Goal: Task Accomplishment & Management: Complete application form

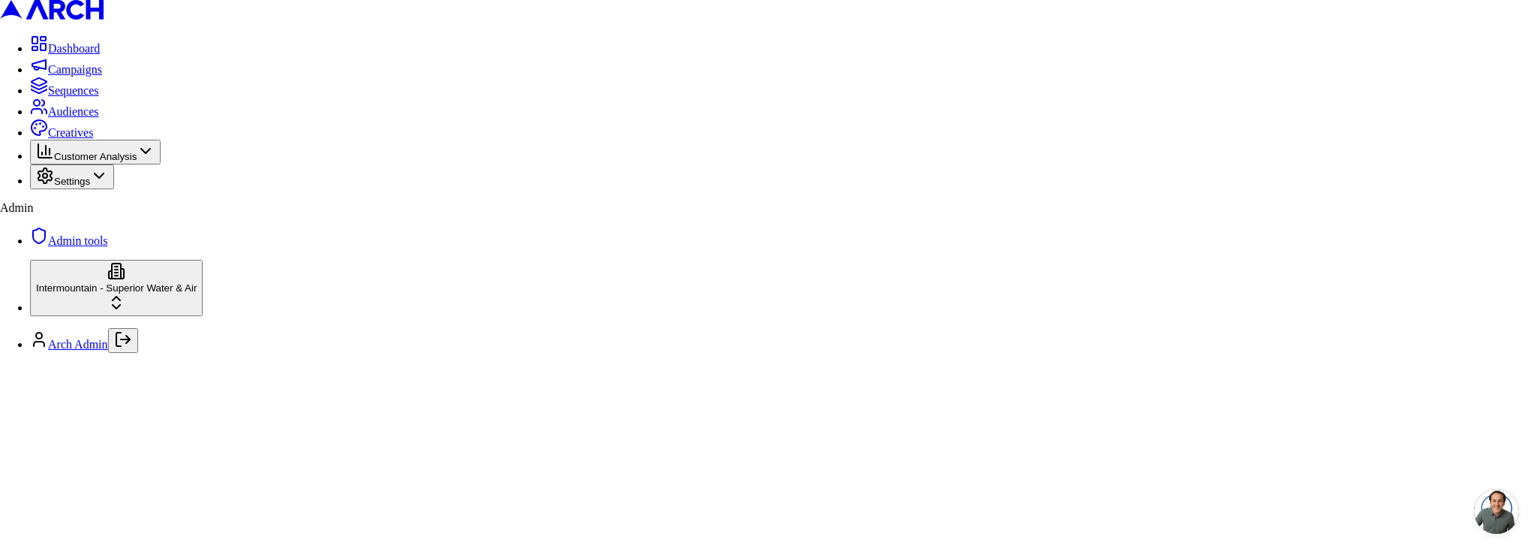
click at [99, 118] on span "Audiences" at bounding box center [73, 111] width 51 height 13
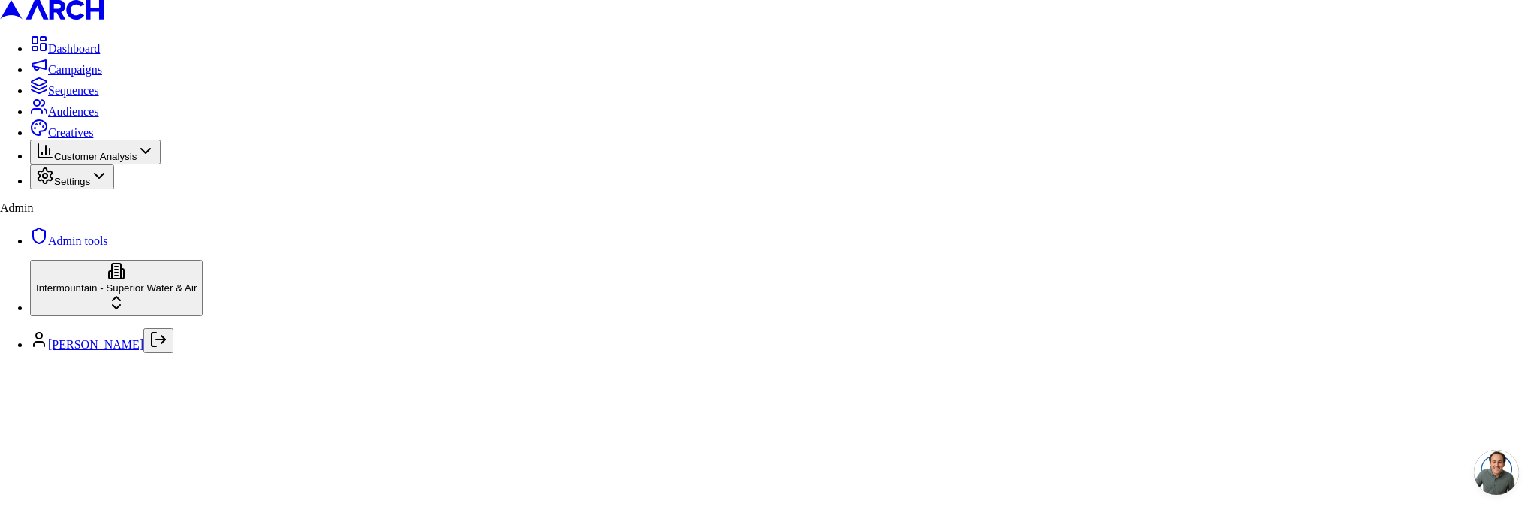
click at [67, 97] on link "Sequences" at bounding box center [64, 90] width 69 height 13
click at [56, 118] on span "Audiences" at bounding box center [73, 111] width 51 height 13
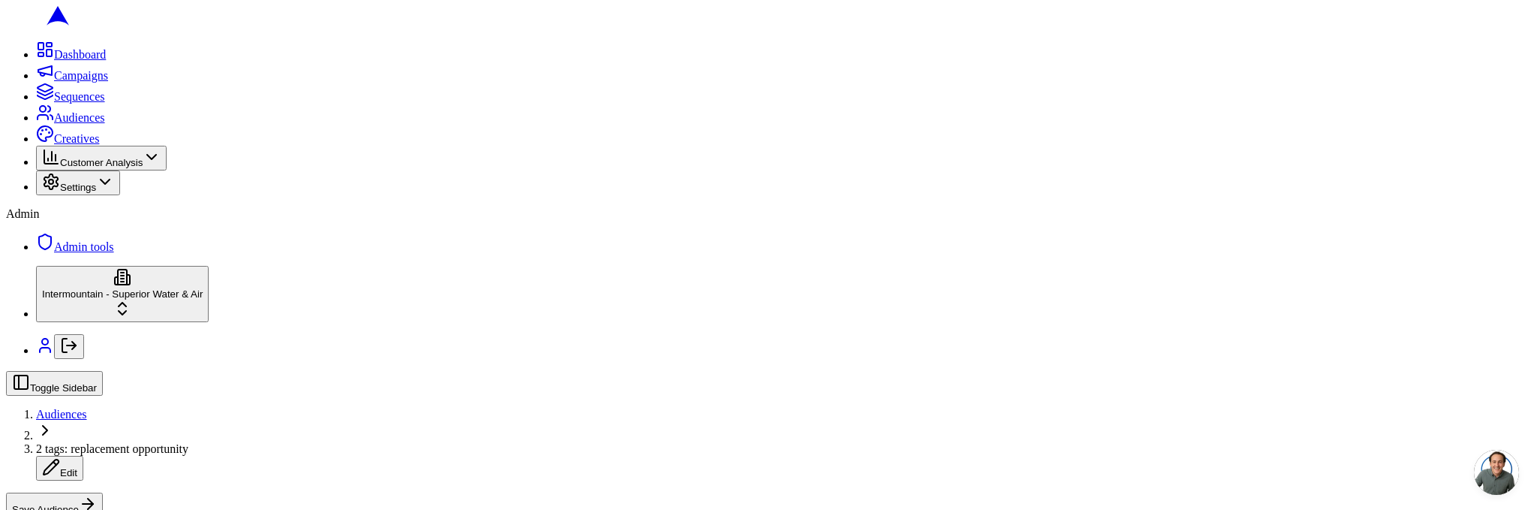
scroll to position [435, 0]
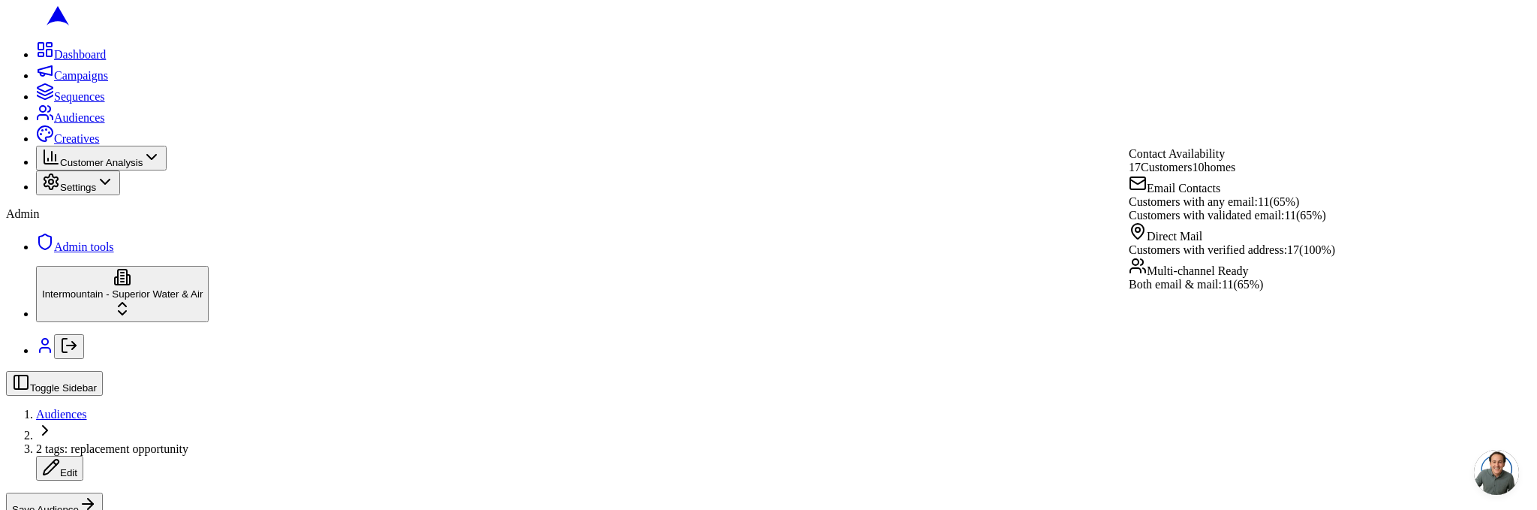
drag, startPoint x: 1123, startPoint y: 115, endPoint x: 923, endPoint y: 160, distance: 204.6
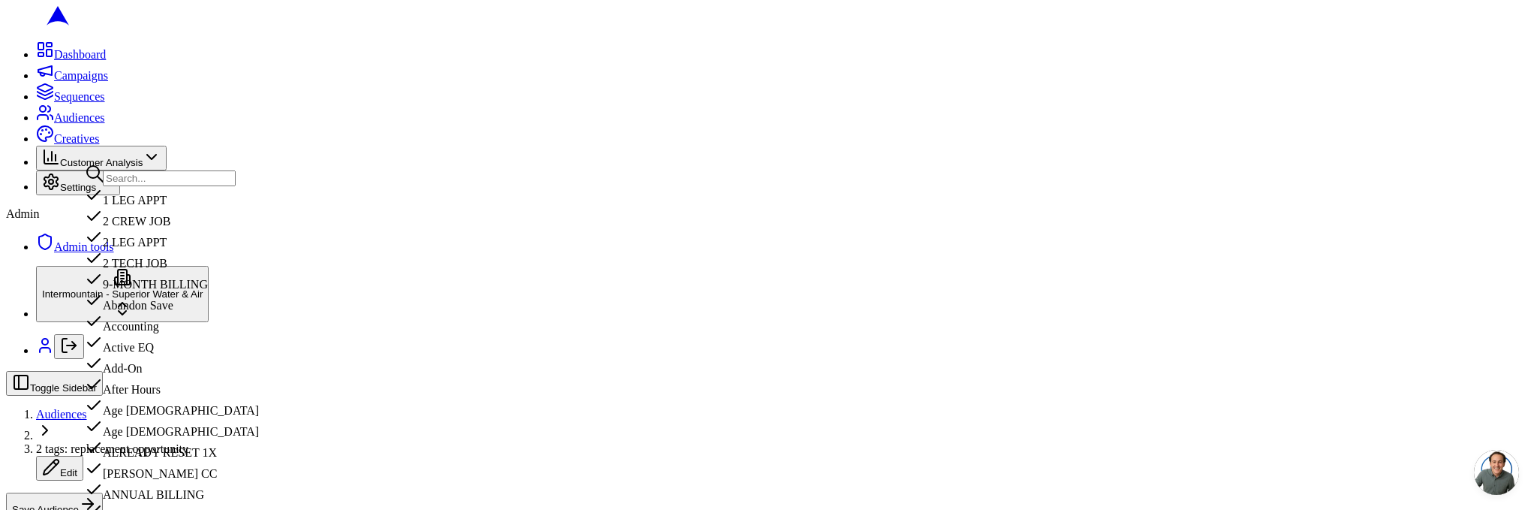
click at [185, 176] on input "text" at bounding box center [169, 178] width 133 height 16
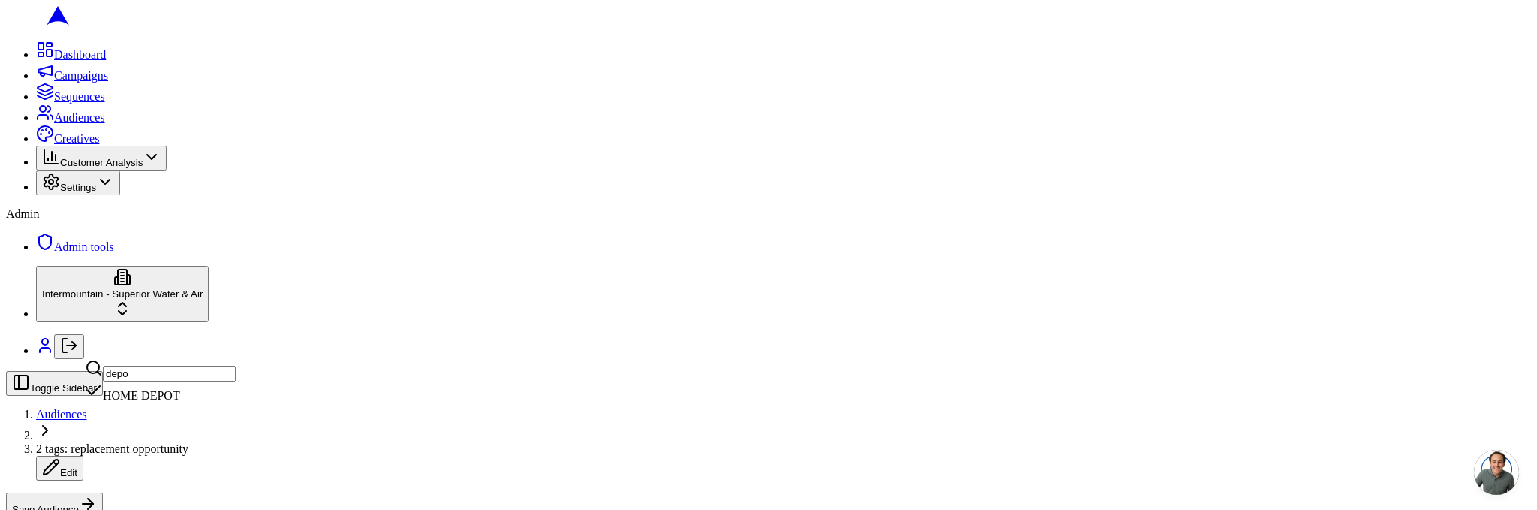
type input "depot"
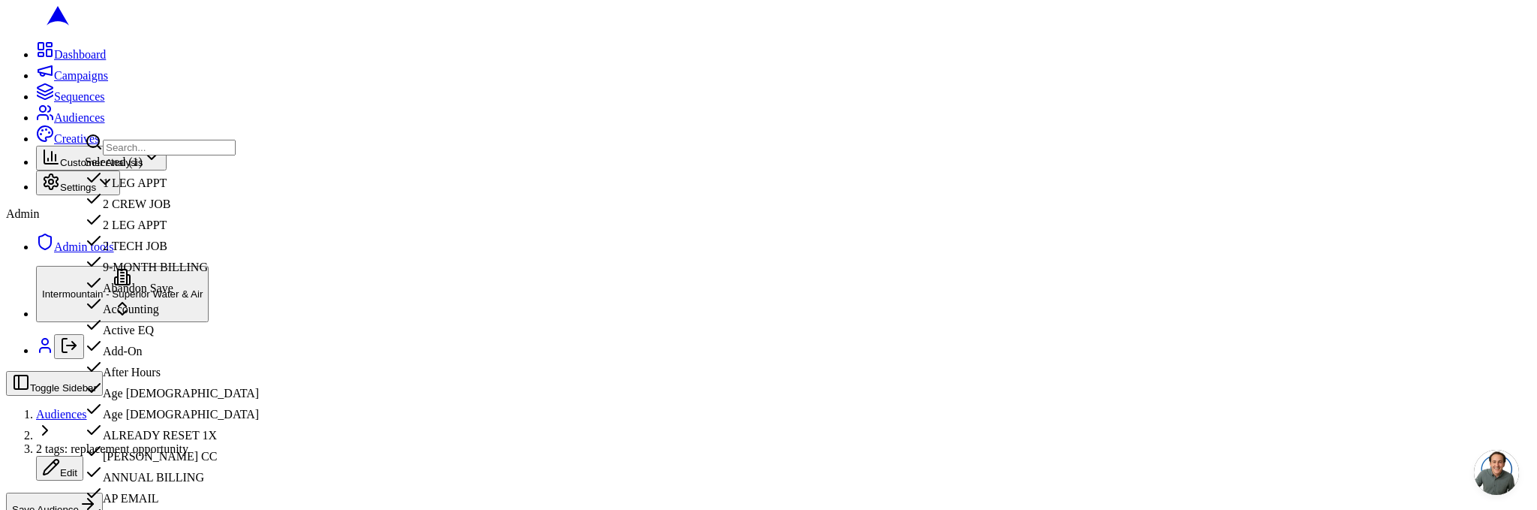
scroll to position [1771, 0]
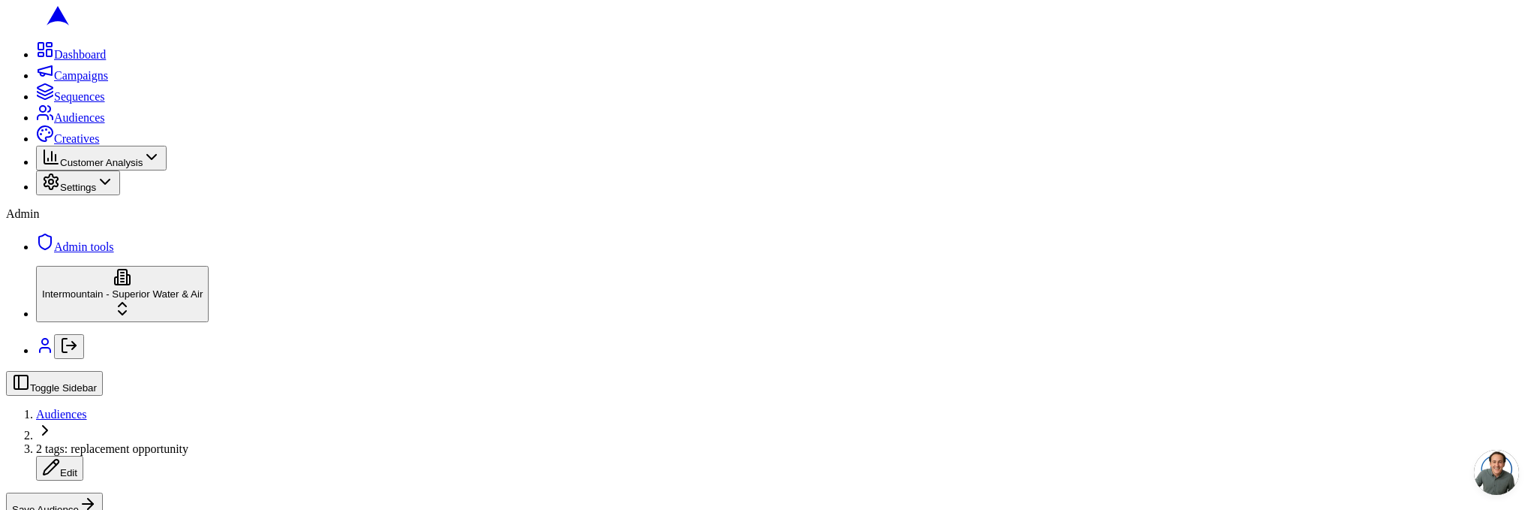
type input "depot"
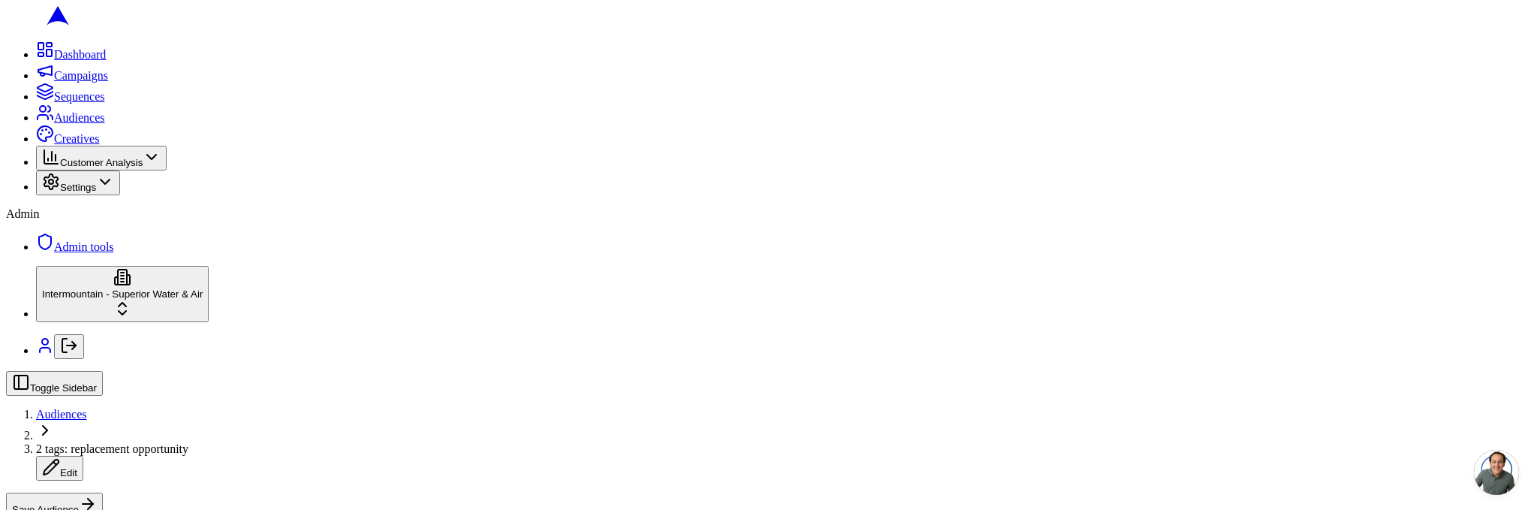
type input "depot"
click at [140, 402] on div "HOME DEPOT" at bounding box center [160, 391] width 151 height 21
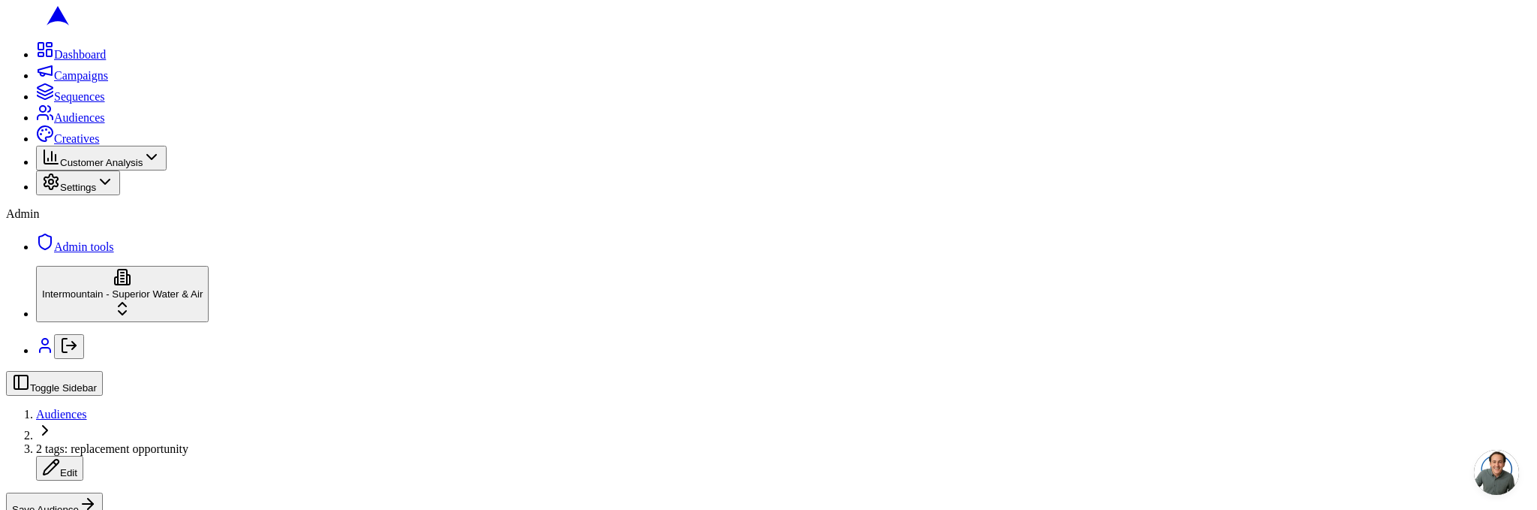
click at [188, 442] on span "2 tags: replacement opportunity" at bounding box center [112, 448] width 152 height 13
type input "1bu + customer tag (home depot) ="
click at [169, 442] on input "1bu + customer tag (home depot) =" at bounding box center [102, 450] width 133 height 16
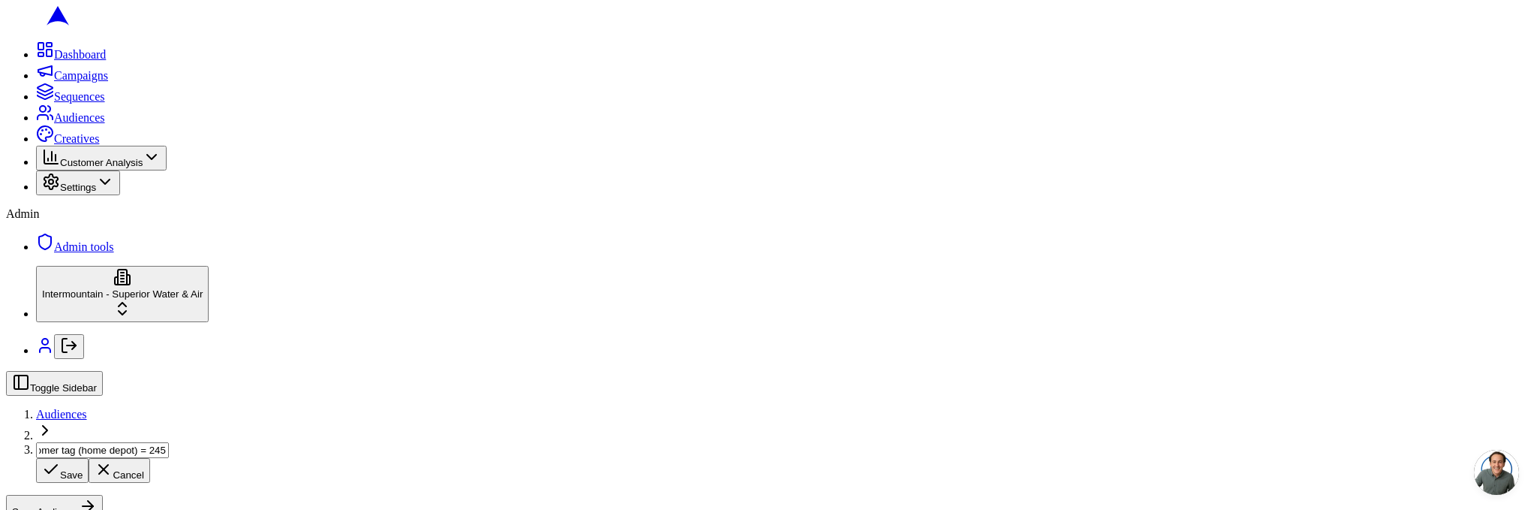
scroll to position [0, 76]
type input "1bu + customer tag (home depot) = 245"
click at [103, 492] on button "Save Audience" at bounding box center [54, 504] width 97 height 25
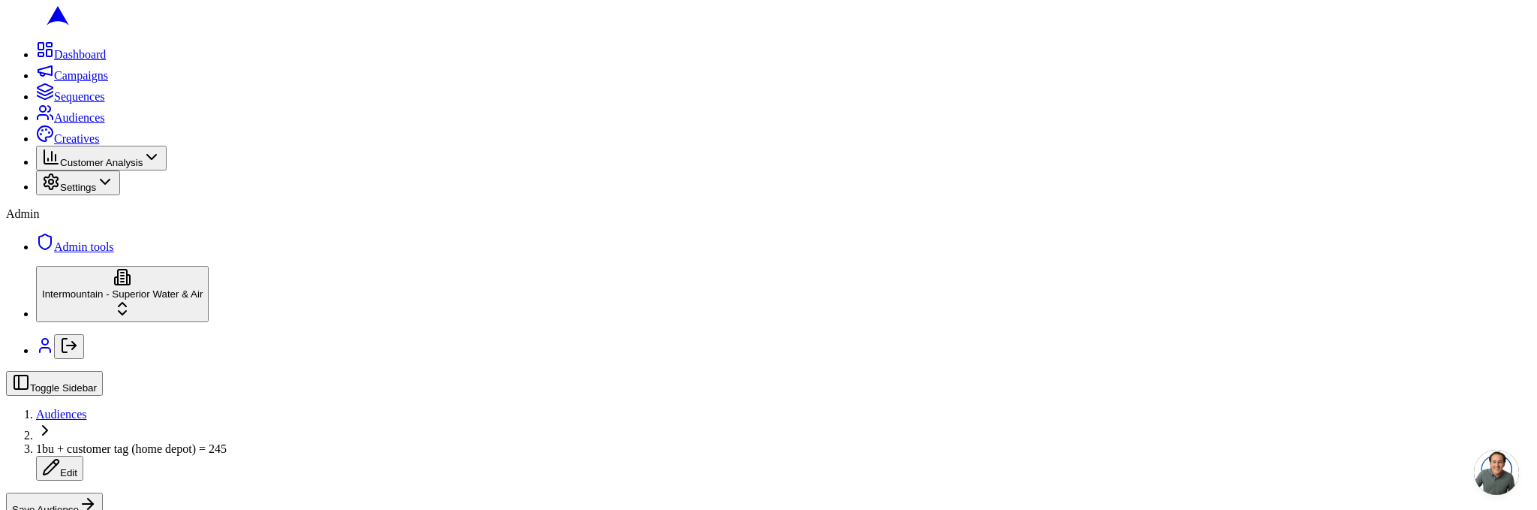
click at [103, 492] on button "Save Audience" at bounding box center [54, 504] width 97 height 25
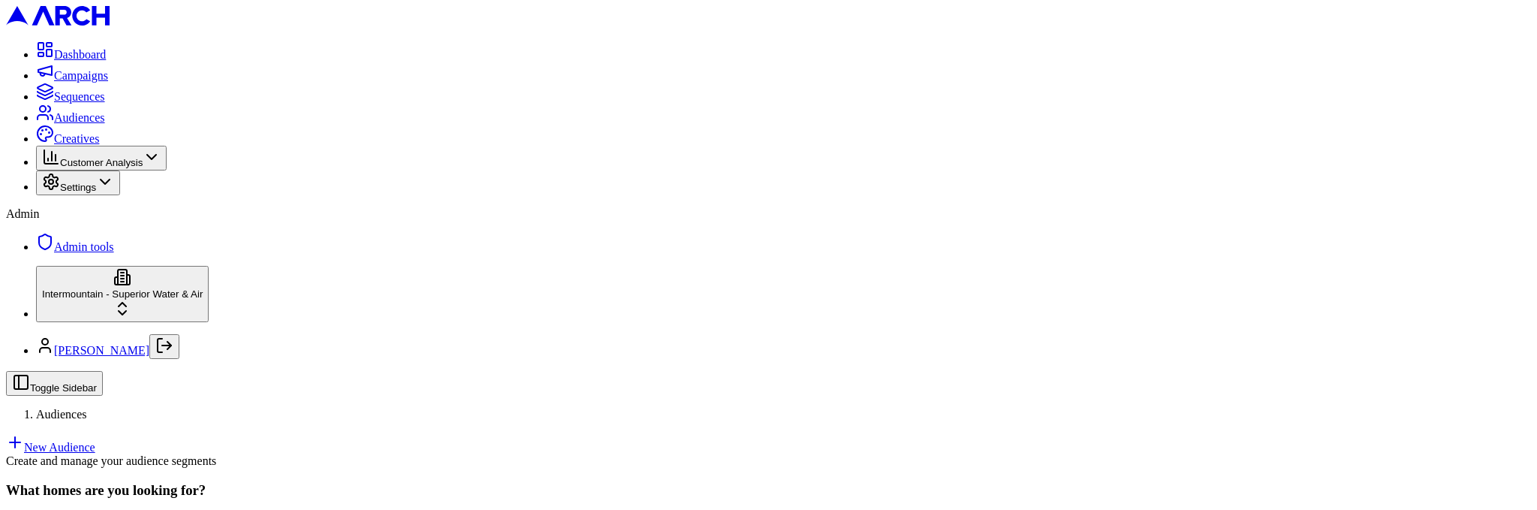
scroll to position [112, 0]
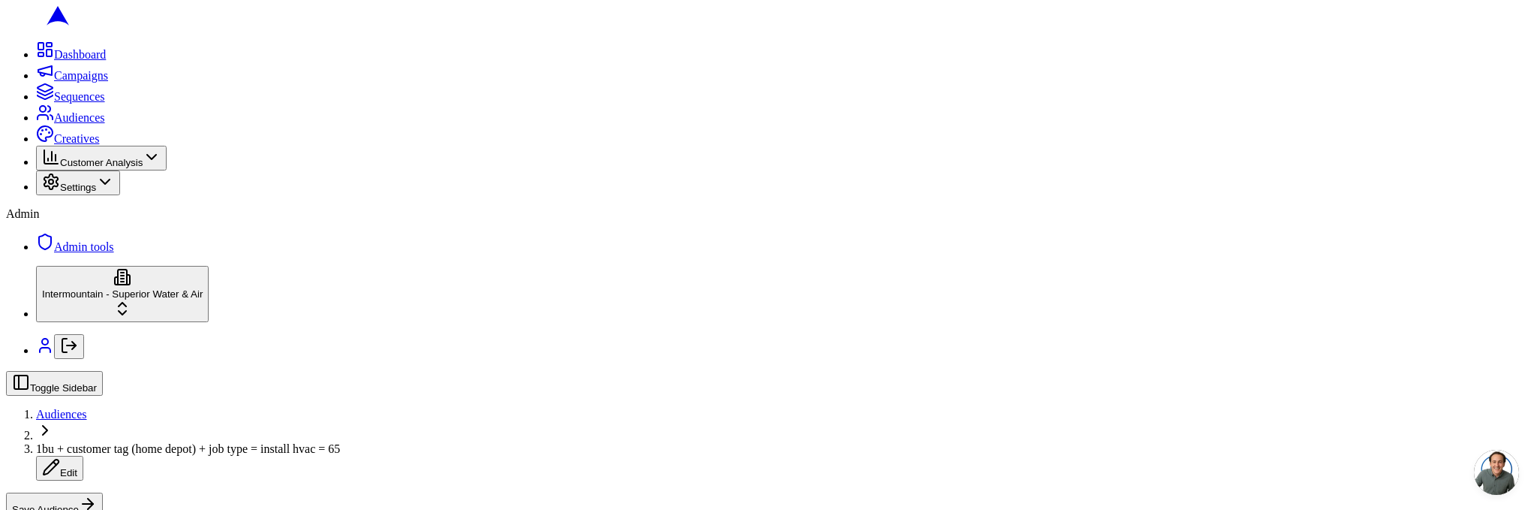
scroll to position [474, 0]
drag, startPoint x: 455, startPoint y: 26, endPoint x: 383, endPoint y: 26, distance: 72.1
click at [340, 442] on span "1bu + customer tag (home depot) + job type = install hvac = 65" at bounding box center [188, 448] width 304 height 13
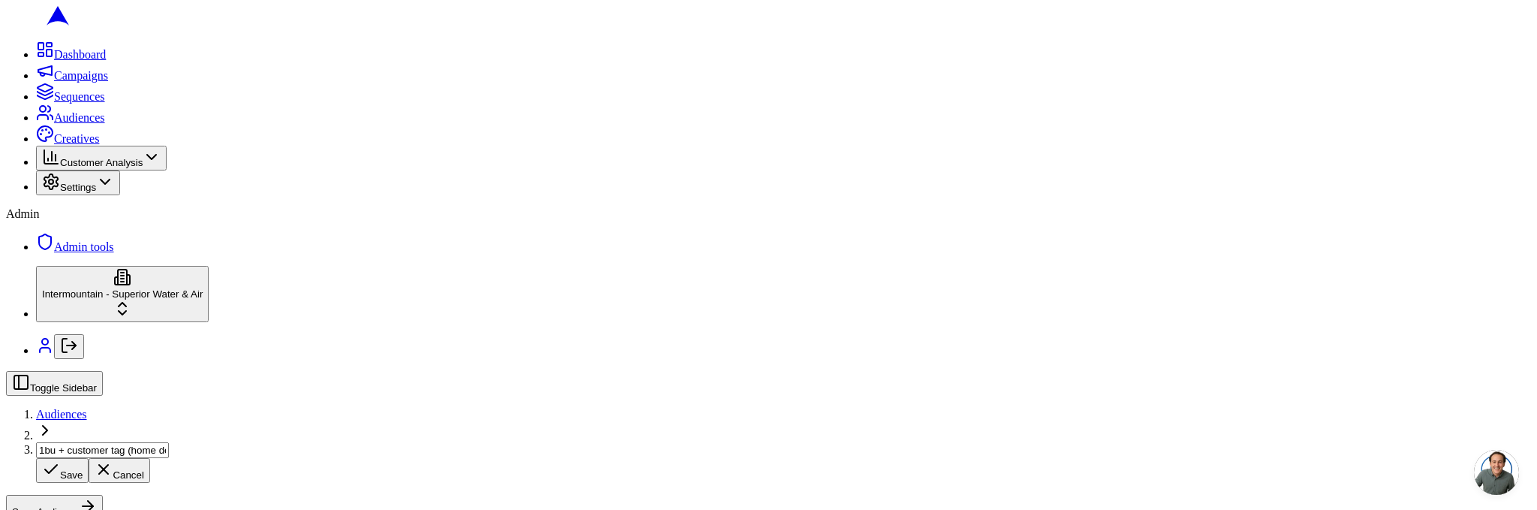
scroll to position [0, 193]
click at [169, 442] on input "1bu + customer tag (home depot) + job type = install hvac = 65" at bounding box center [102, 450] width 133 height 16
type input "1bu + customer tag (home depot) = 245"
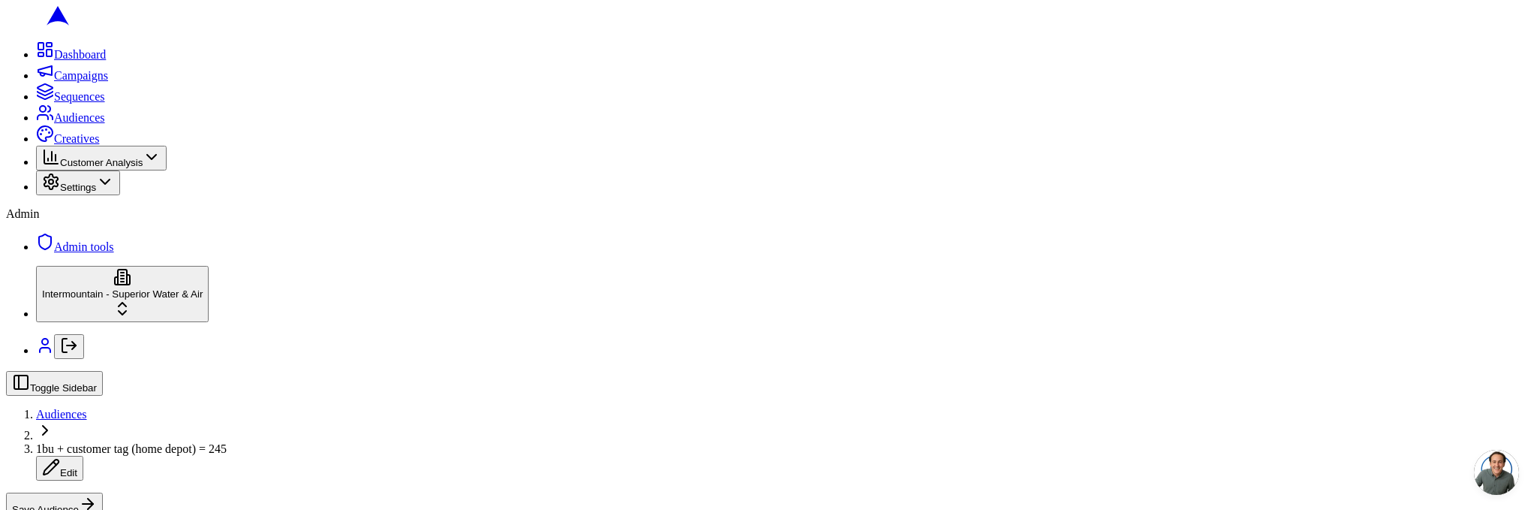
click at [103, 492] on button "Save Audience" at bounding box center [54, 504] width 97 height 25
copy span "Servicetitan Tags"
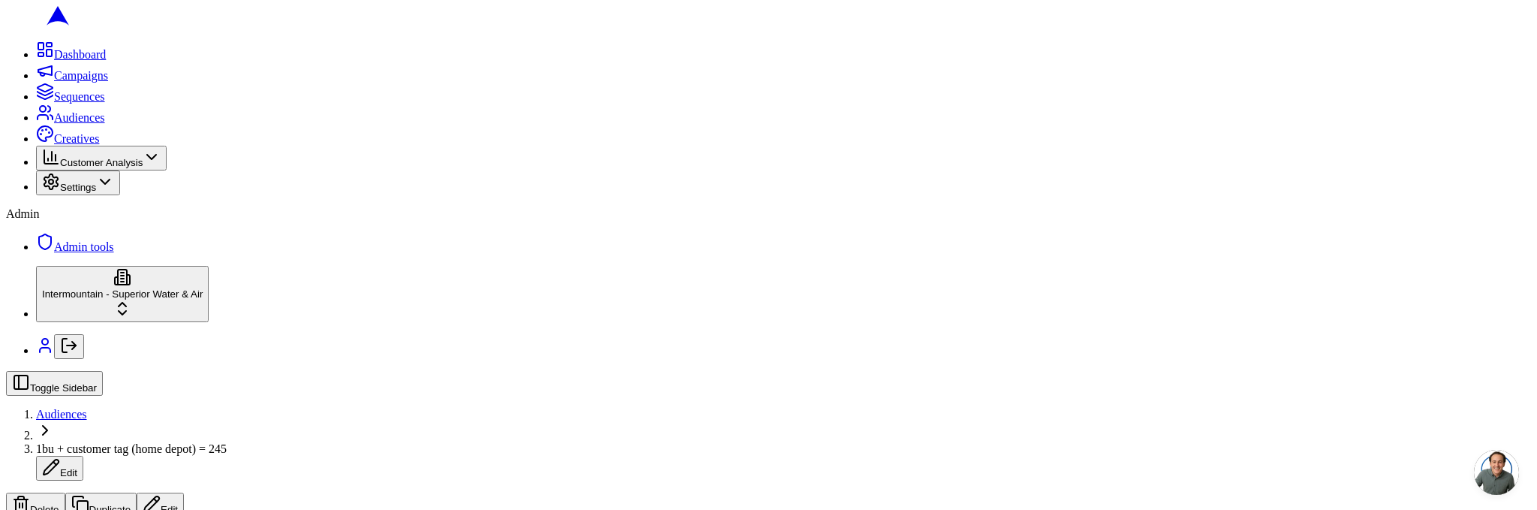
click at [184, 492] on button "Edit" at bounding box center [160, 504] width 47 height 25
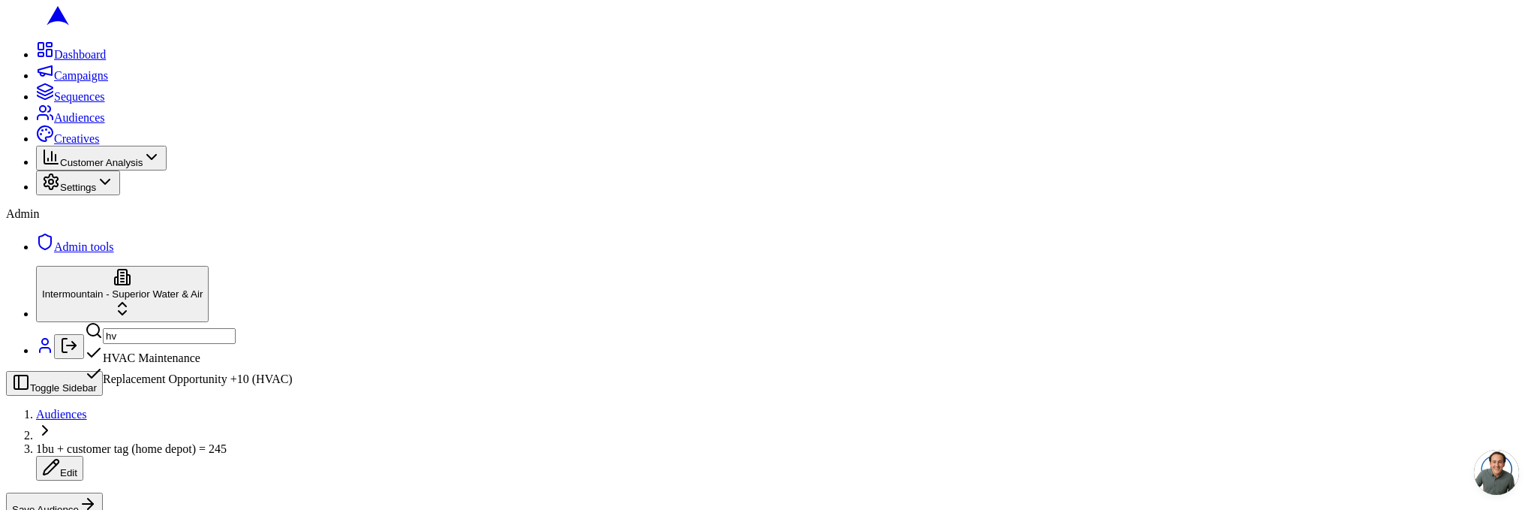
scroll to position [0, 0]
type input "hvac"
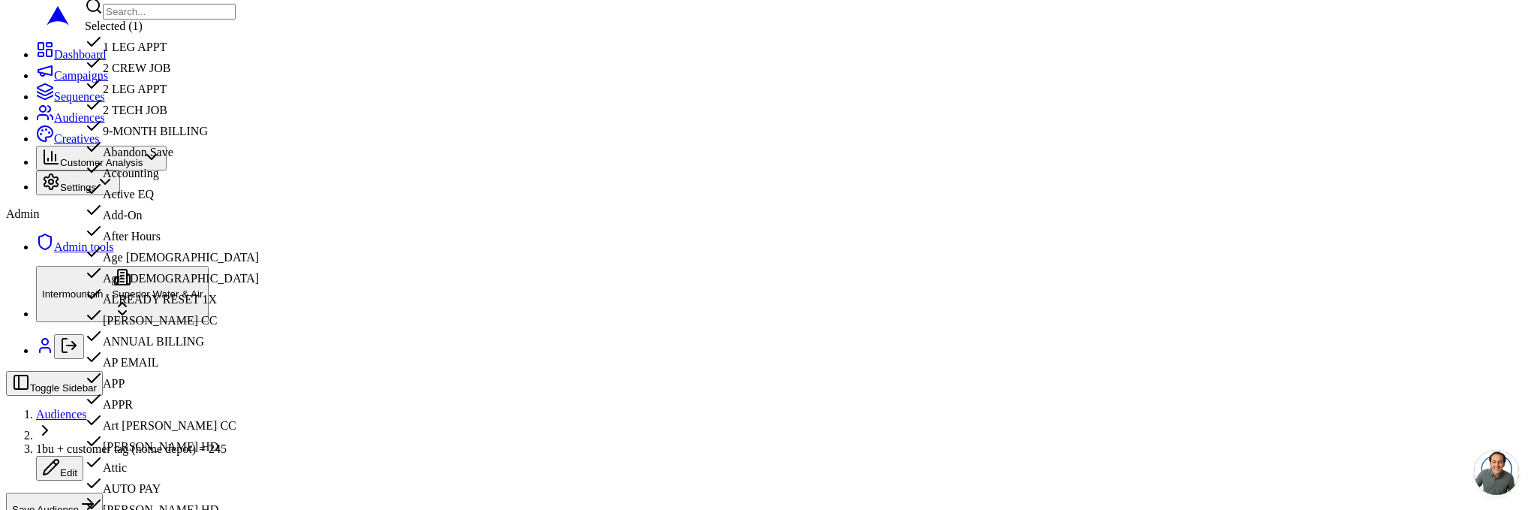
scroll to position [3668, 0]
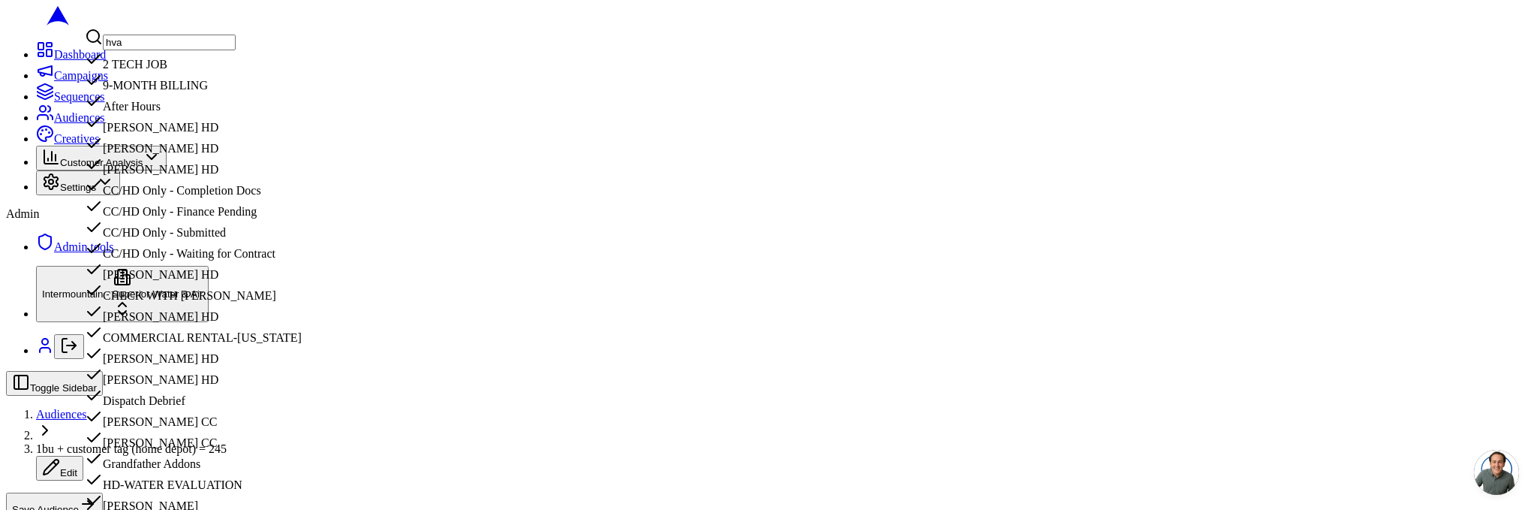
type input "hvac"
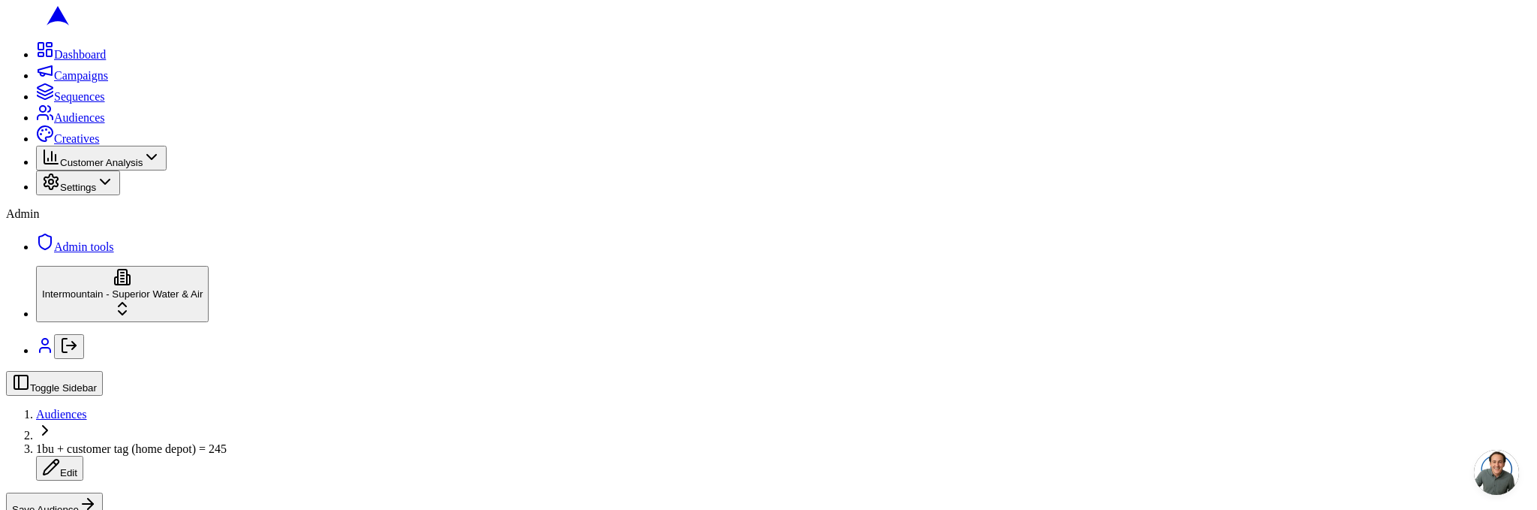
type input "hvac"
click at [152, 386] on div "Replacement Opportunity +10 (HVAC)" at bounding box center [189, 375] width 208 height 21
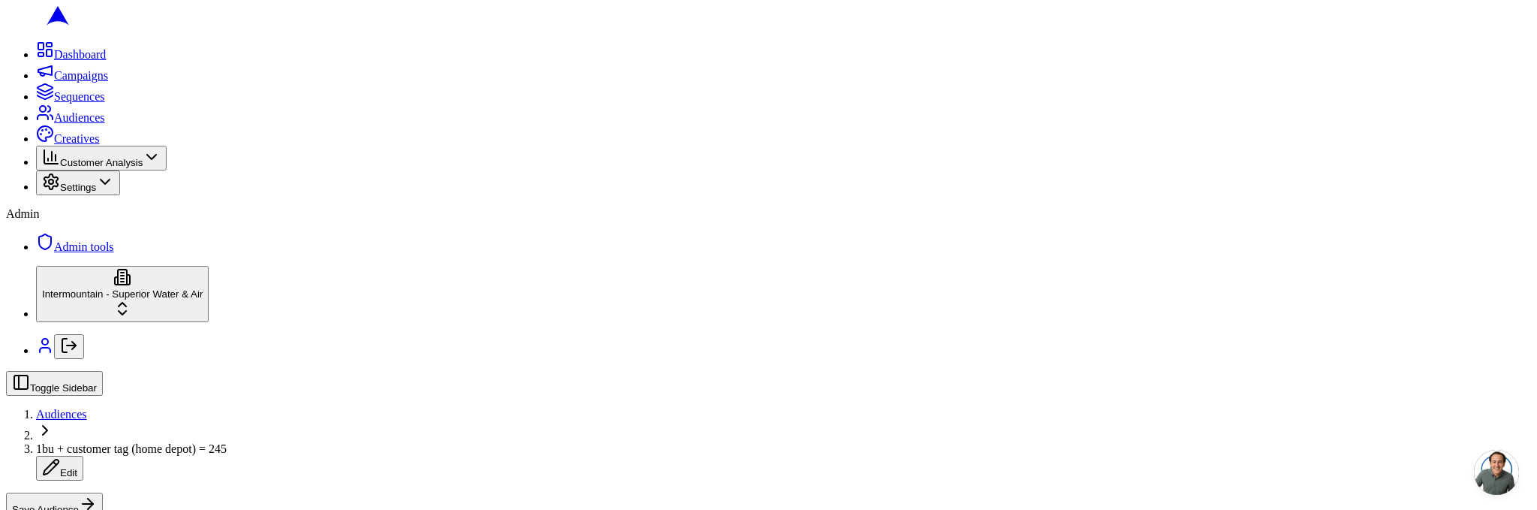
click at [227, 442] on span "1bu + customer tag (home depot) = 245" at bounding box center [131, 448] width 191 height 13
click at [169, 442] on input "1bu + customer tag (home depot) = 245" at bounding box center [102, 450] width 133 height 16
type input "1bu + customer tag (home depot) + 1job tag (replacement +10) = 245"
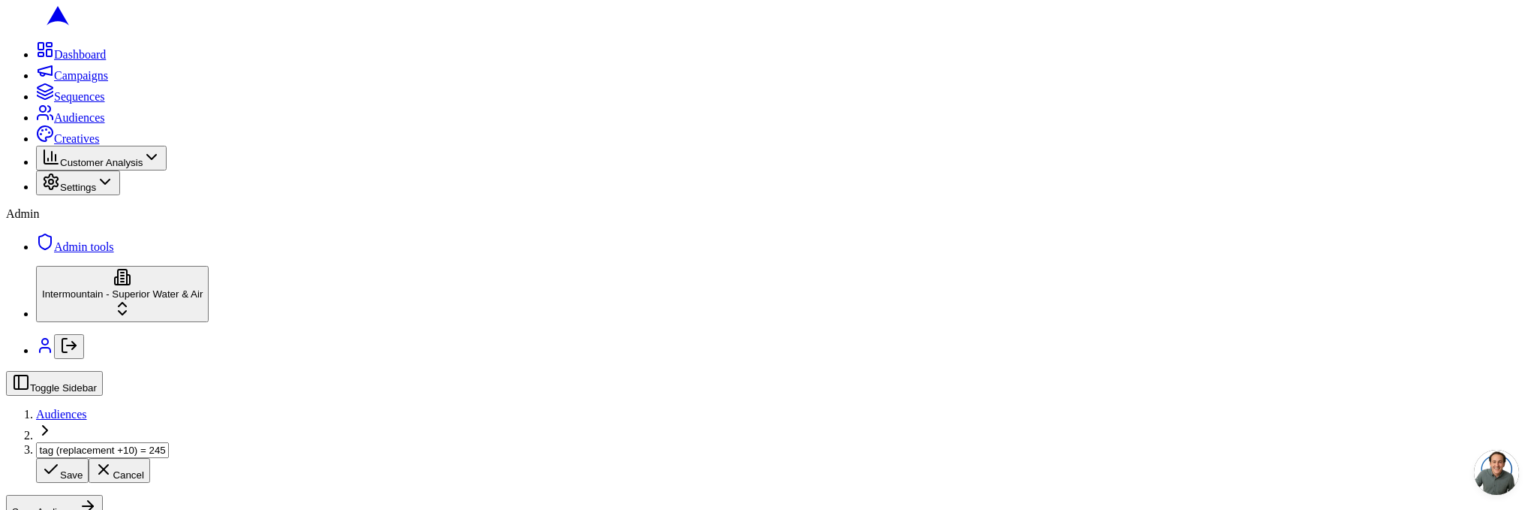
scroll to position [0, 0]
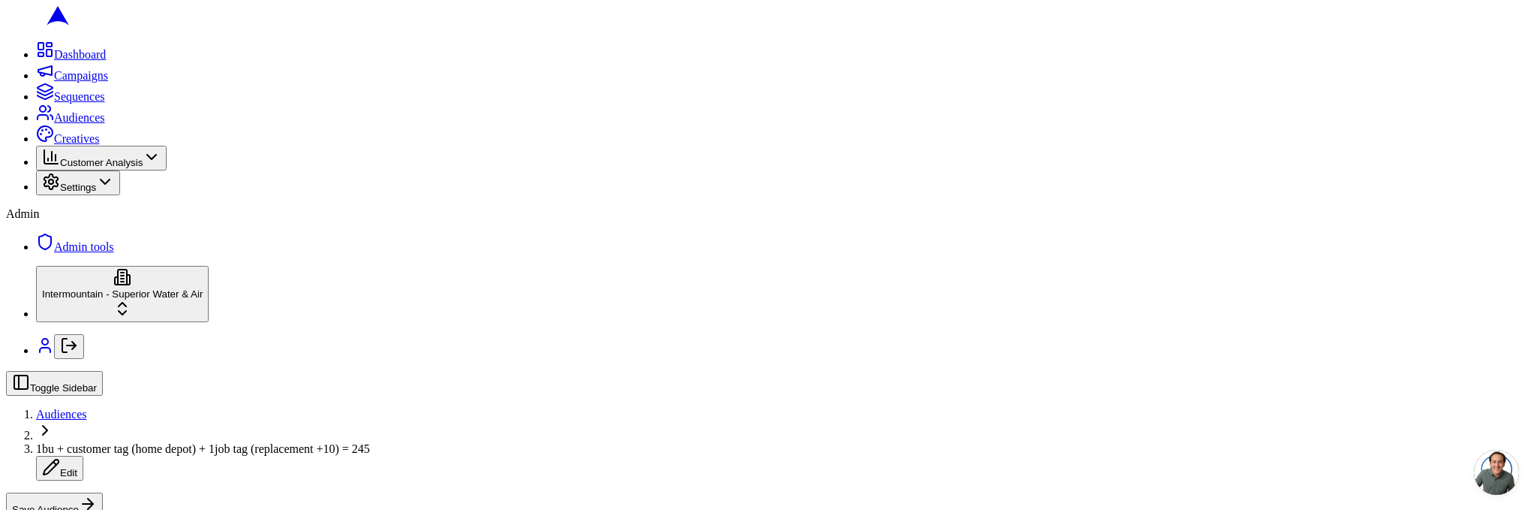
click at [370, 442] on span "1bu + customer tag (home depot) + 1job tag (replacement +10) = 245" at bounding box center [203, 448] width 334 height 13
click at [169, 442] on input "1bu + customer tag (home depot) + 1job tag (replacement +10) = 245" at bounding box center [102, 450] width 133 height 16
drag, startPoint x: 306, startPoint y: 23, endPoint x: 325, endPoint y: 20, distance: 19.1
click at [169, 442] on input "1bu + customer tag (home depot) + 1job tag (replacement +10) = 245" at bounding box center [102, 450] width 133 height 16
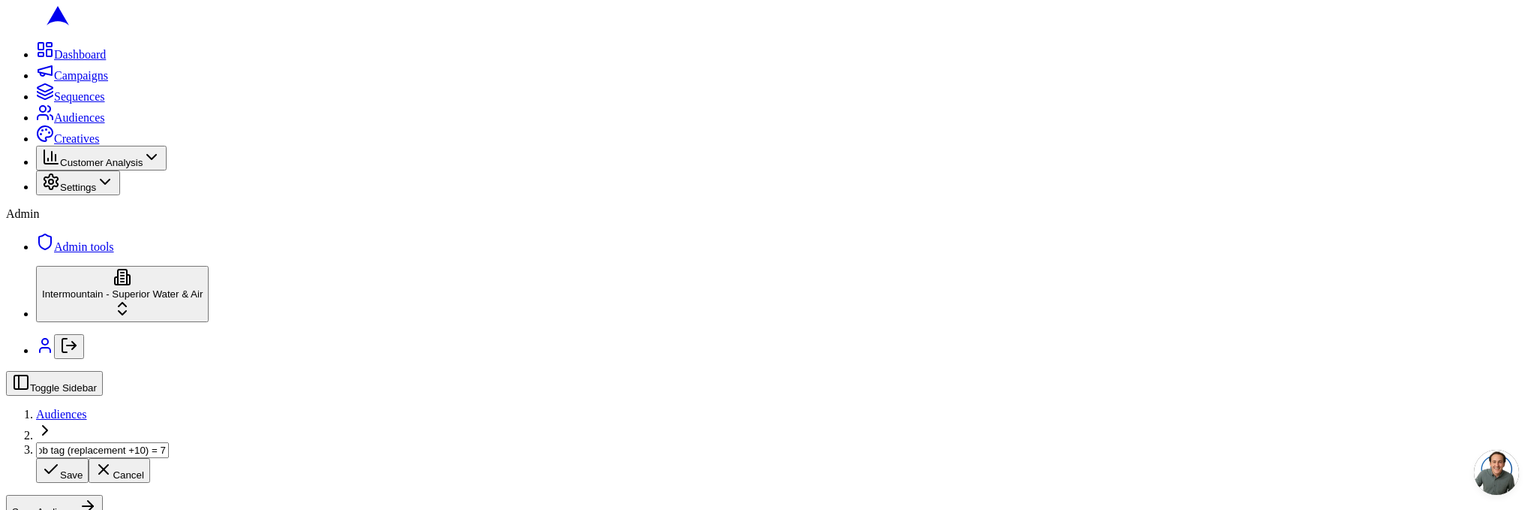
scroll to position [0, 209]
type input "1bu + customer tag (home depot) + 1job tag (replacement +10) = 7"
click at [476, 371] on div "Toggle Sidebar Audiences 1bu + customer tag (home depot) + 1job tag (replacemen…" at bounding box center [768, 445] width 1525 height 149
click at [103, 492] on button "Save Audience" at bounding box center [54, 504] width 97 height 25
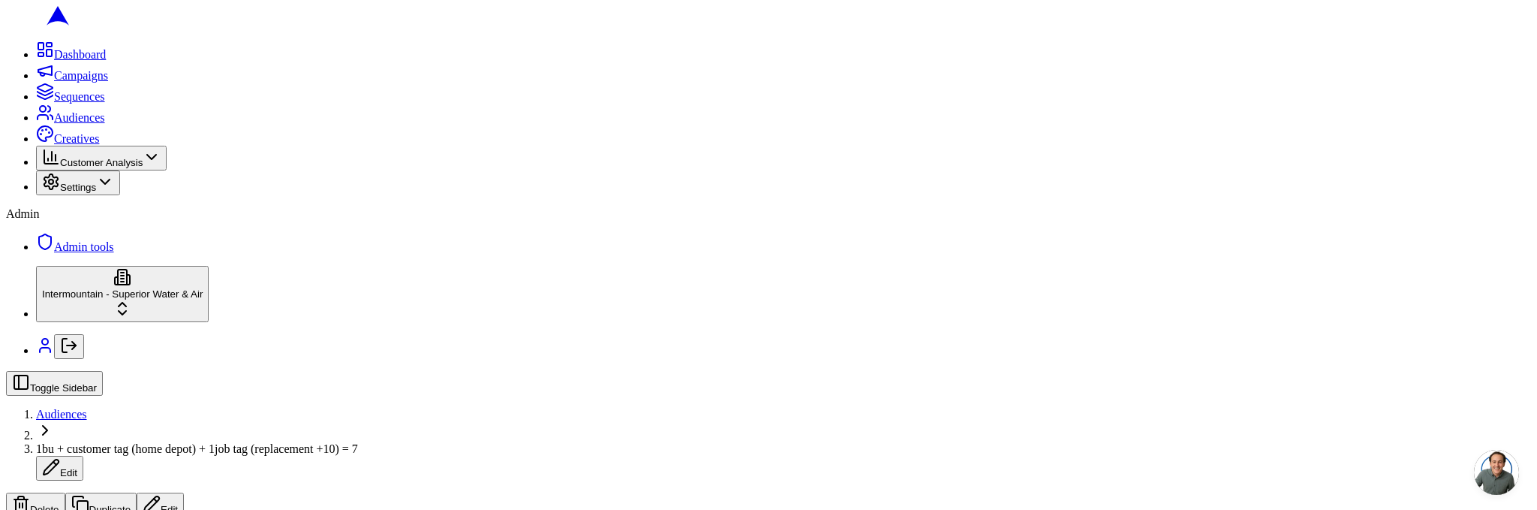
drag, startPoint x: 564, startPoint y: 141, endPoint x: 486, endPoint y: 329, distance: 203.2
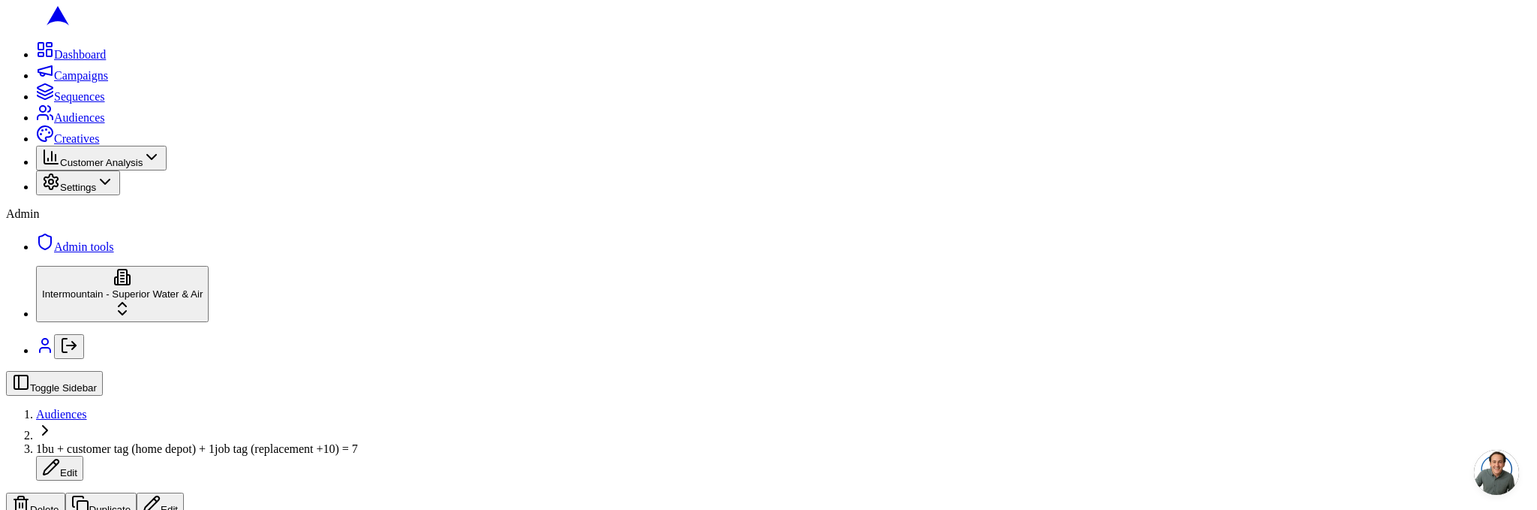
copy div "Filters used to define this audience"
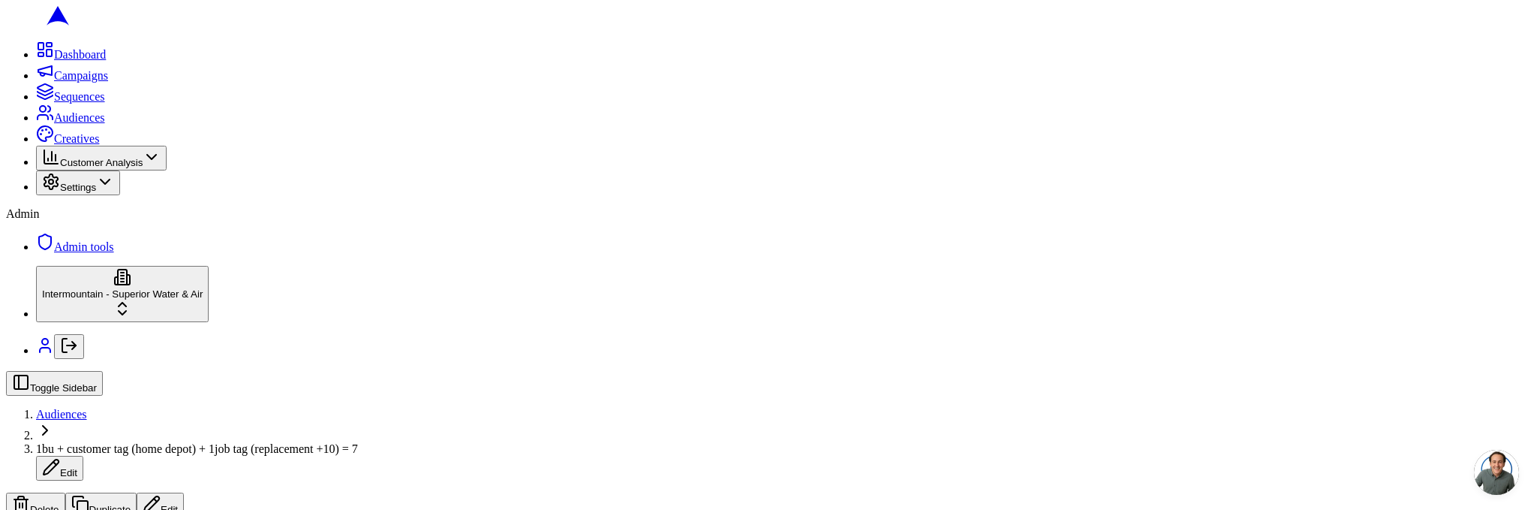
click at [184, 492] on button "Edit" at bounding box center [160, 504] width 47 height 25
click at [87, 408] on span "Audiences" at bounding box center [61, 414] width 51 height 13
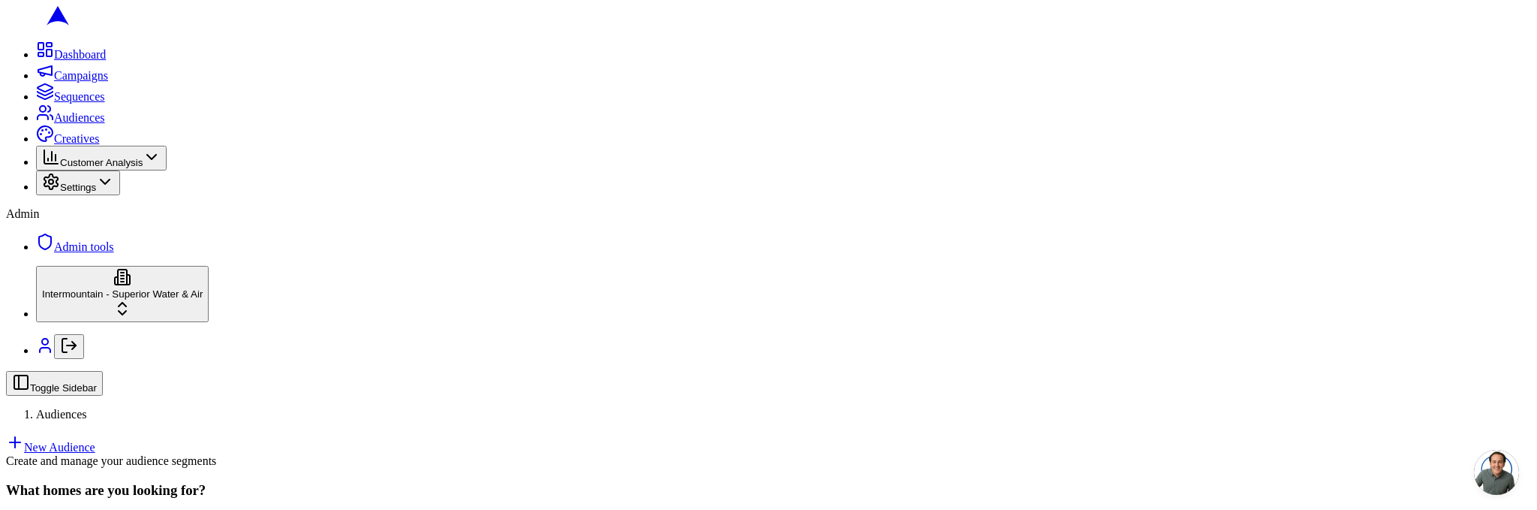
scroll to position [124, 0]
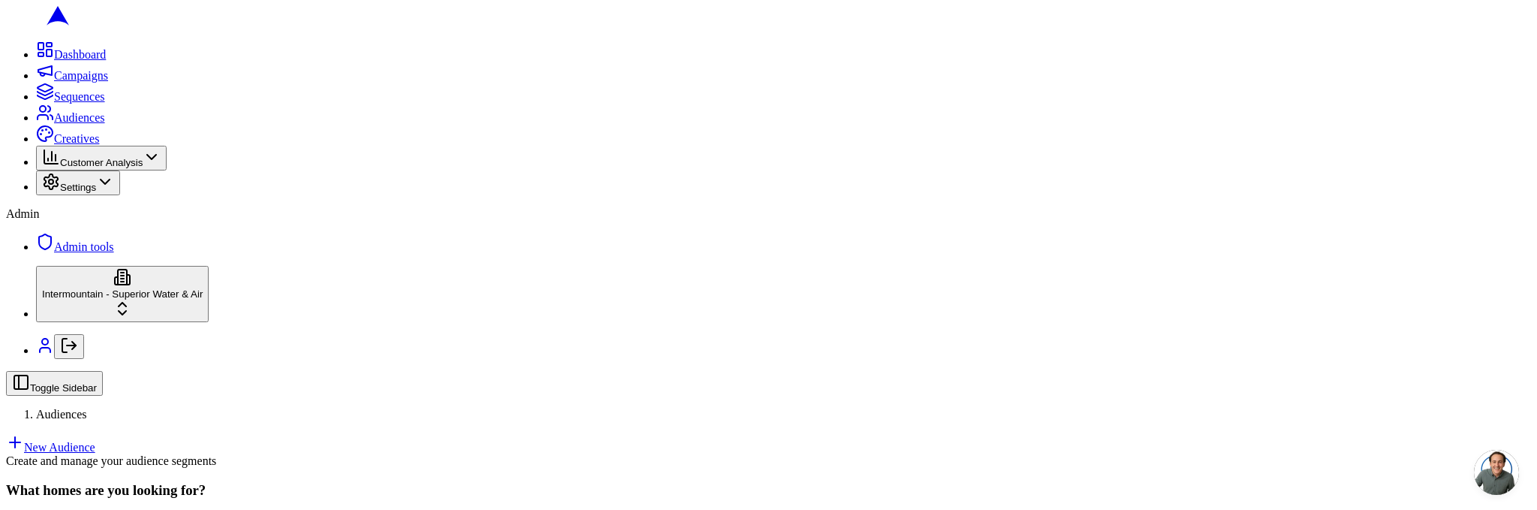
click at [95, 441] on link "New Audience" at bounding box center [50, 447] width 89 height 13
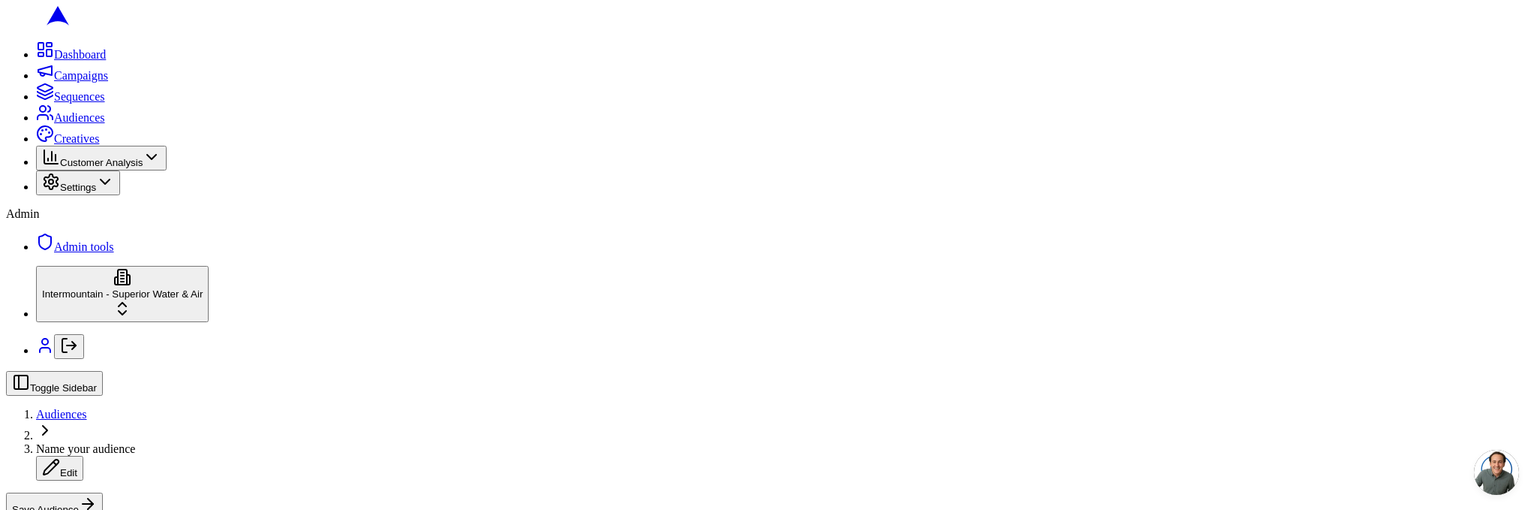
click at [180, 250] on div "Scheduled" at bounding box center [160, 239] width 151 height 21
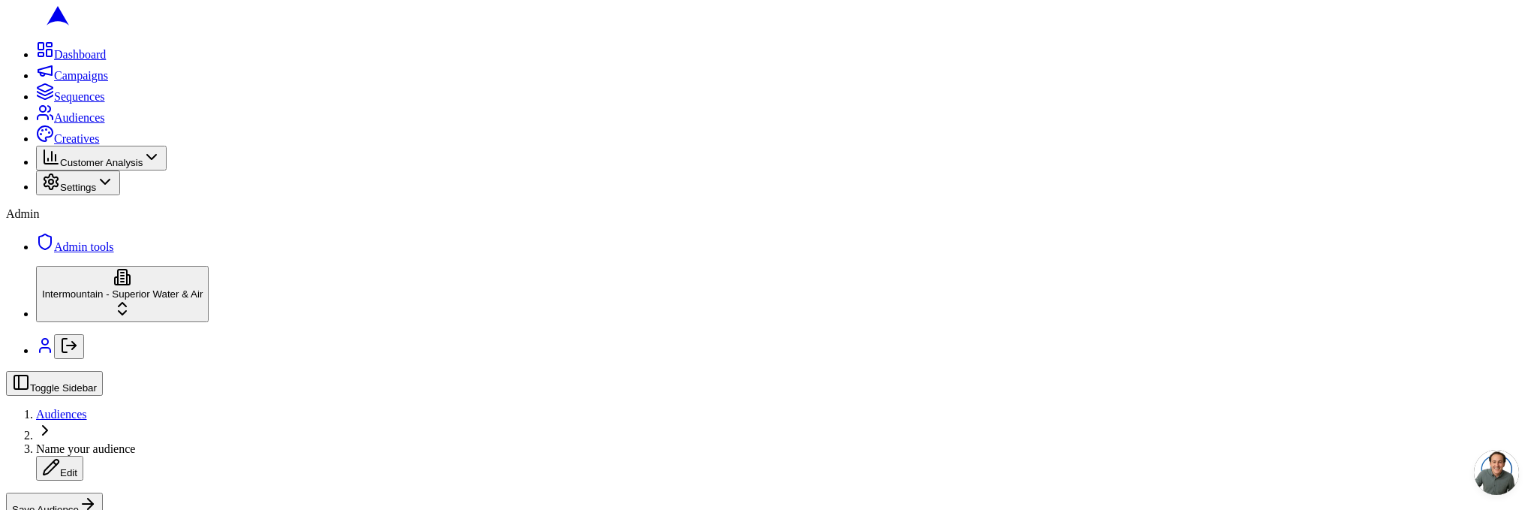
type button "on"
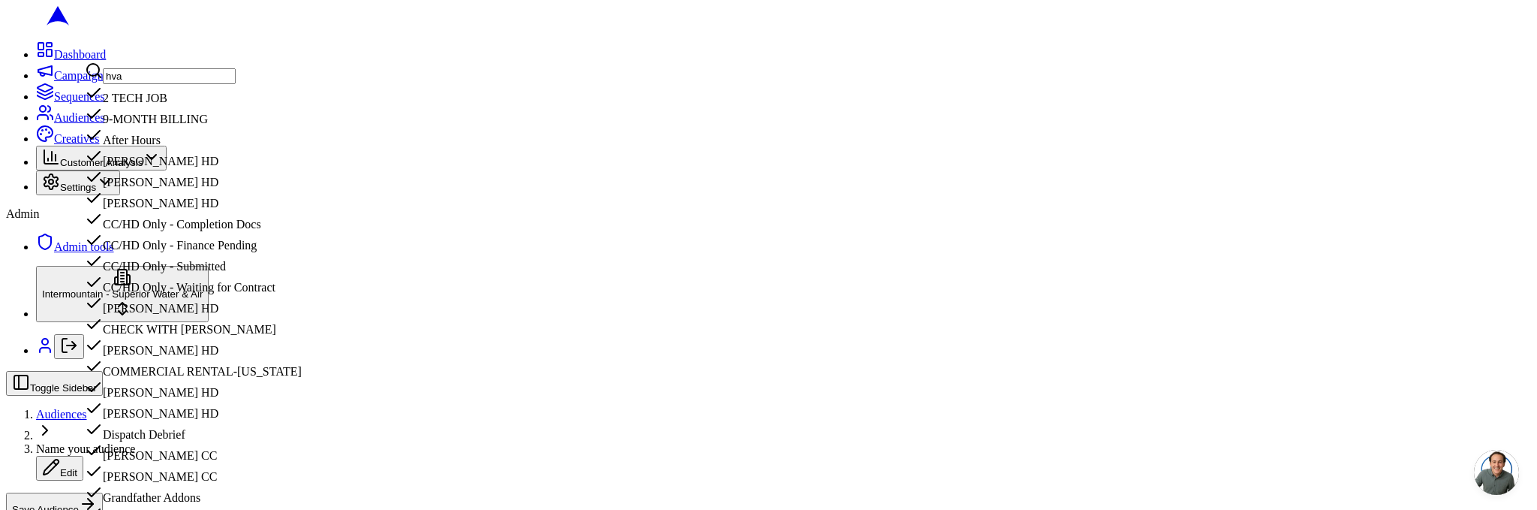
type input "hvac"
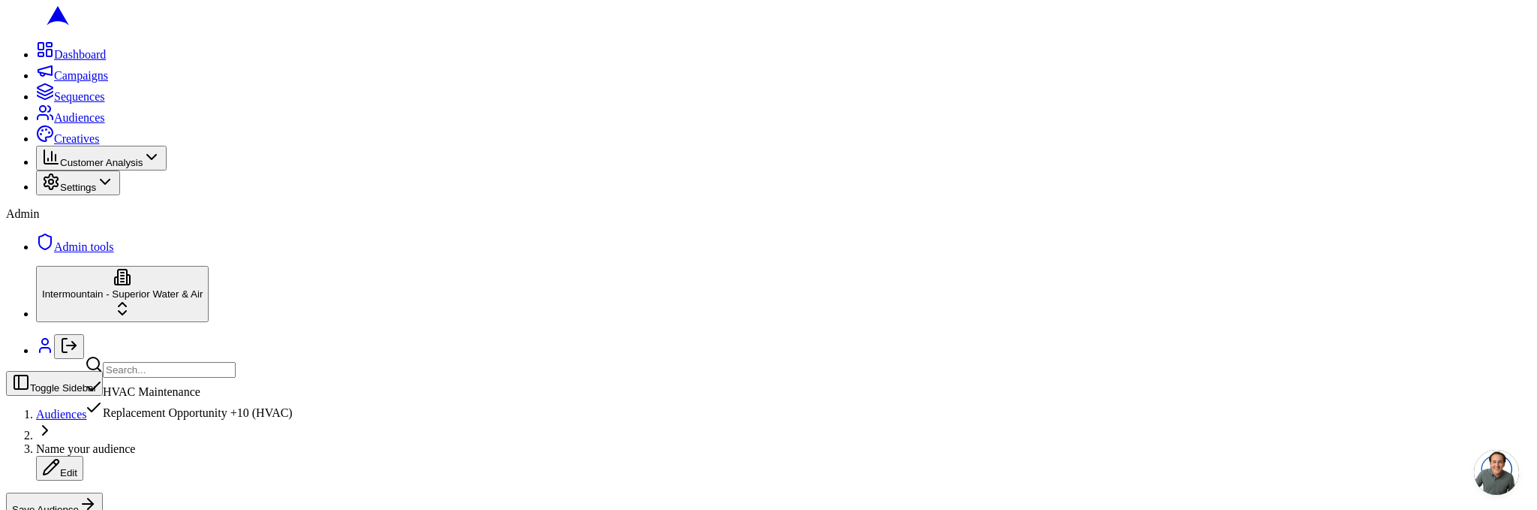
scroll to position [3668, 0]
type input "hvac"
click at [135, 420] on div "Replacement Opportunity +10 (HVAC)" at bounding box center [189, 409] width 208 height 21
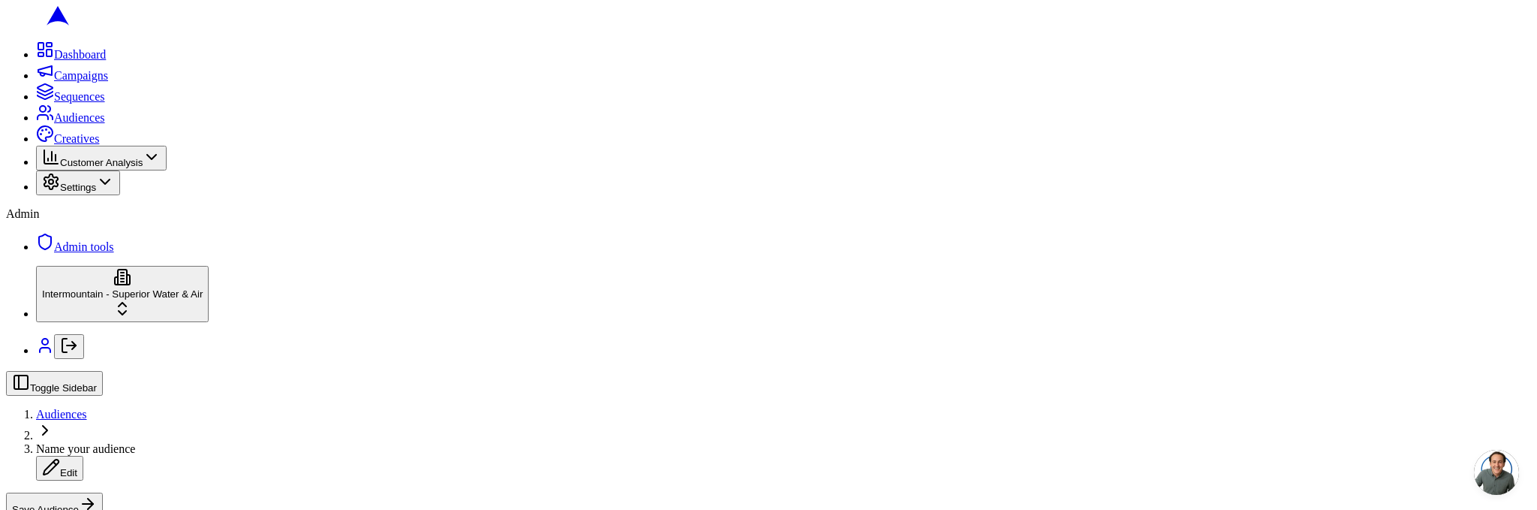
scroll to position [624, 0]
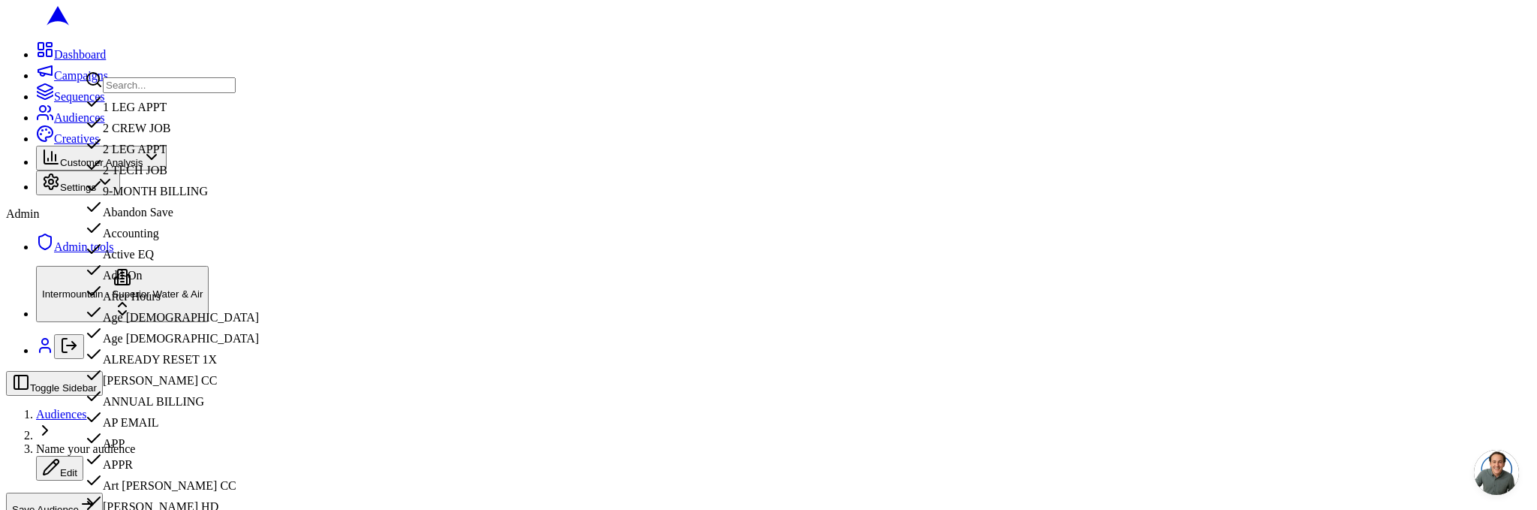
click at [197, 87] on input "text" at bounding box center [169, 85] width 133 height 16
type input "s"
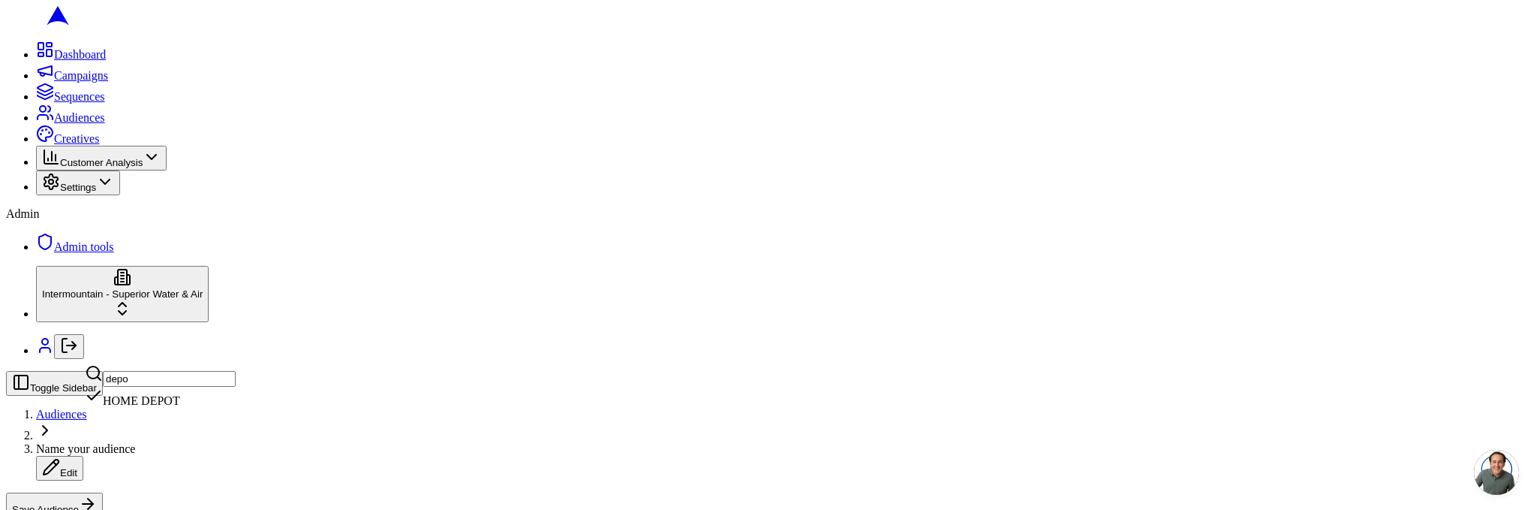
type input "depo"
click at [152, 408] on div "HOME DEPOT" at bounding box center [160, 397] width 151 height 21
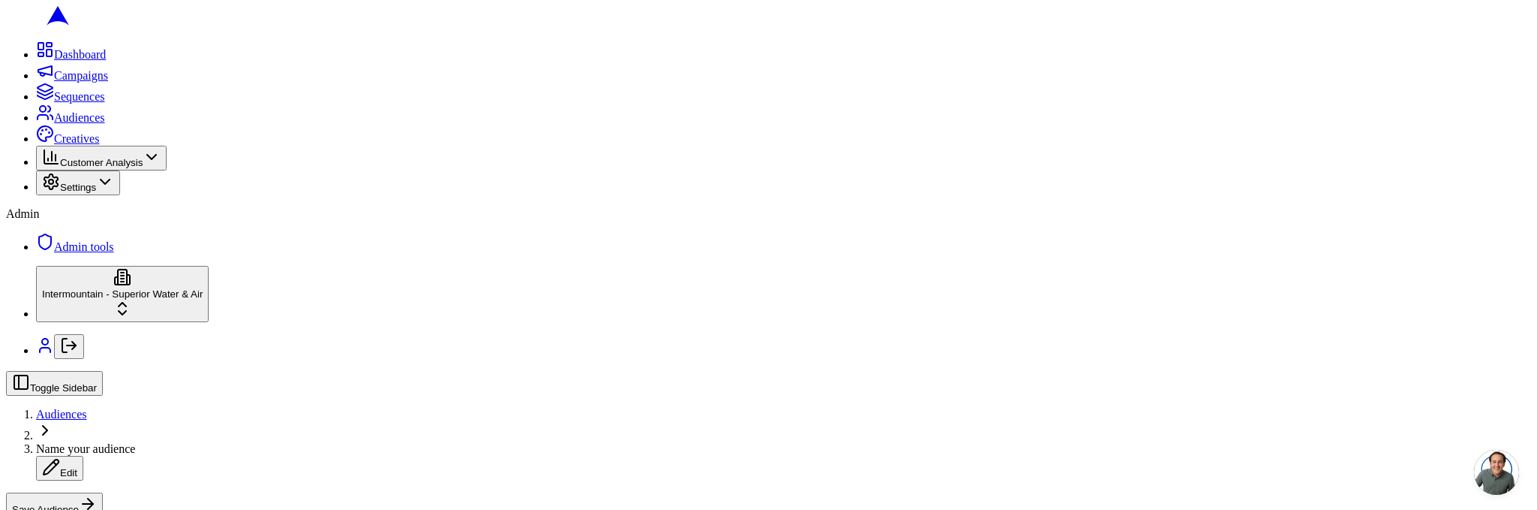
scroll to position [436, 0]
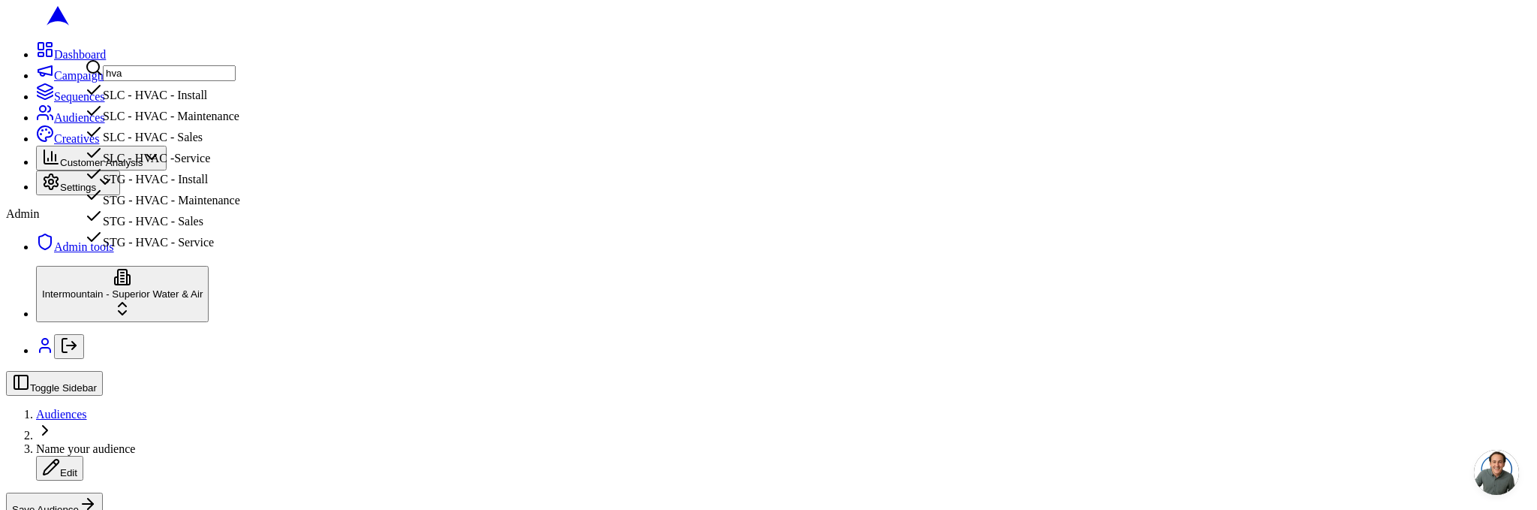
type input "hvac"
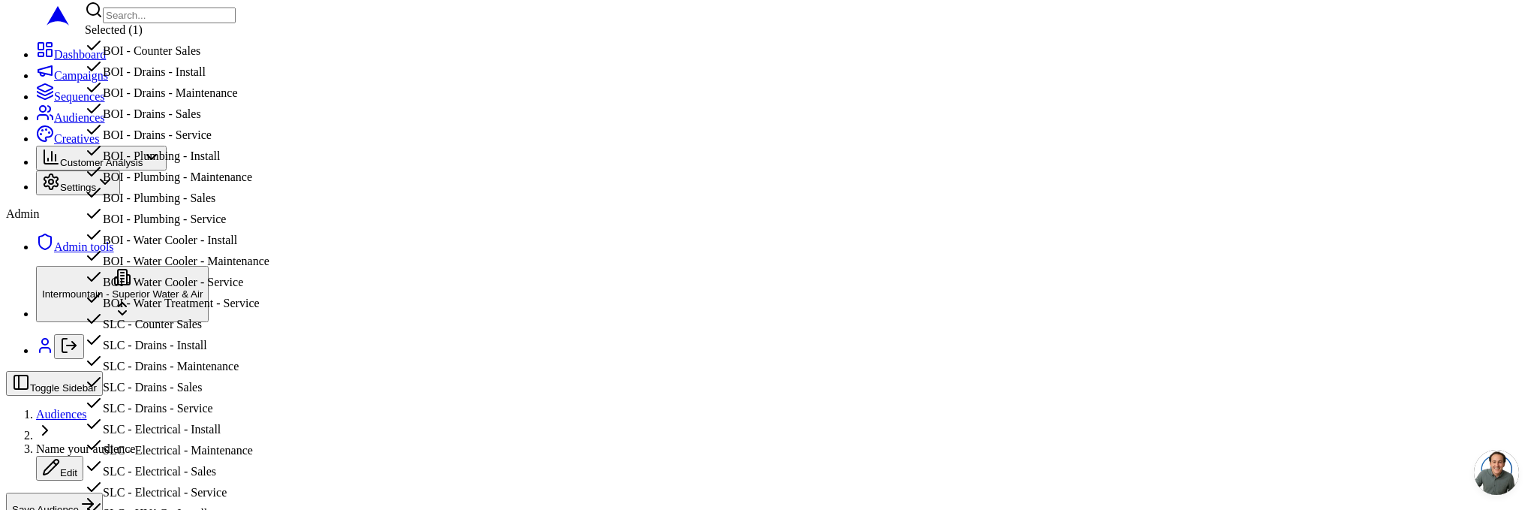
scroll to position [402, 0]
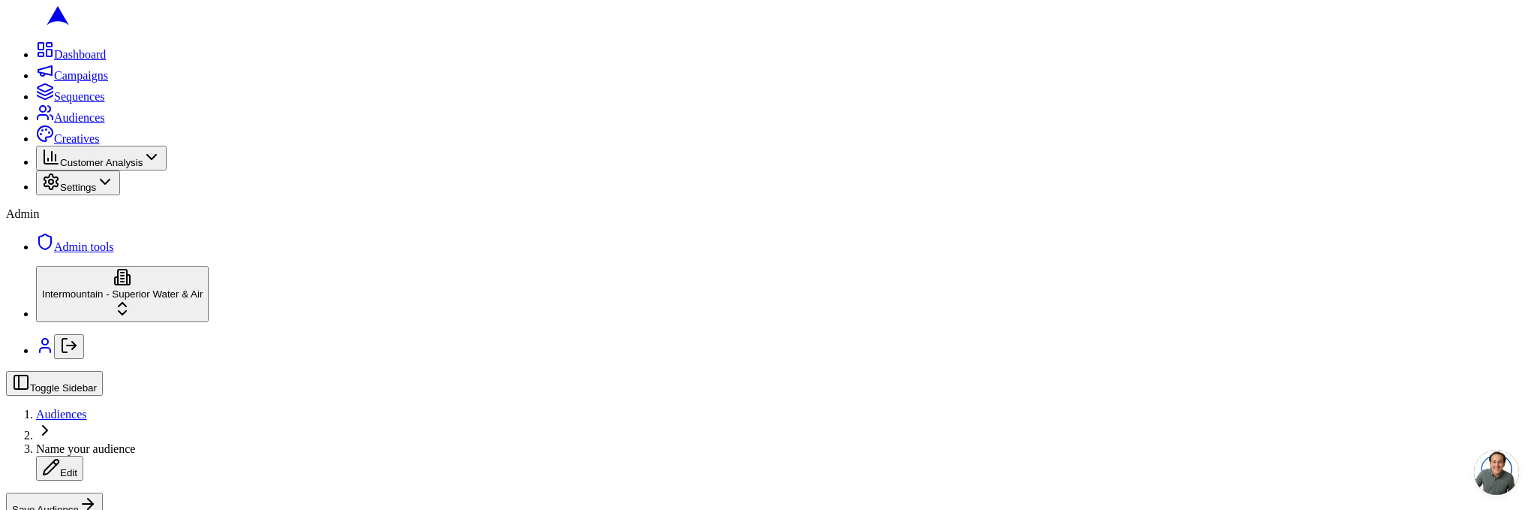
drag, startPoint x: 510, startPoint y: 308, endPoint x: 460, endPoint y: 308, distance: 49.5
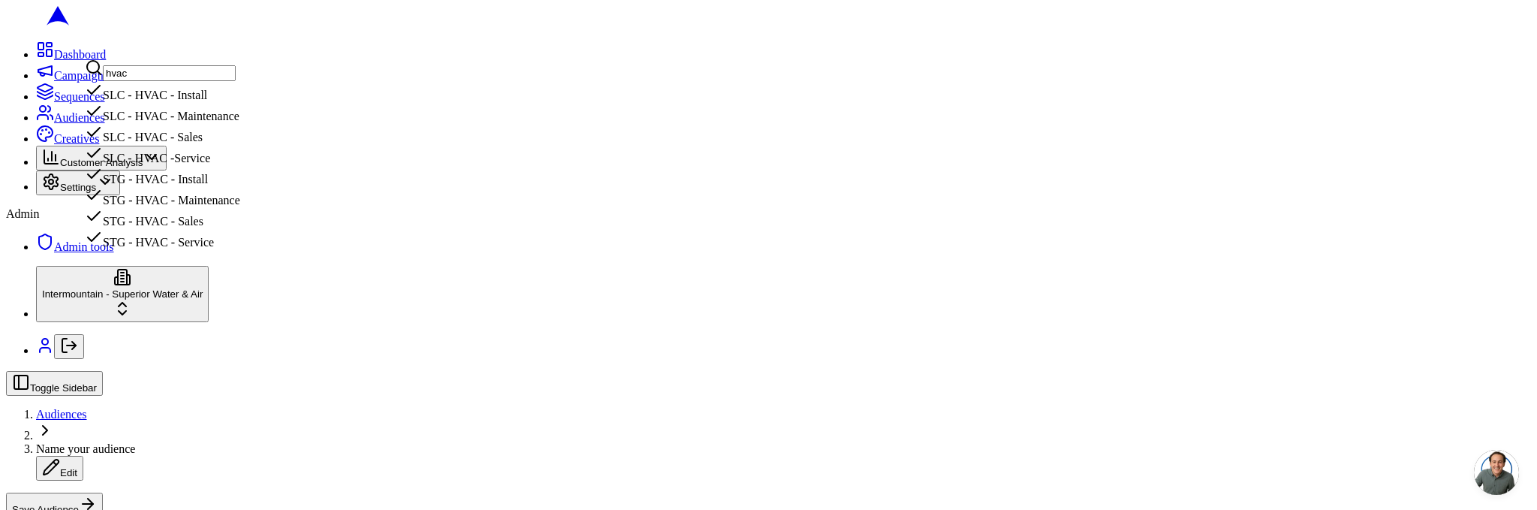
type input "hvac"
click at [240, 102] on div "SLC - HVAC - Install" at bounding box center [162, 91] width 155 height 21
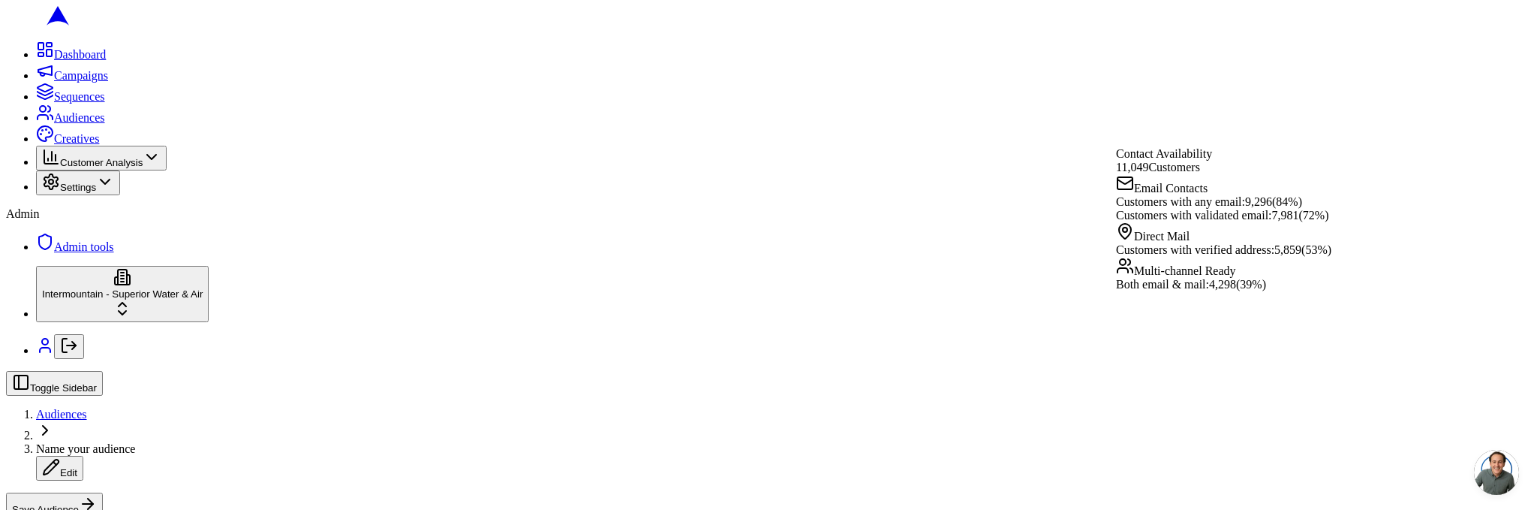
scroll to position [523, 0]
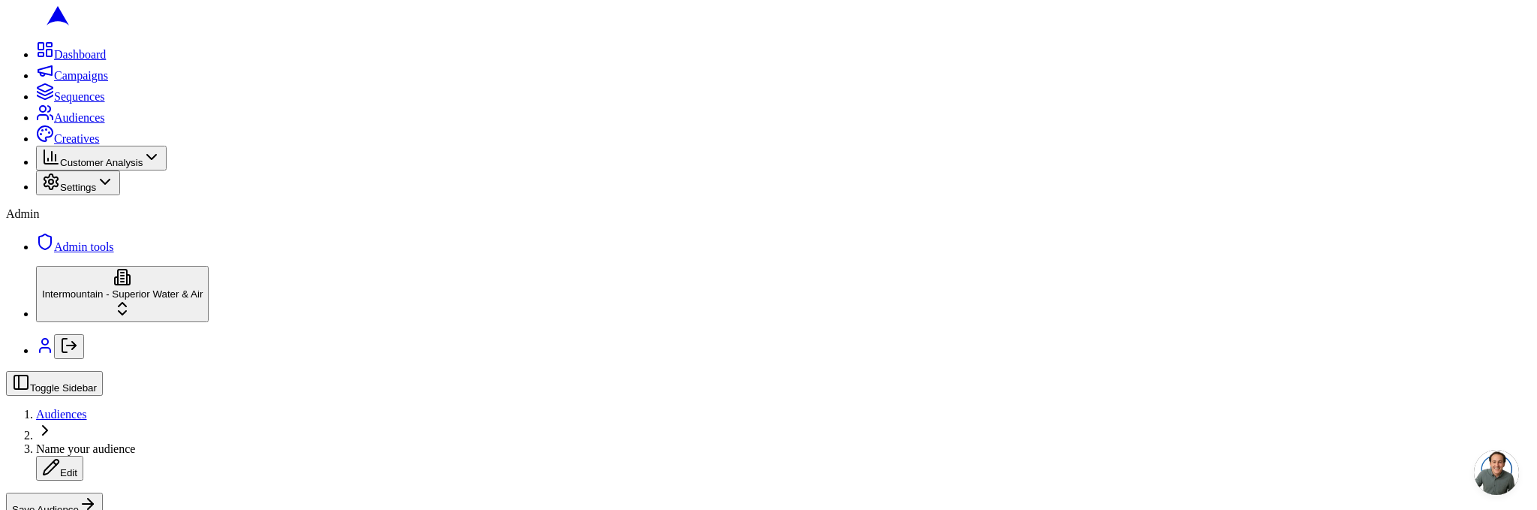
scroll to position [525, 0]
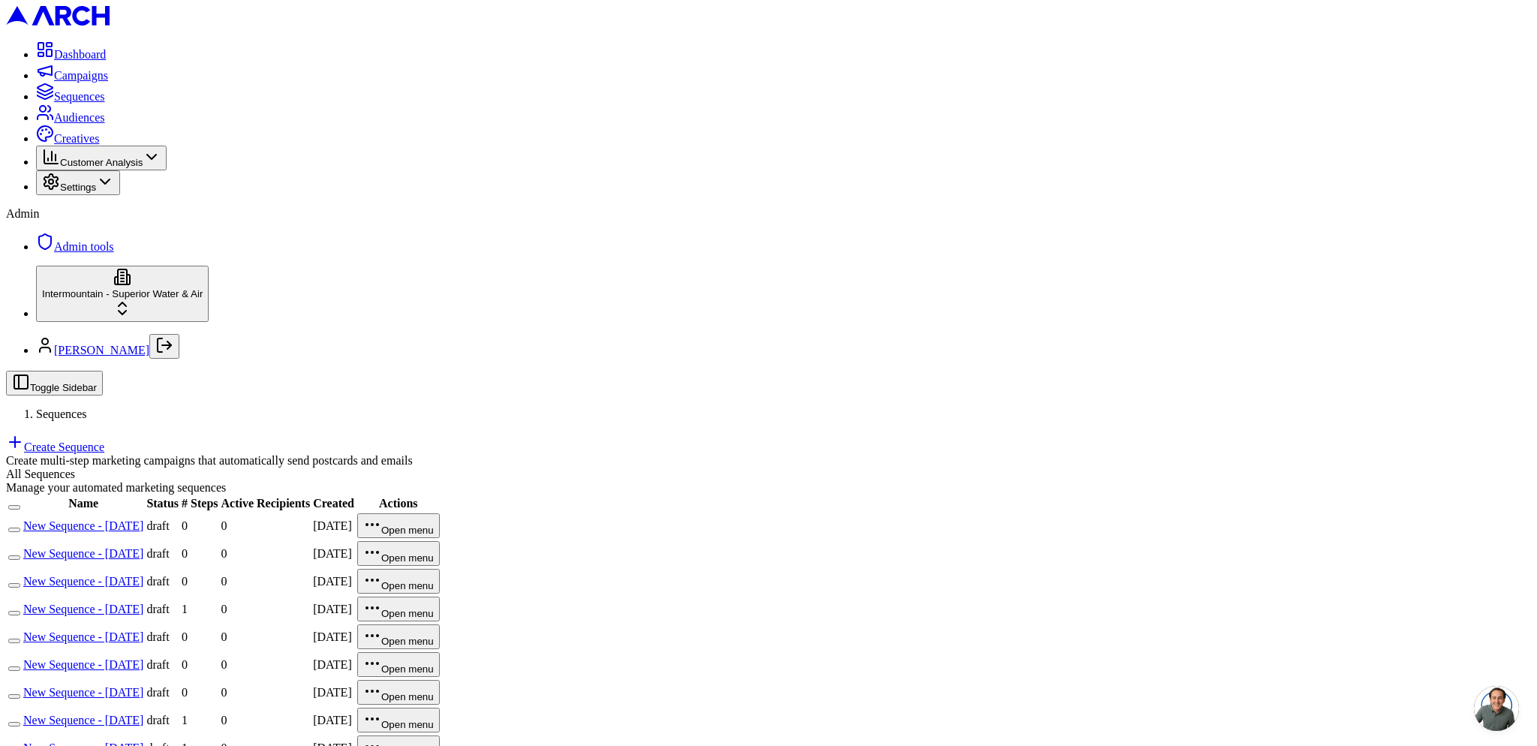
click at [54, 124] on span "Audiences" at bounding box center [79, 117] width 51 height 13
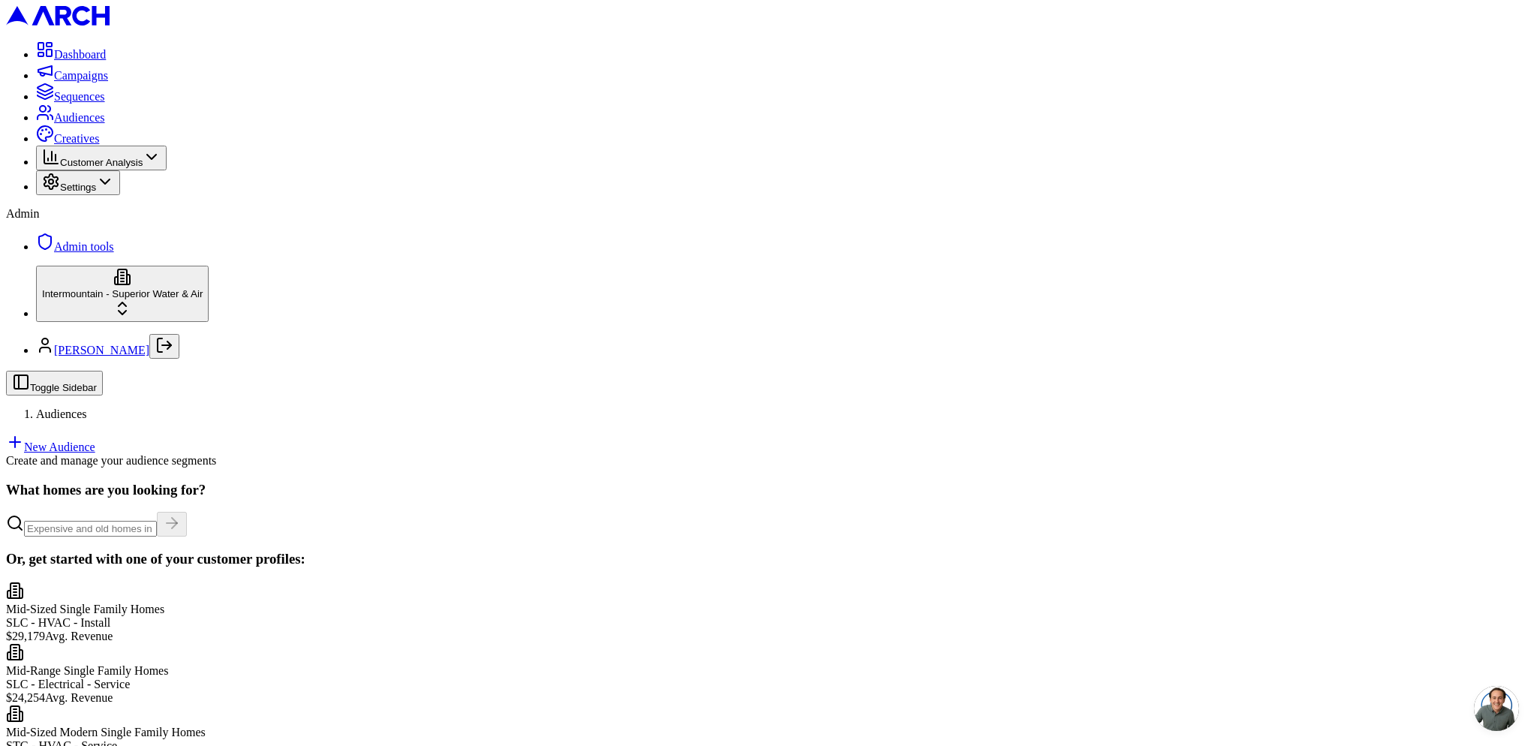
click at [95, 441] on link "New Audience" at bounding box center [50, 447] width 89 height 13
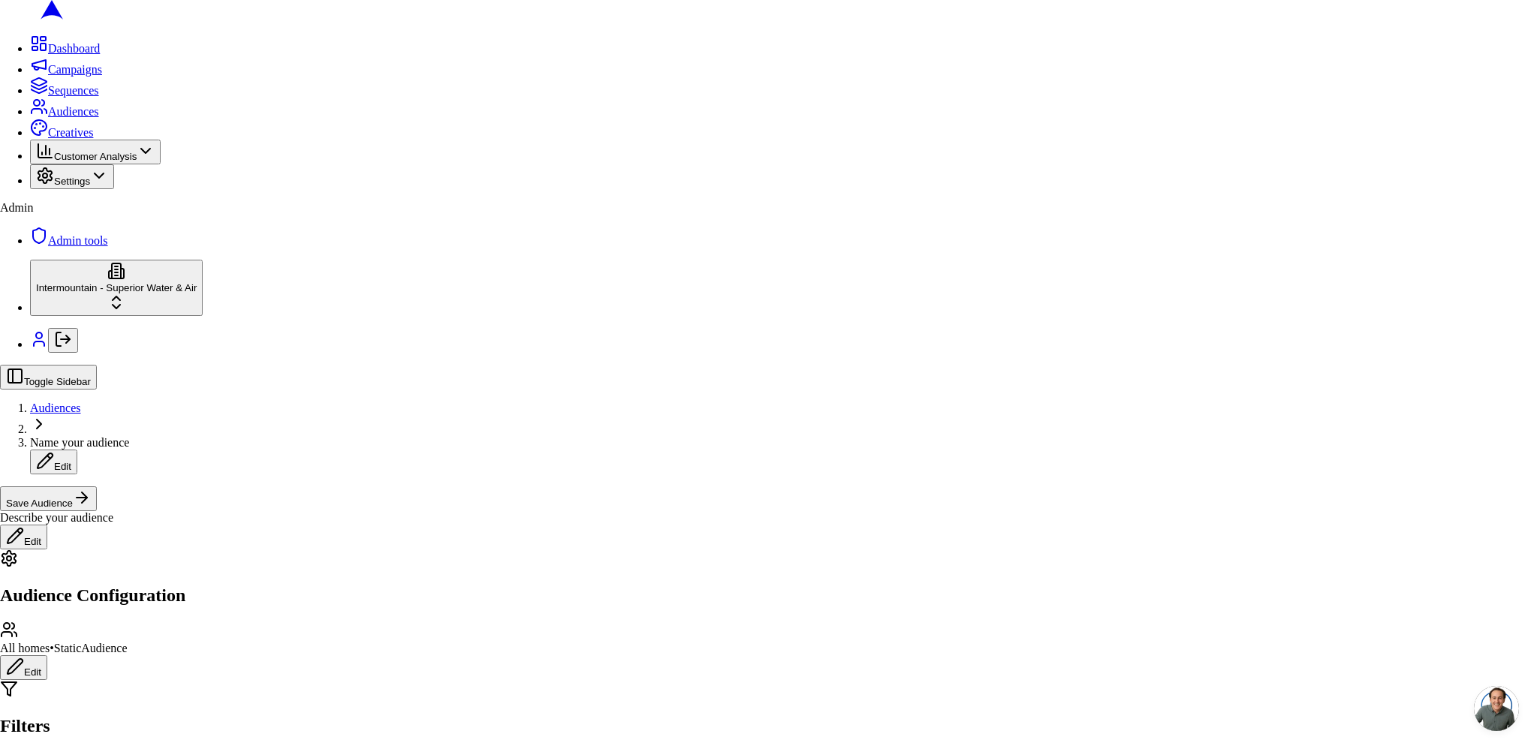
drag, startPoint x: 940, startPoint y: 565, endPoint x: 874, endPoint y: 522, distance: 78.5
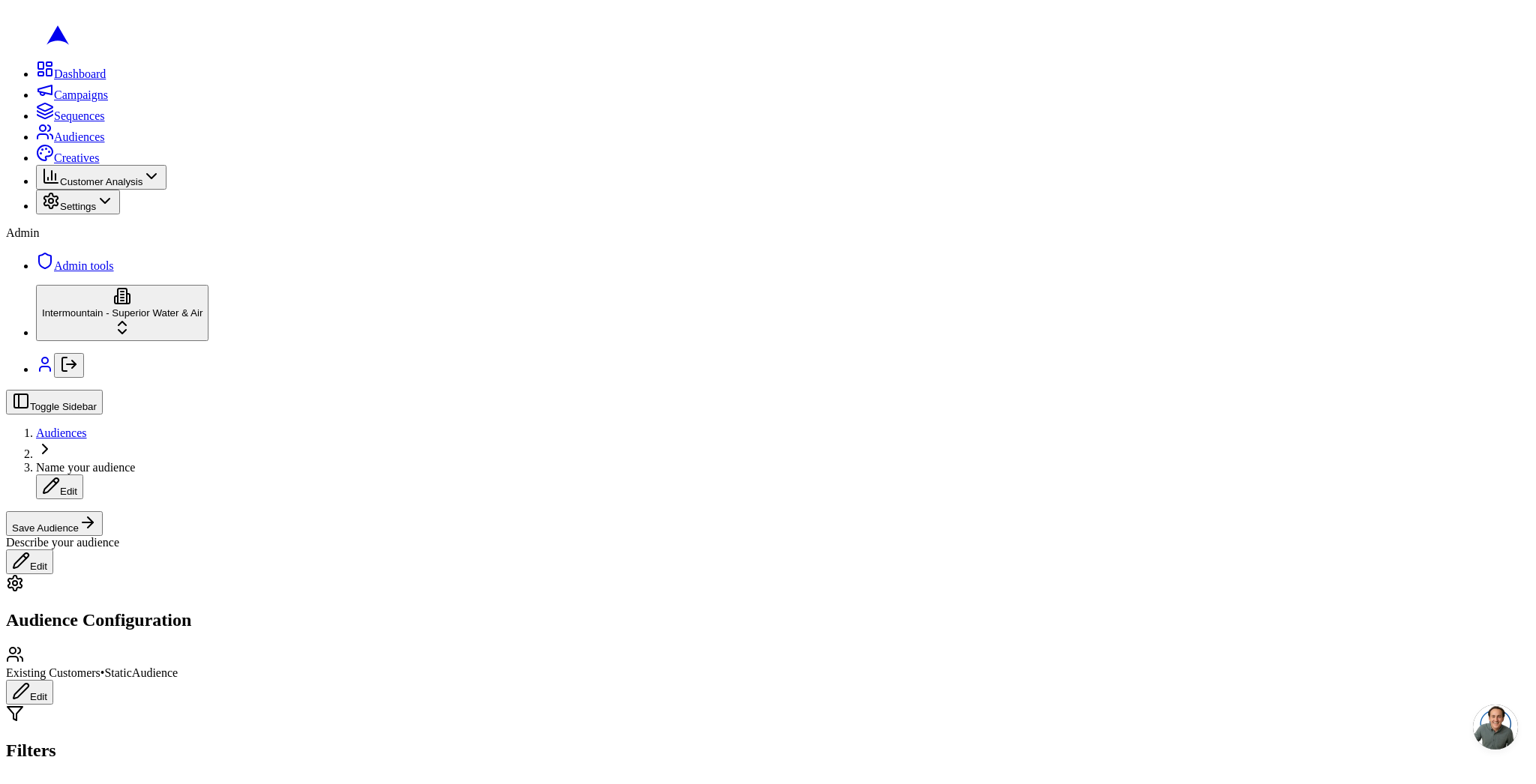
scroll to position [272, 0]
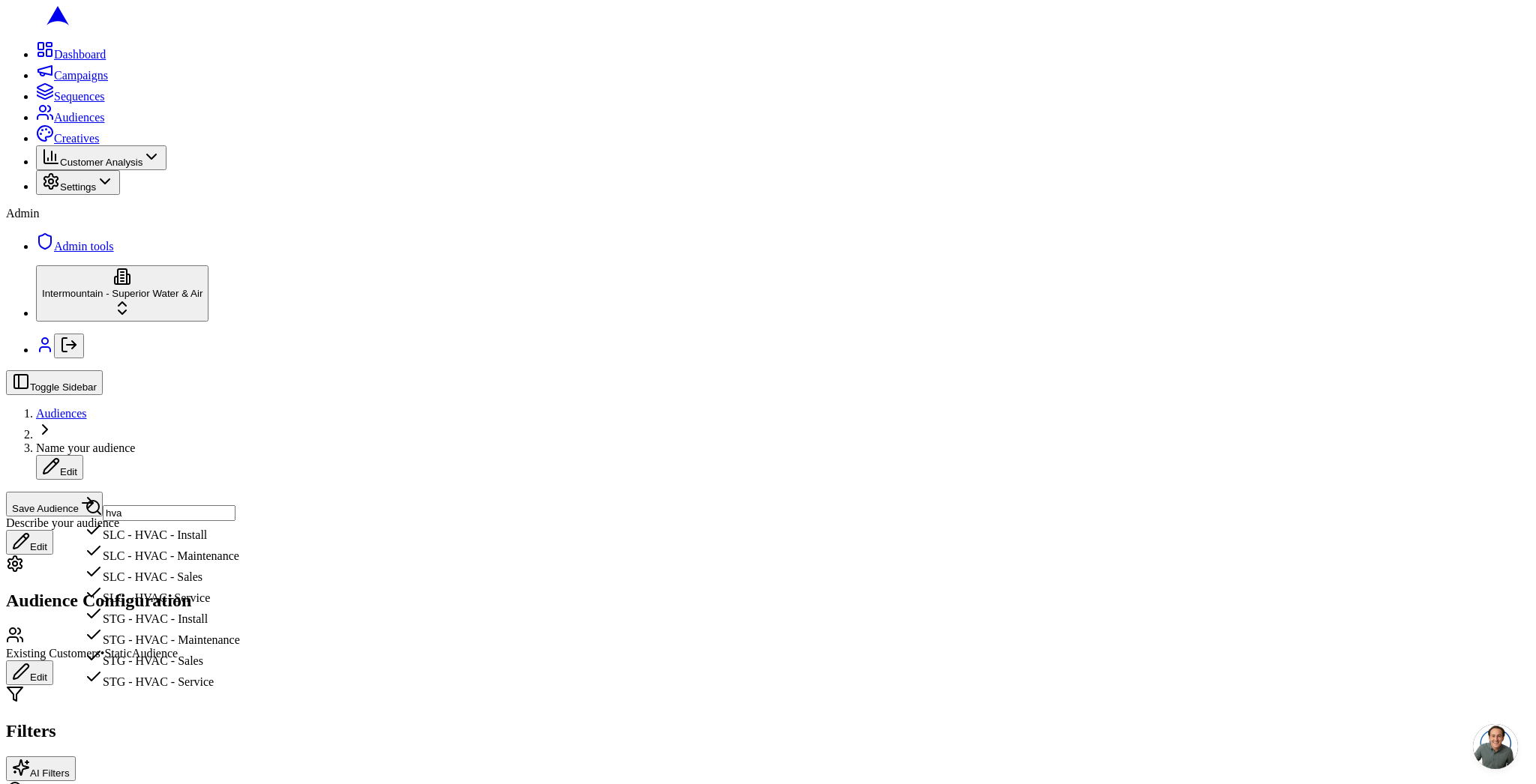
type input "hvac"
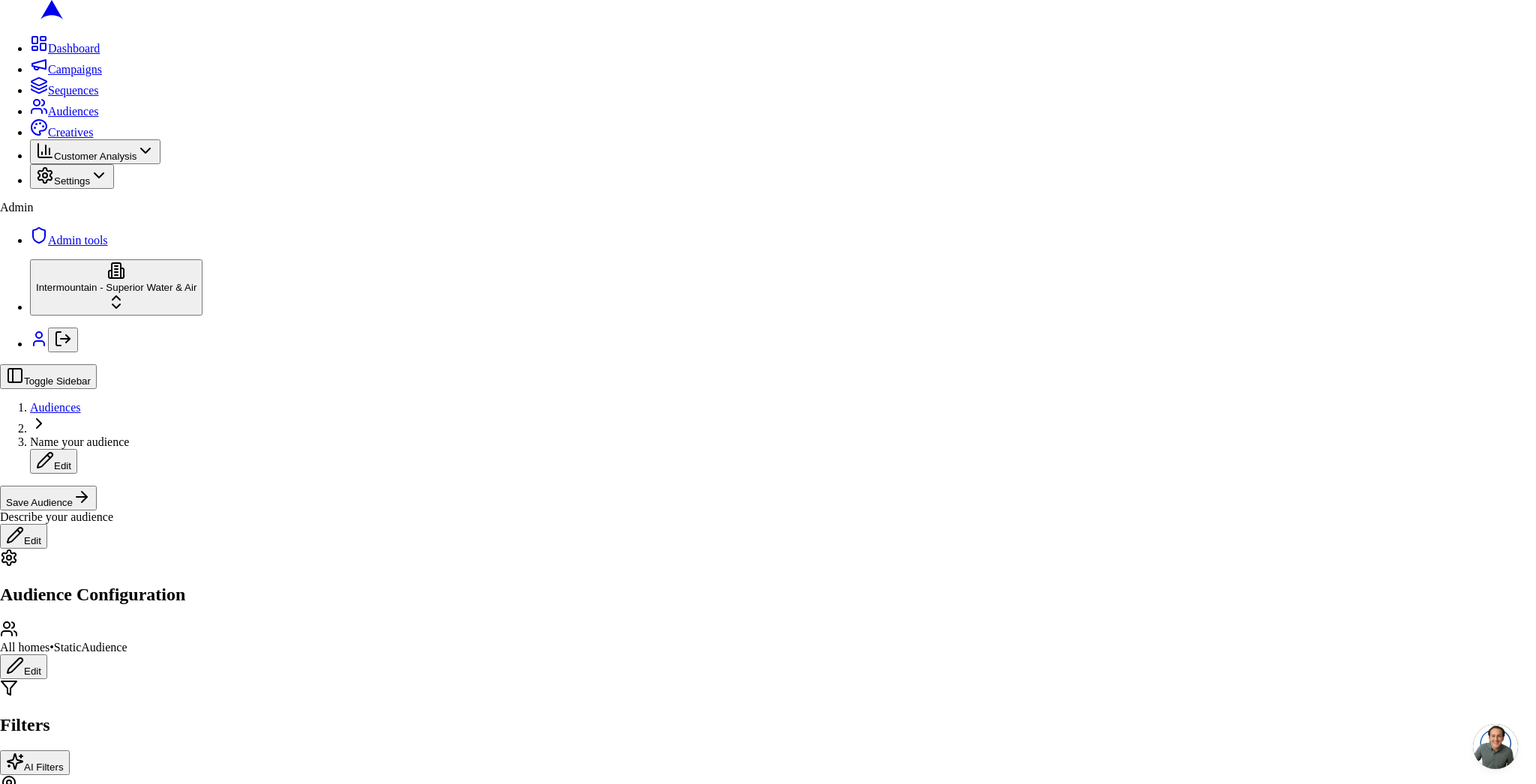
drag, startPoint x: 654, startPoint y: 458, endPoint x: 681, endPoint y: 476, distance: 32.4
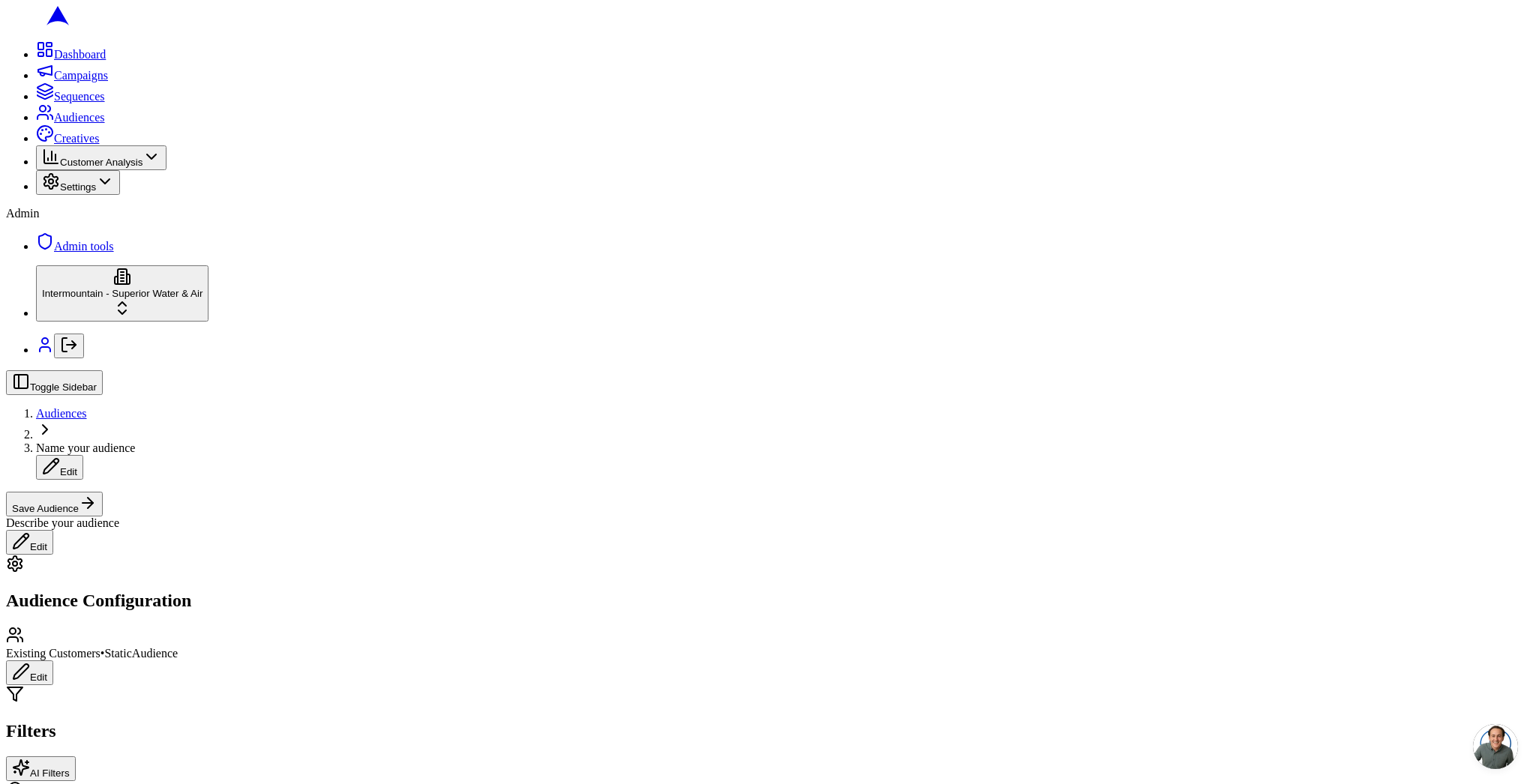
scroll to position [328, 0]
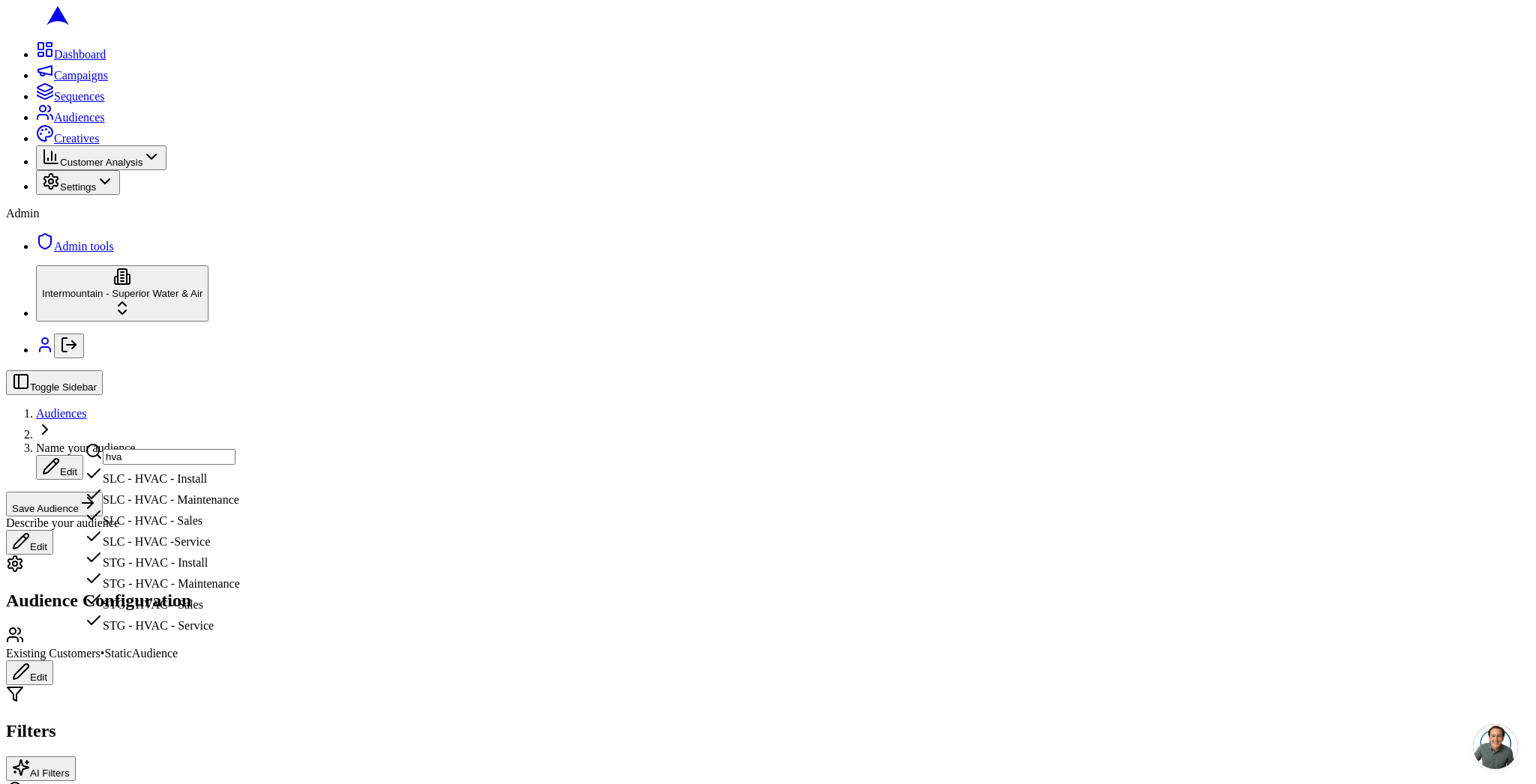
type input "hvac"
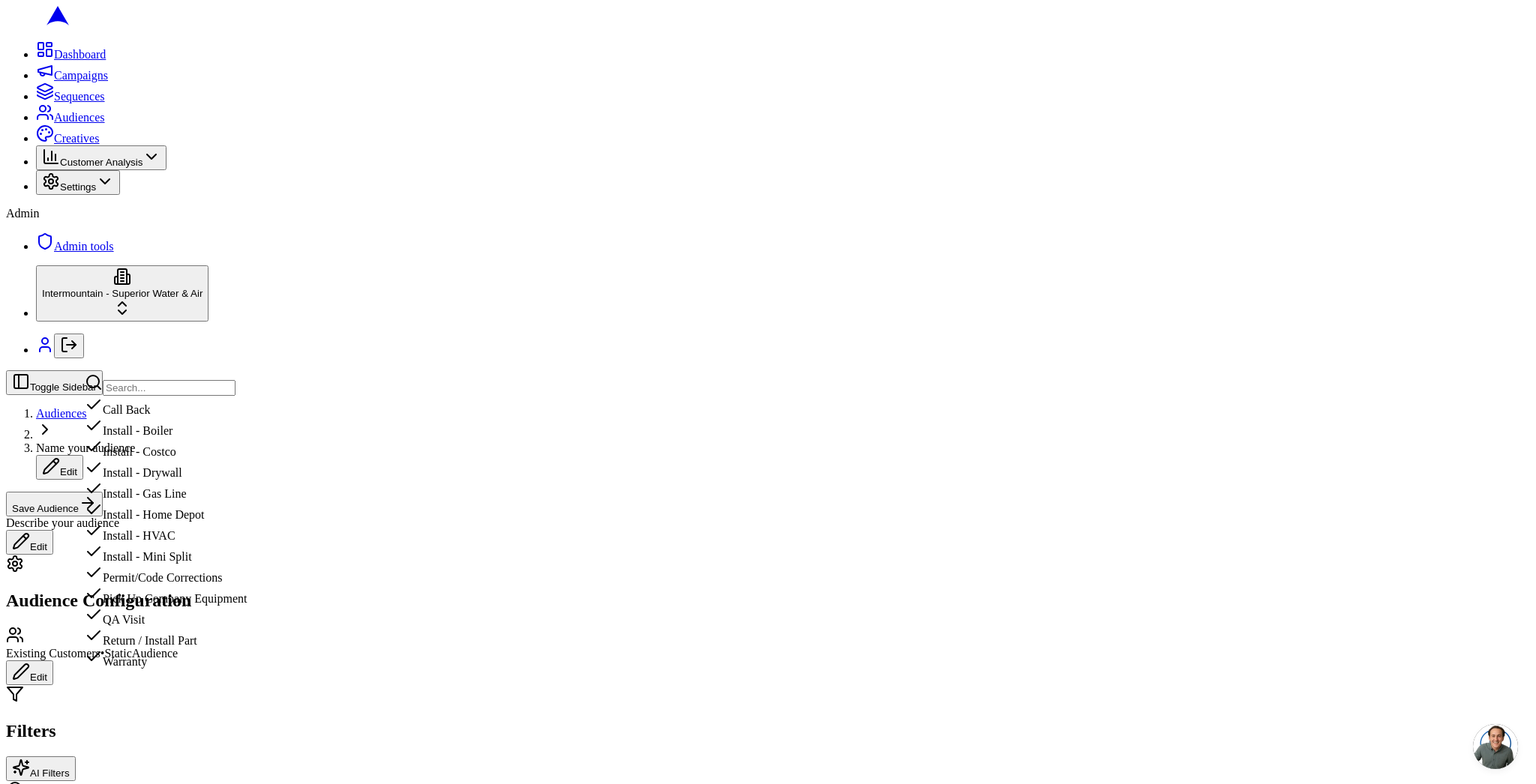
scroll to position [485, 0]
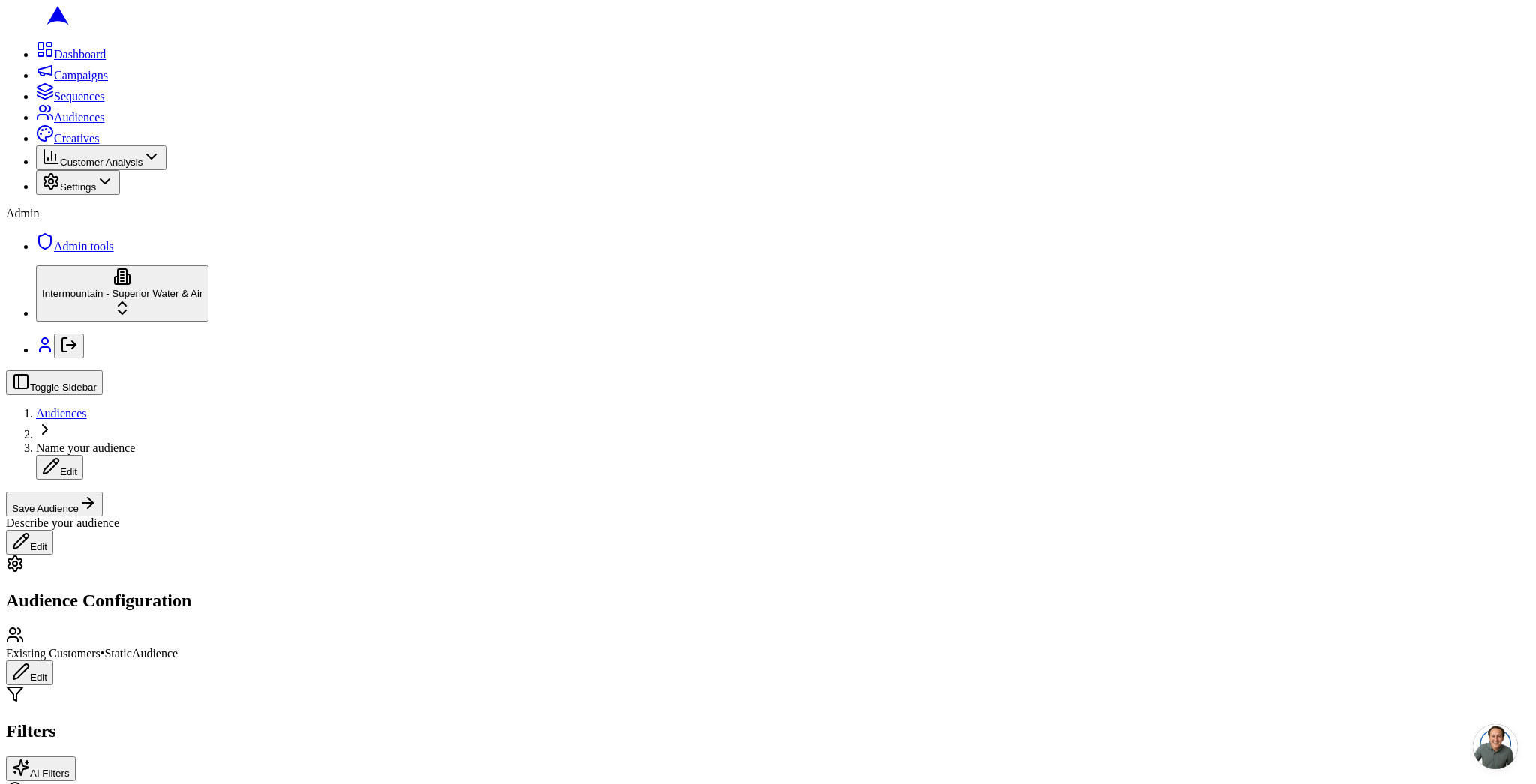
copy span "Updating preview..."
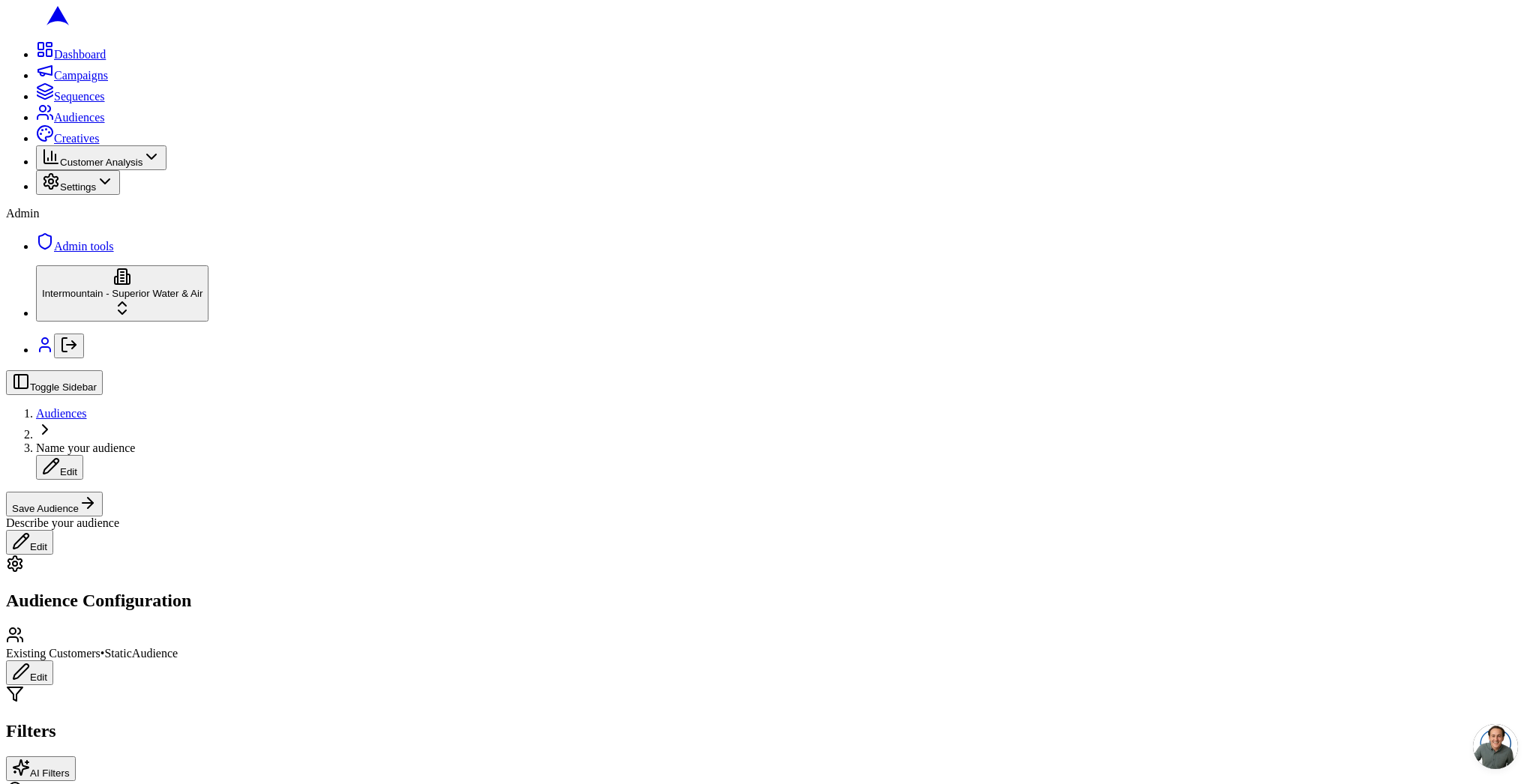
drag, startPoint x: 134, startPoint y: 614, endPoint x: 126, endPoint y: 616, distance: 8.2
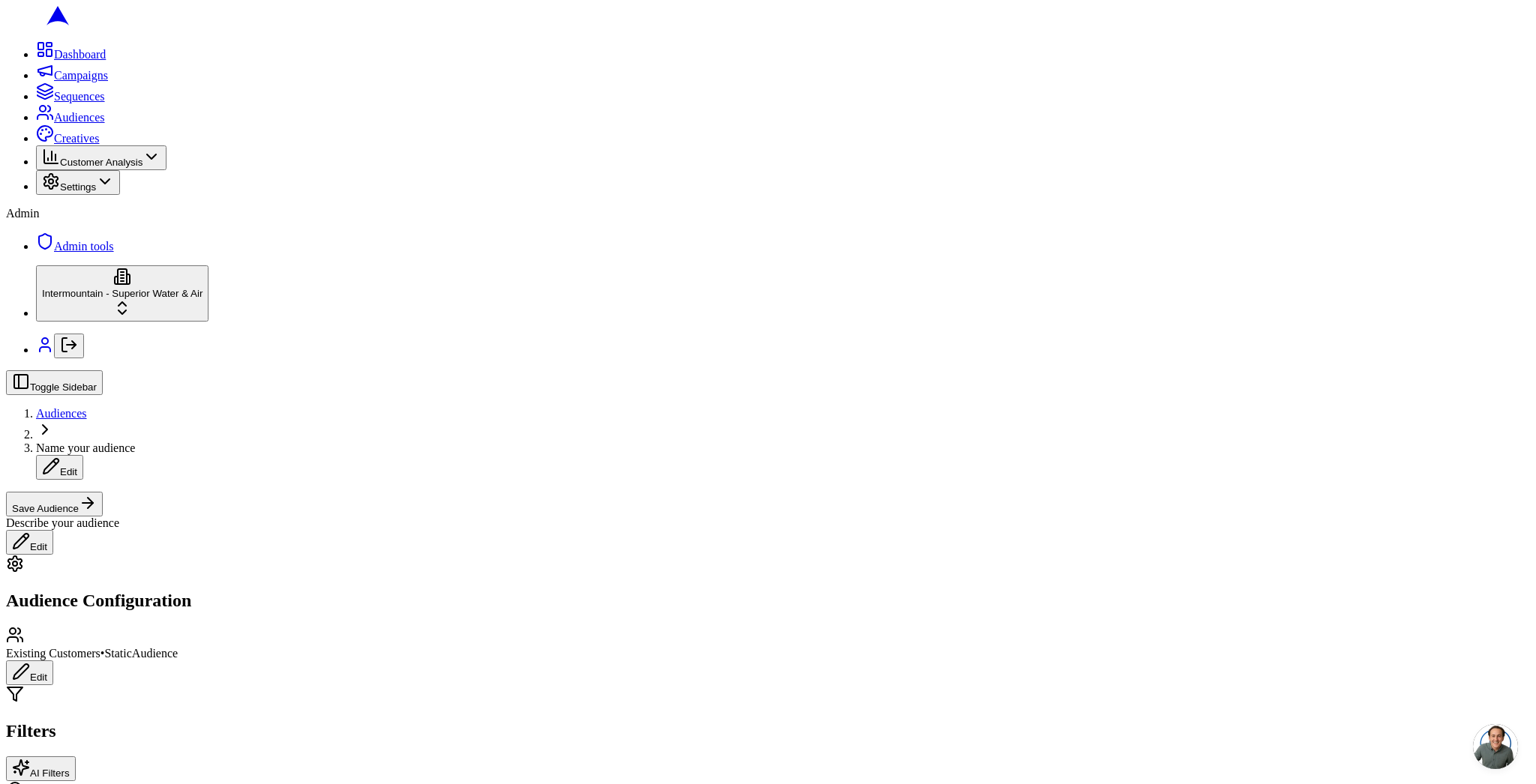
radio input "true"
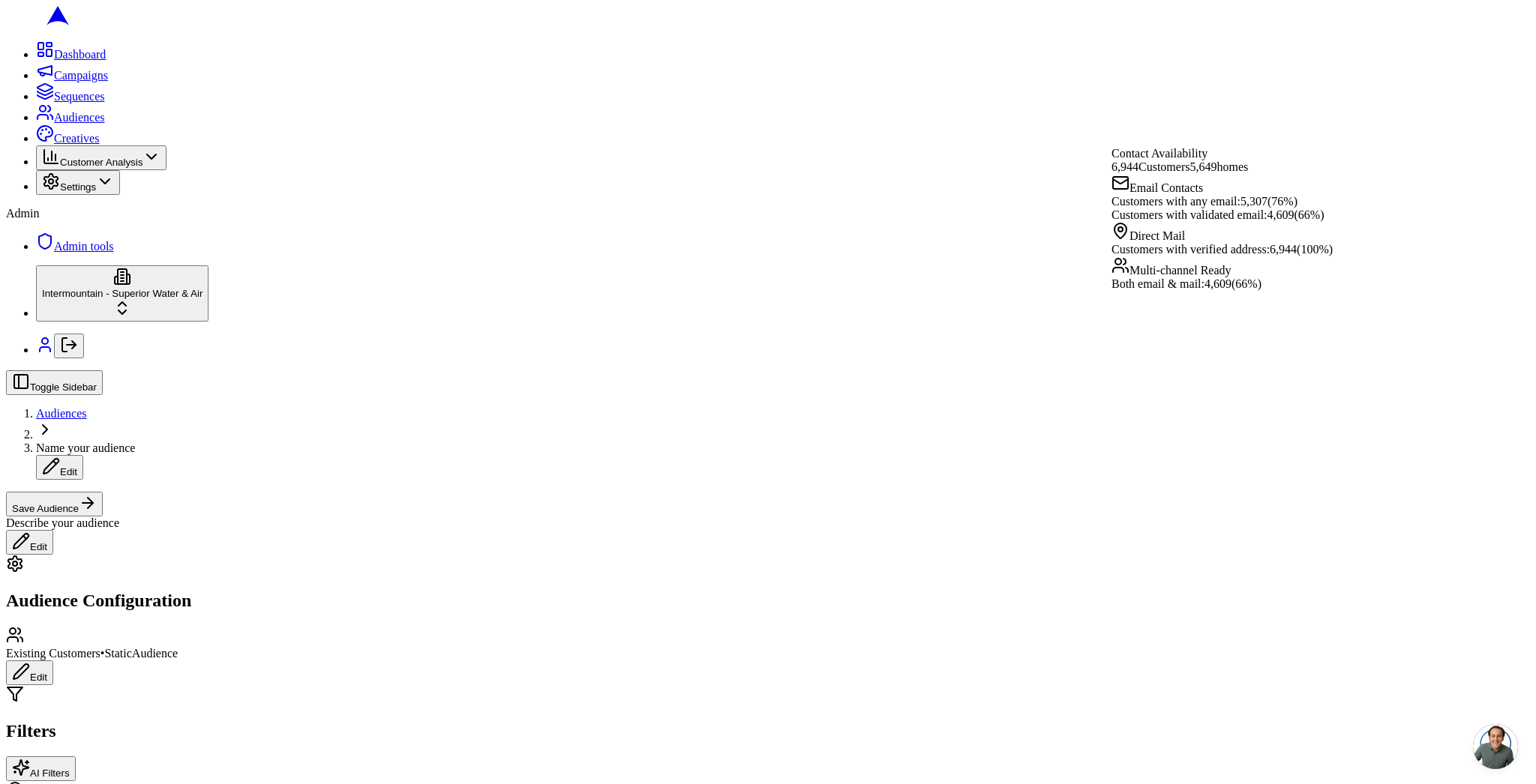
radio input "true"
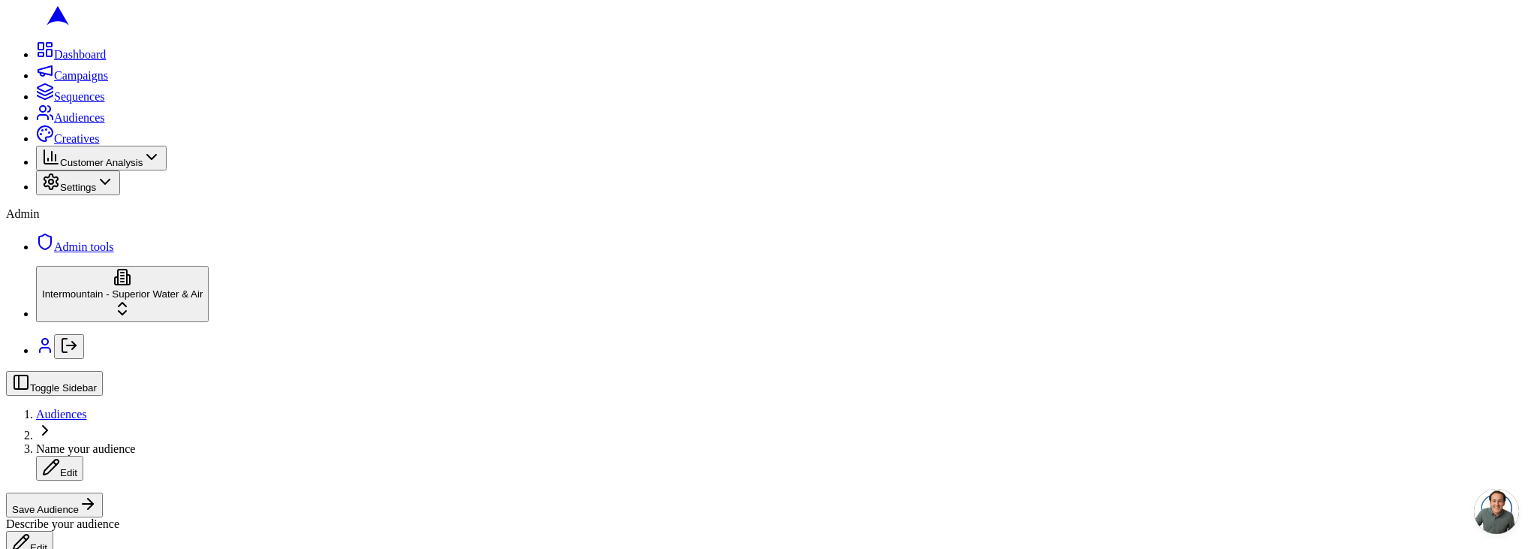
scroll to position [0, 0]
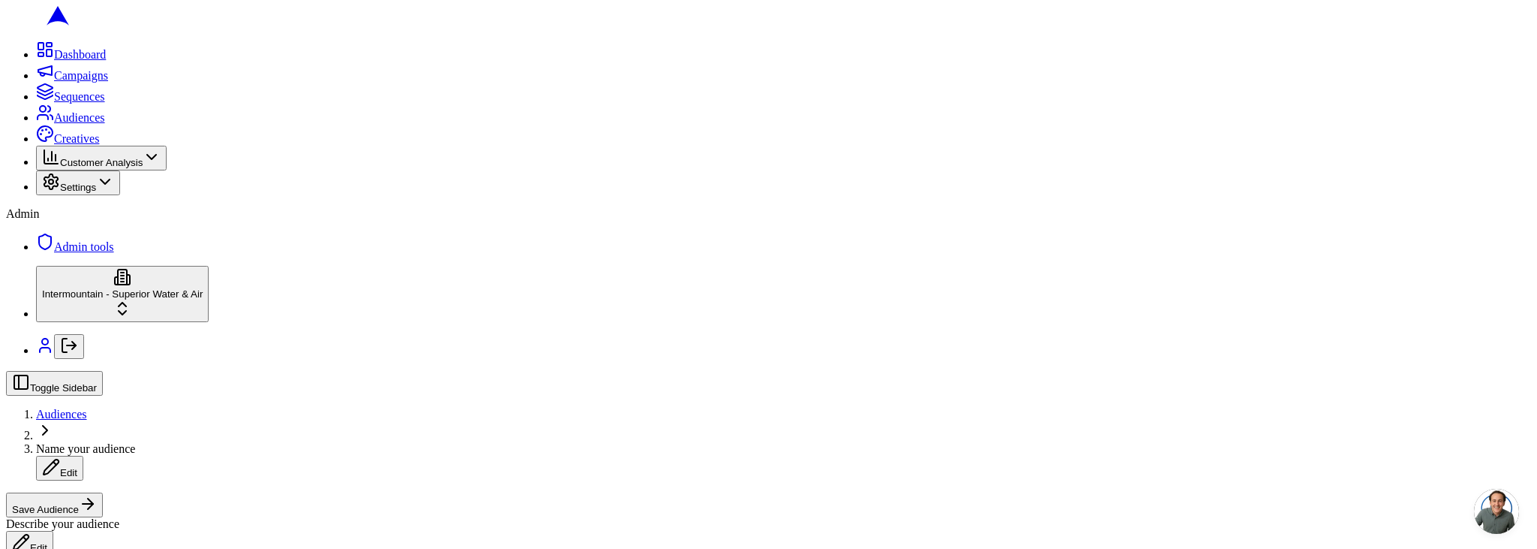
scroll to position [237, 0]
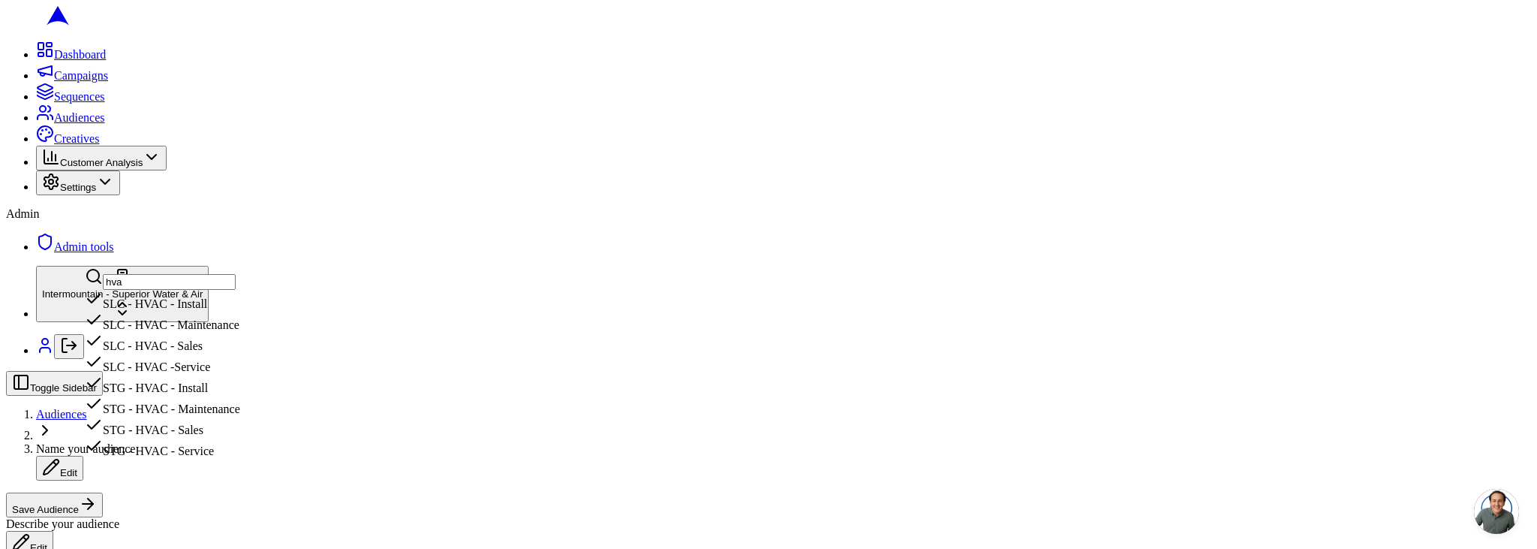
type input "hvac"
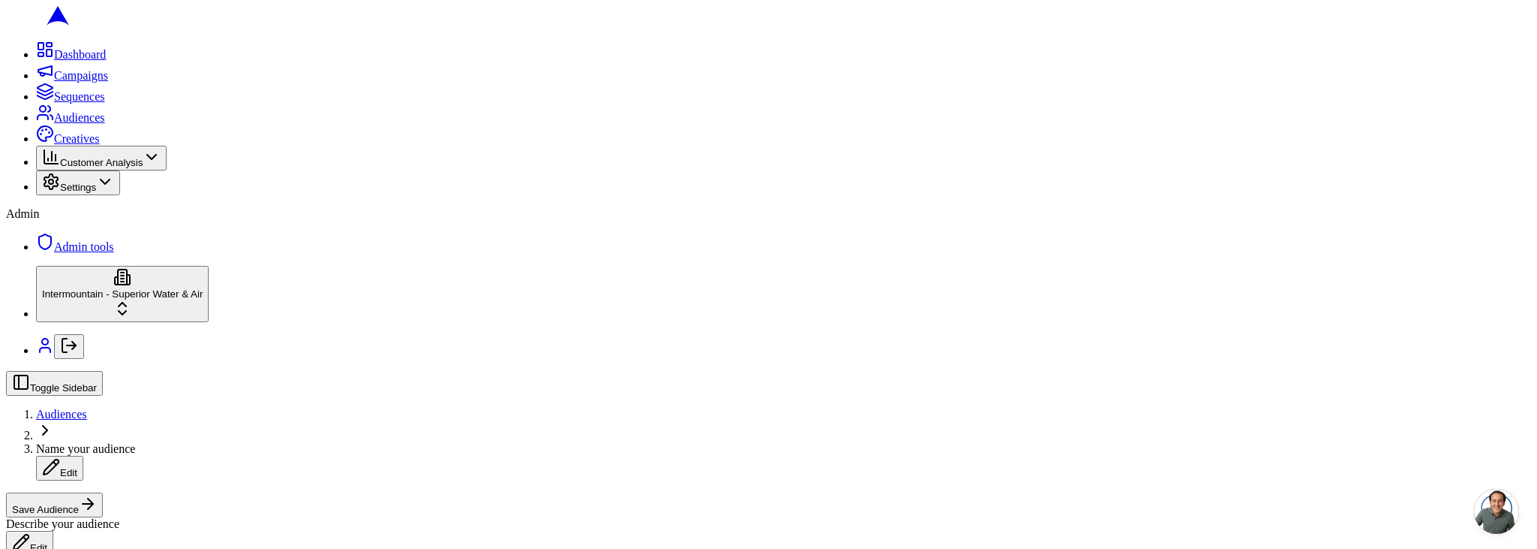
scroll to position [417, 0]
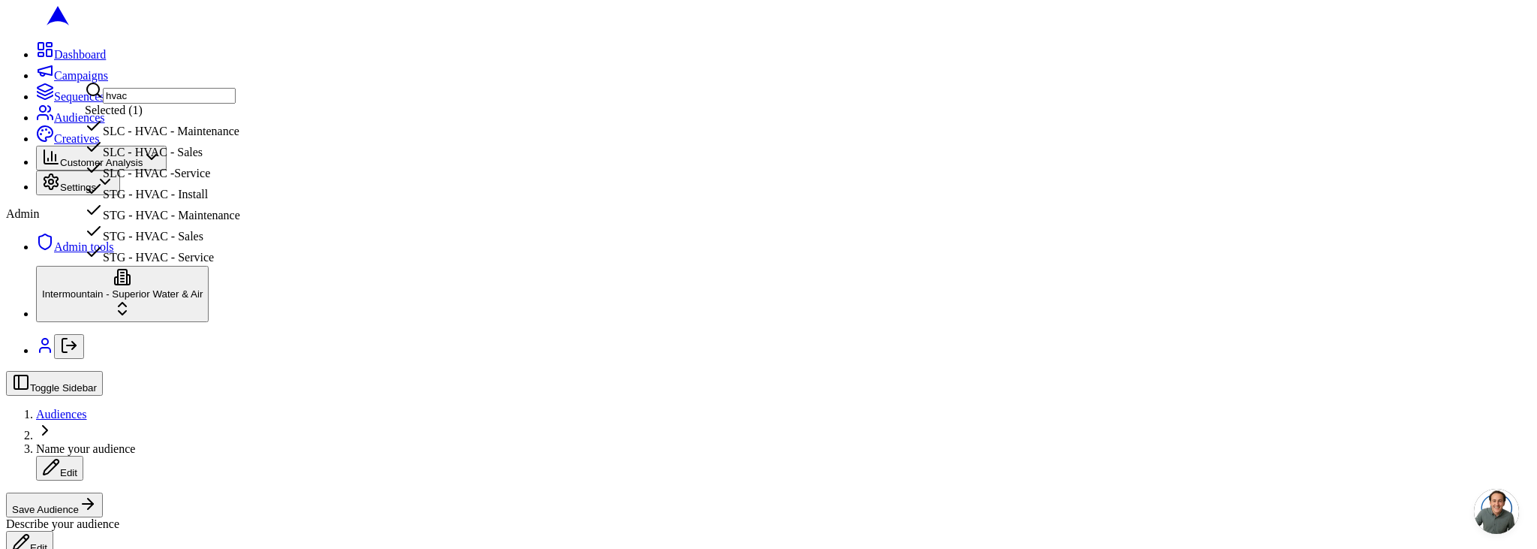
type input "hvac"
click at [236, 180] on div "SLC - HVAC -Service" at bounding box center [162, 169] width 155 height 21
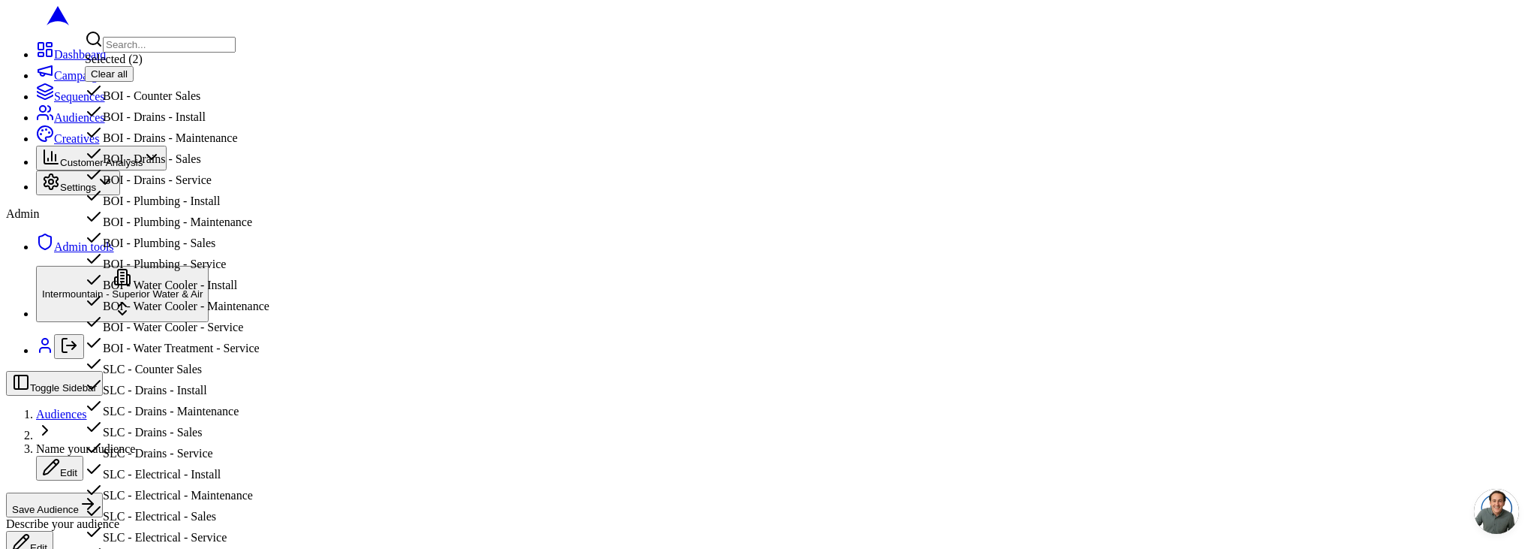
drag, startPoint x: 47, startPoint y: 432, endPoint x: 71, endPoint y: 523, distance: 93.9
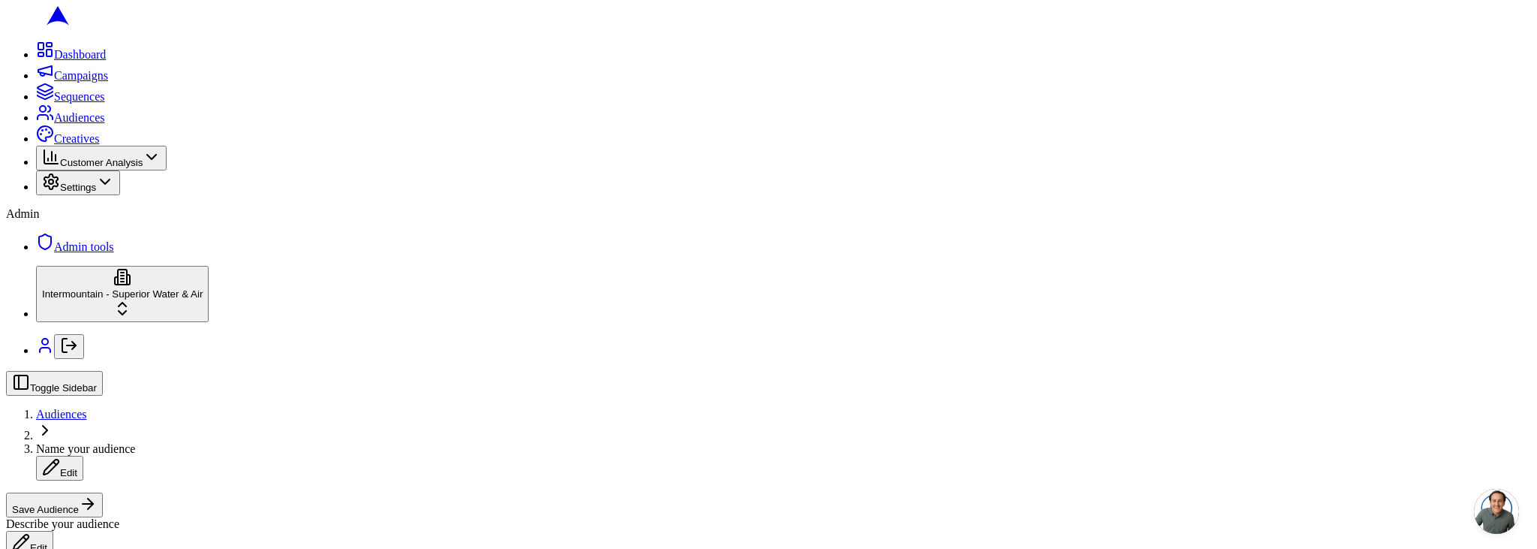
scroll to position [0, 0]
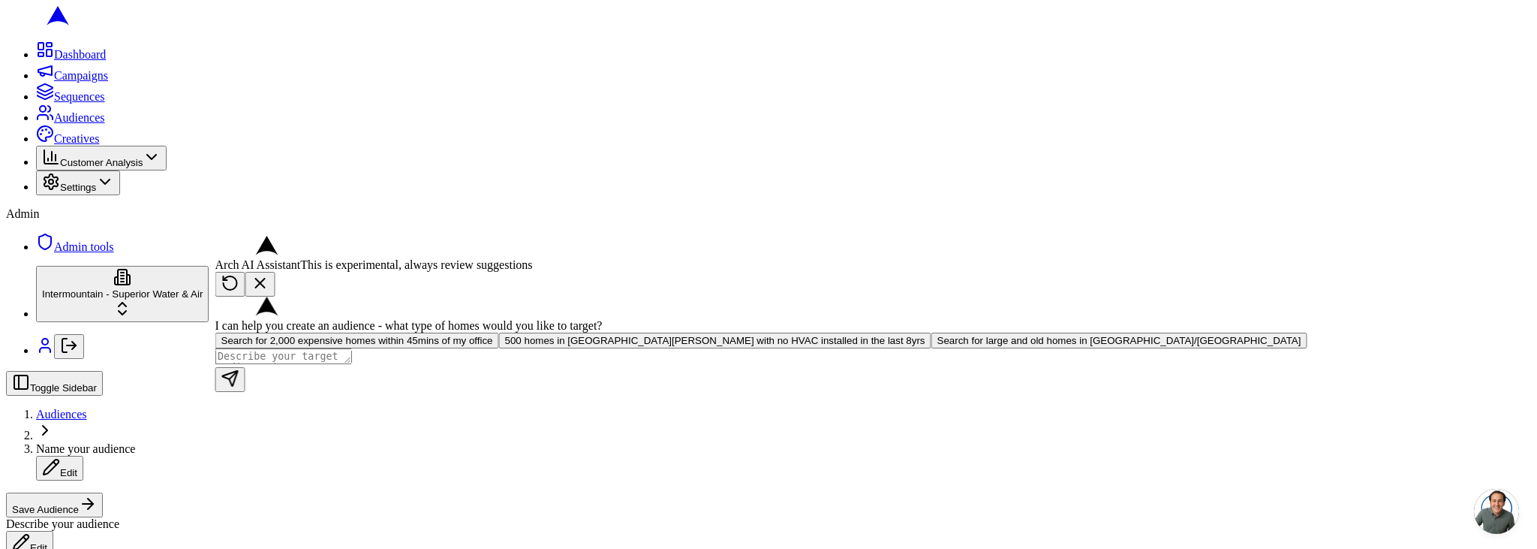
click at [275, 272] on button at bounding box center [260, 284] width 30 height 25
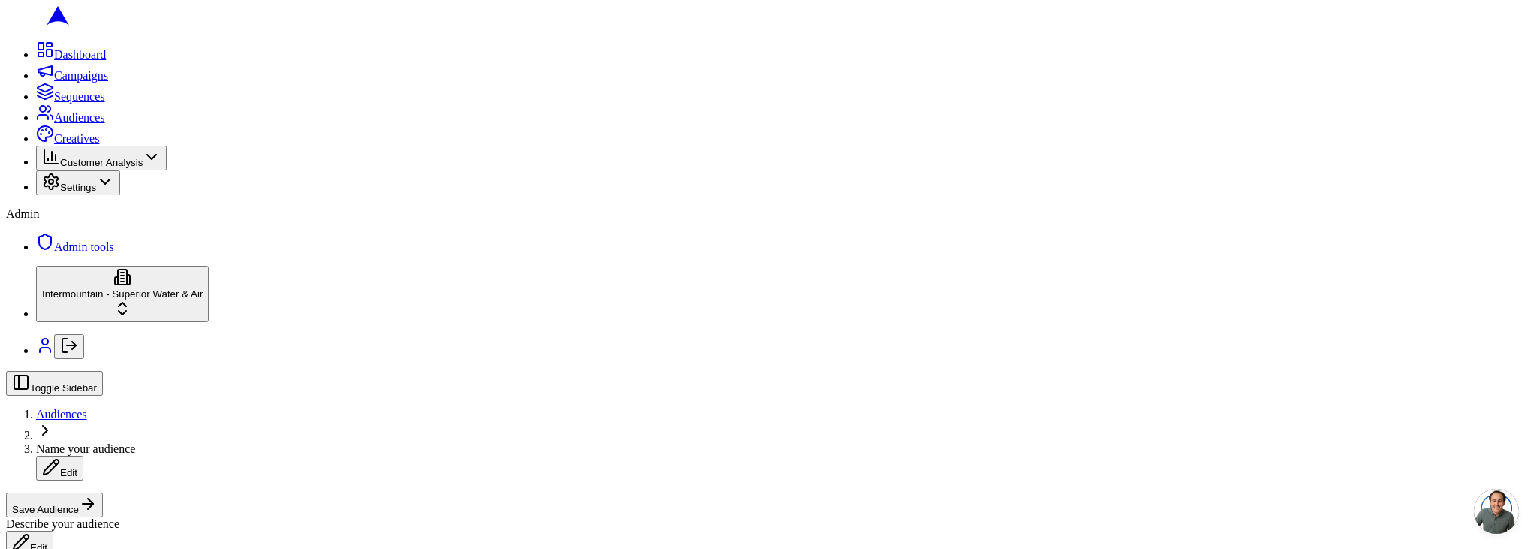
drag, startPoint x: 576, startPoint y: 179, endPoint x: 577, endPoint y: 190, distance: 10.6
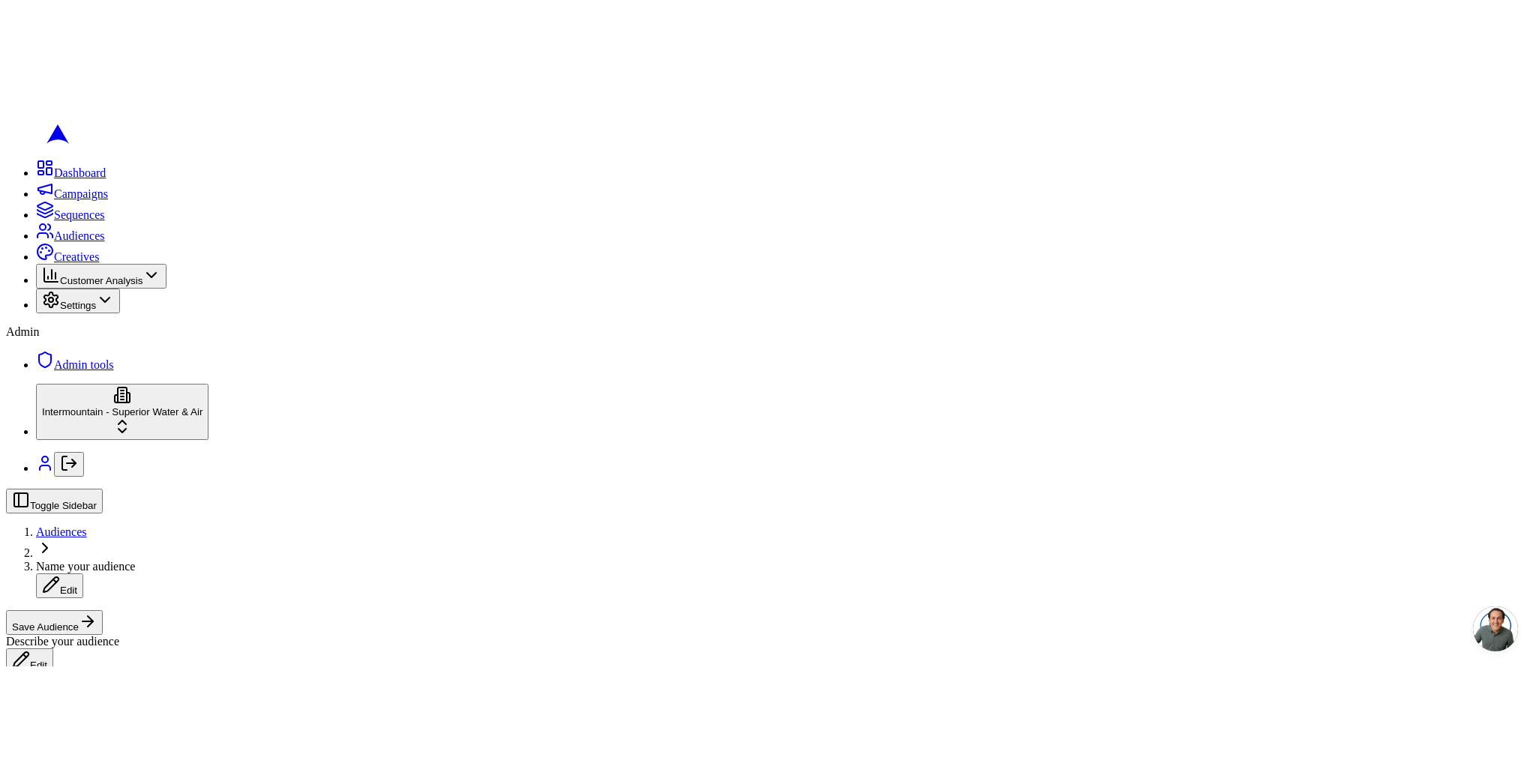
scroll to position [45, 0]
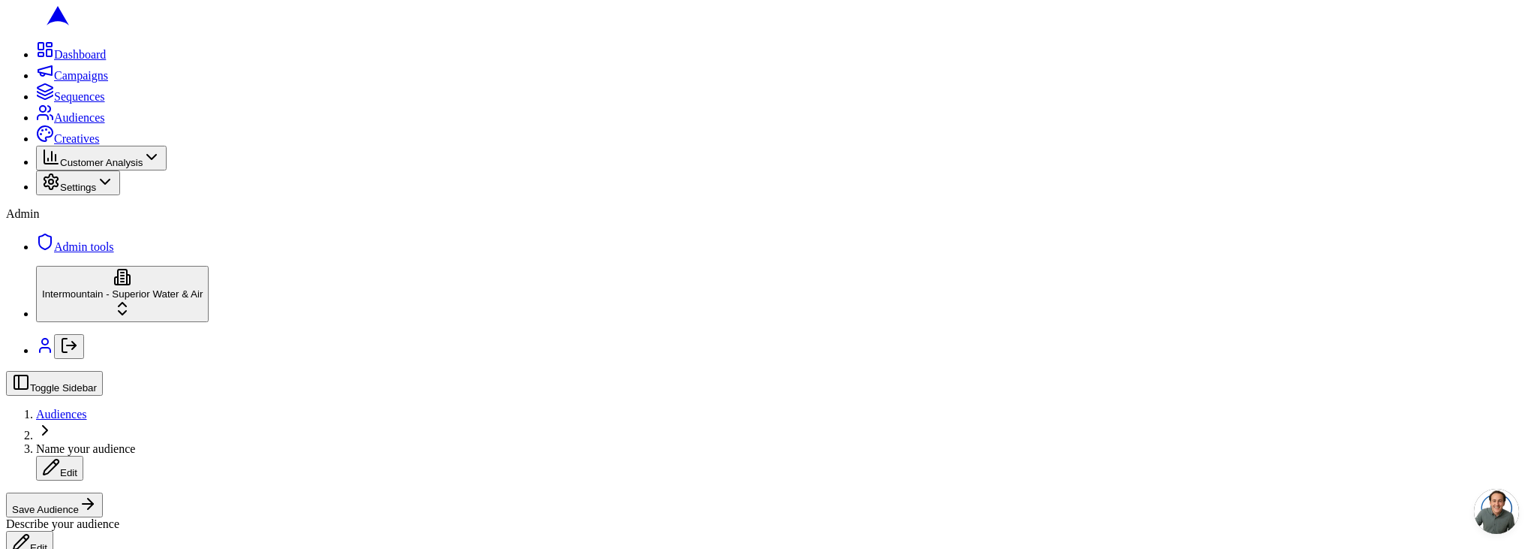
type button "on"
copy span "Loading..."
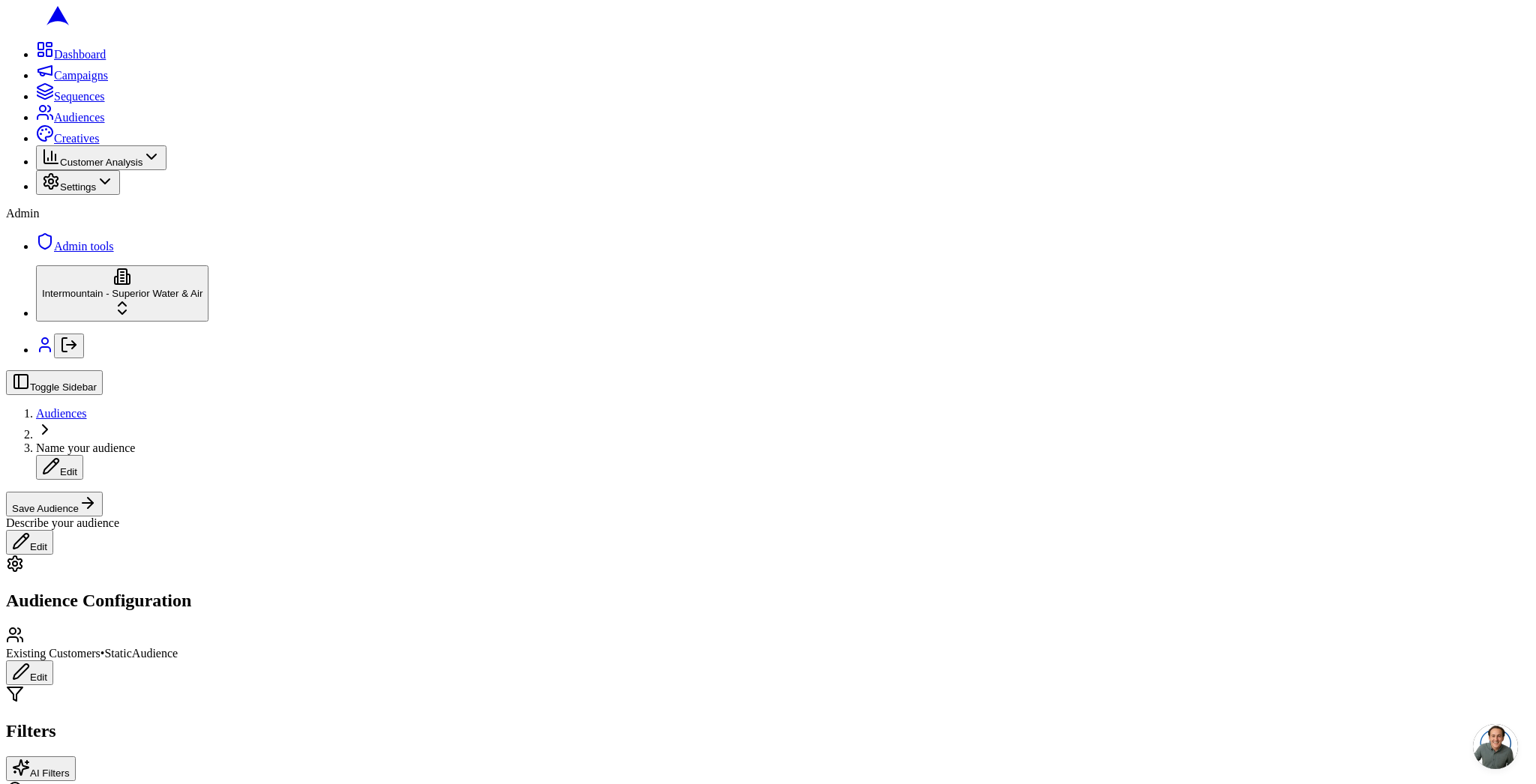
click at [384, 781] on div "Geographic Area" at bounding box center [768, 791] width 1524 height 21
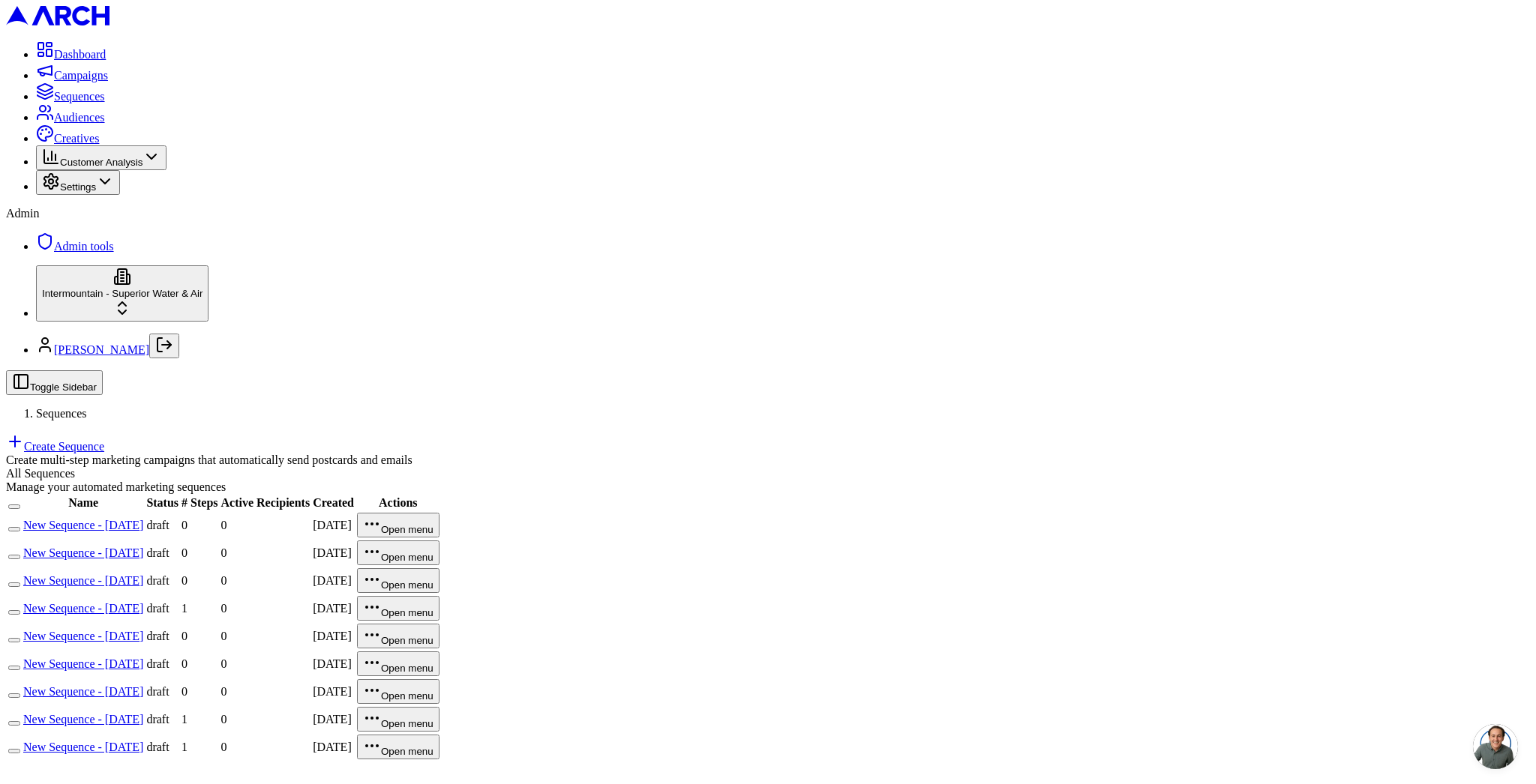
click at [95, 124] on span "Audiences" at bounding box center [79, 117] width 51 height 13
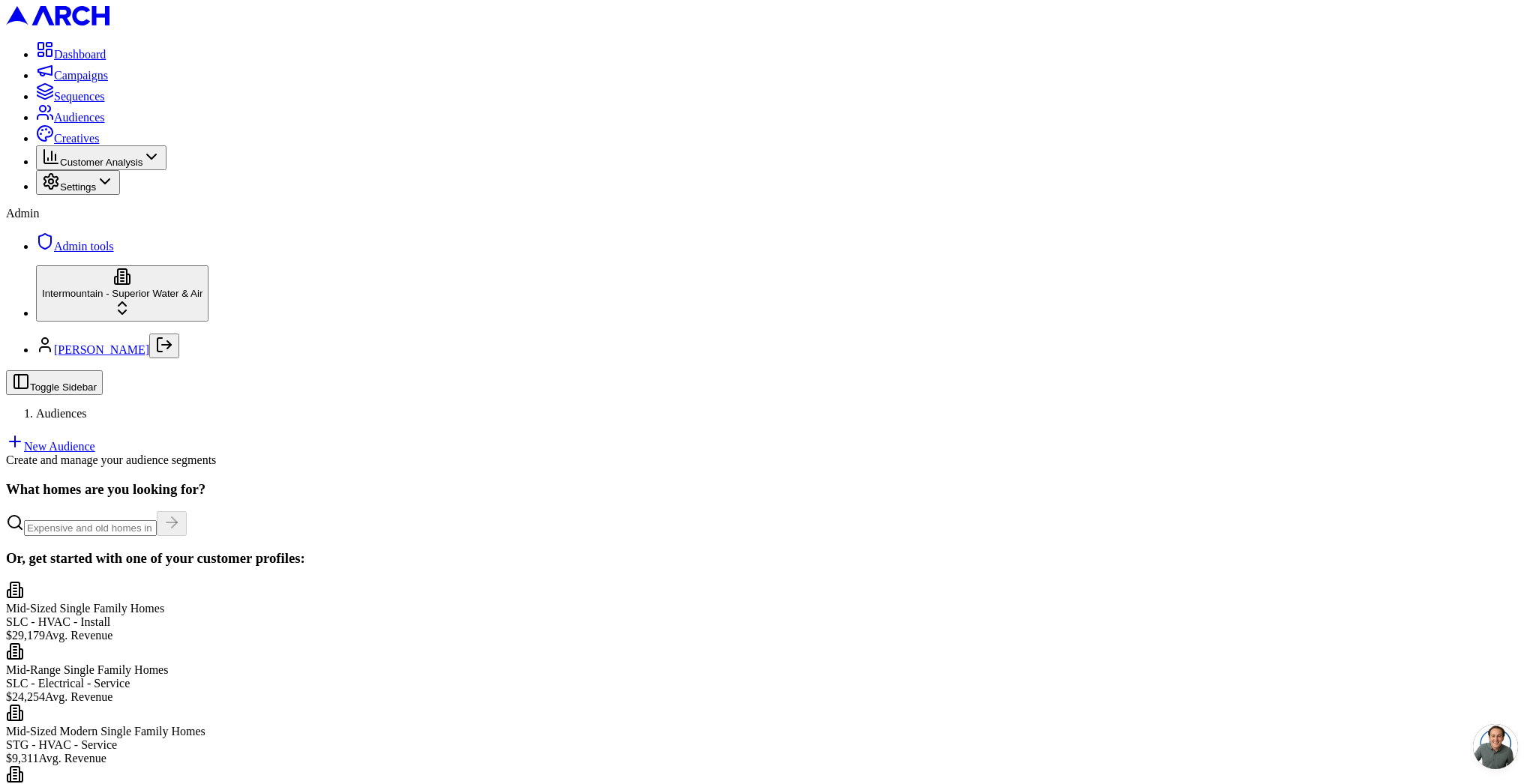
click at [95, 440] on link "New Audience" at bounding box center [50, 446] width 89 height 13
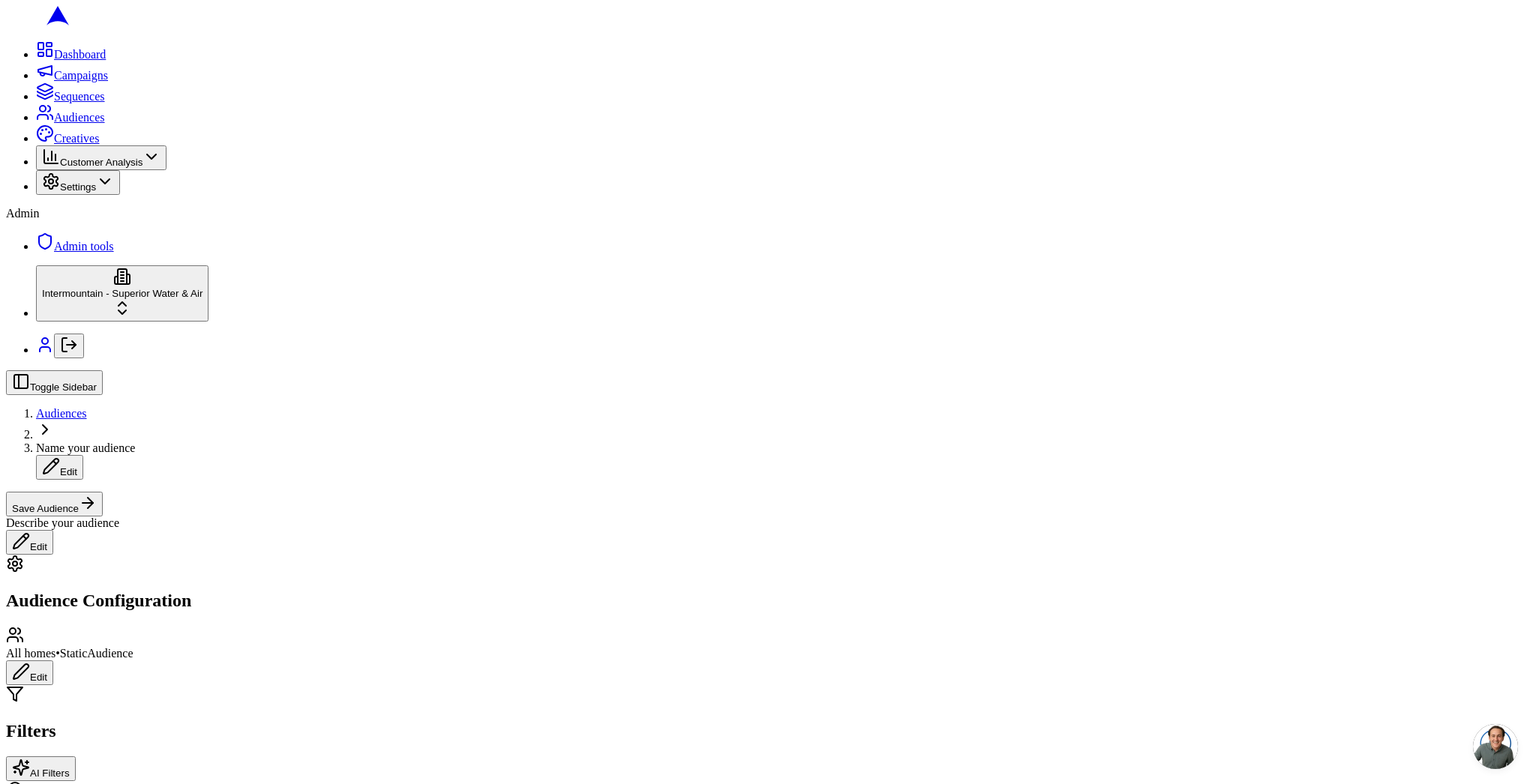
click at [53, 660] on button "Edit" at bounding box center [29, 672] width 47 height 25
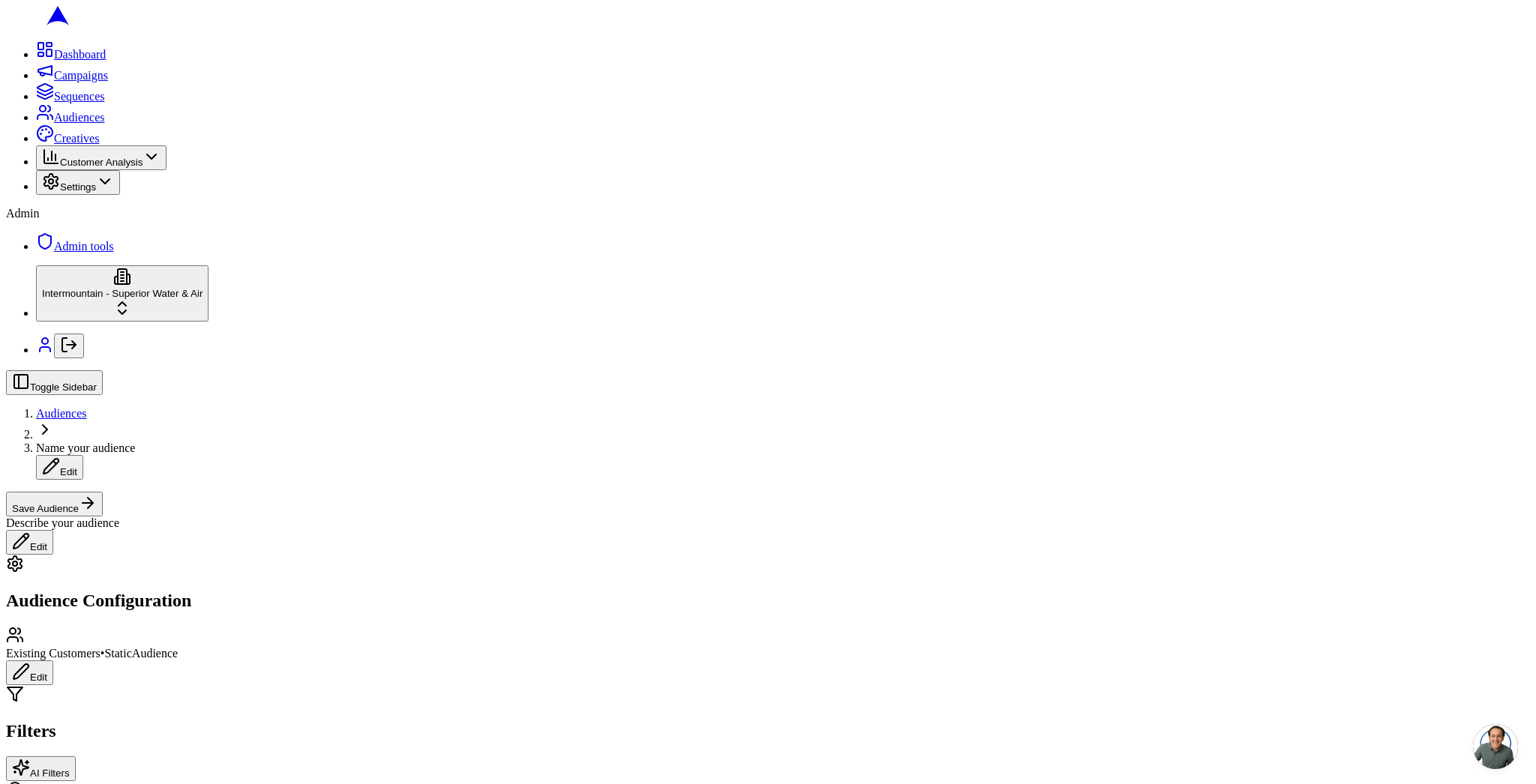
drag, startPoint x: 338, startPoint y: 749, endPoint x: 342, endPoint y: 741, distance: 8.9
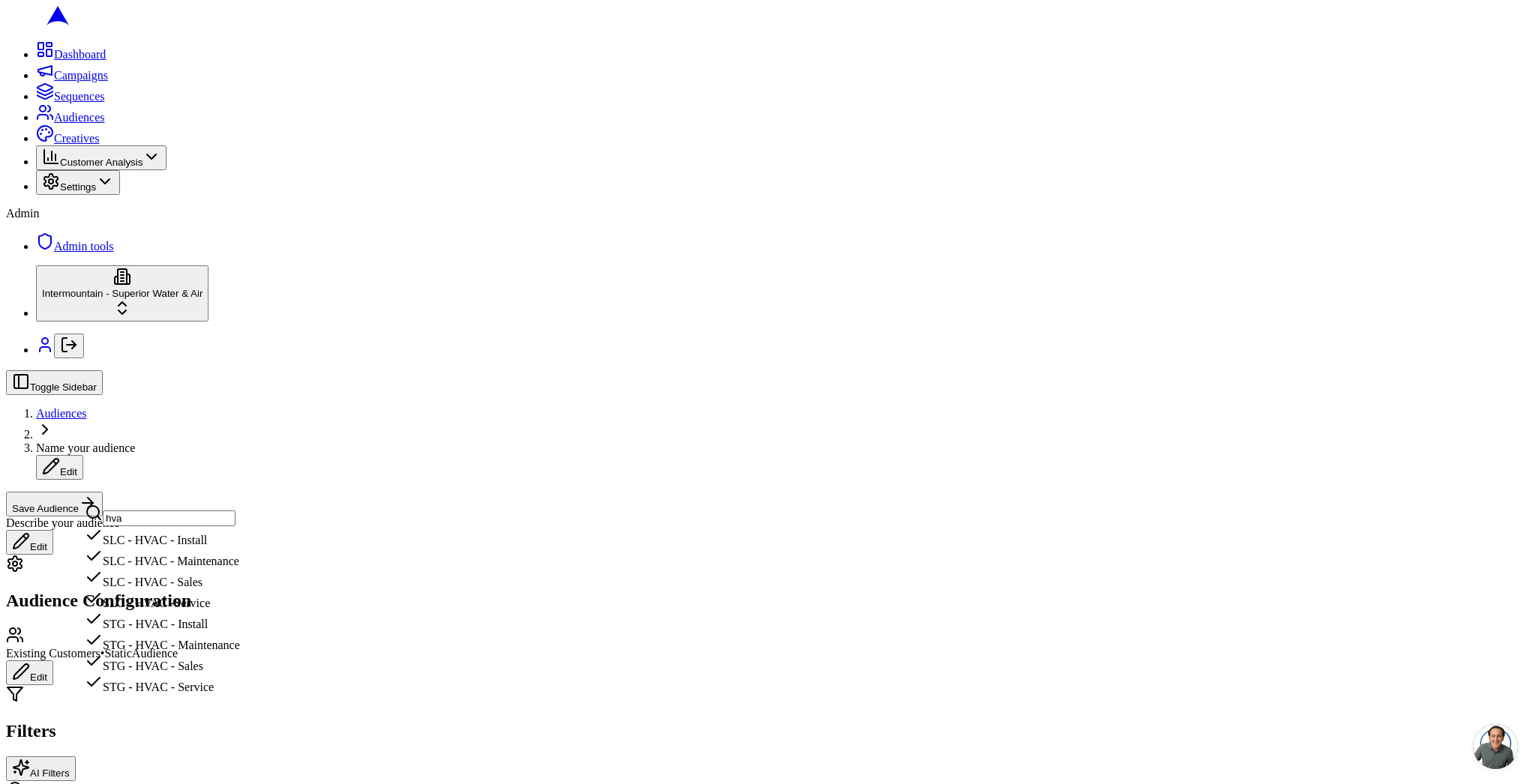
type input "hvac"
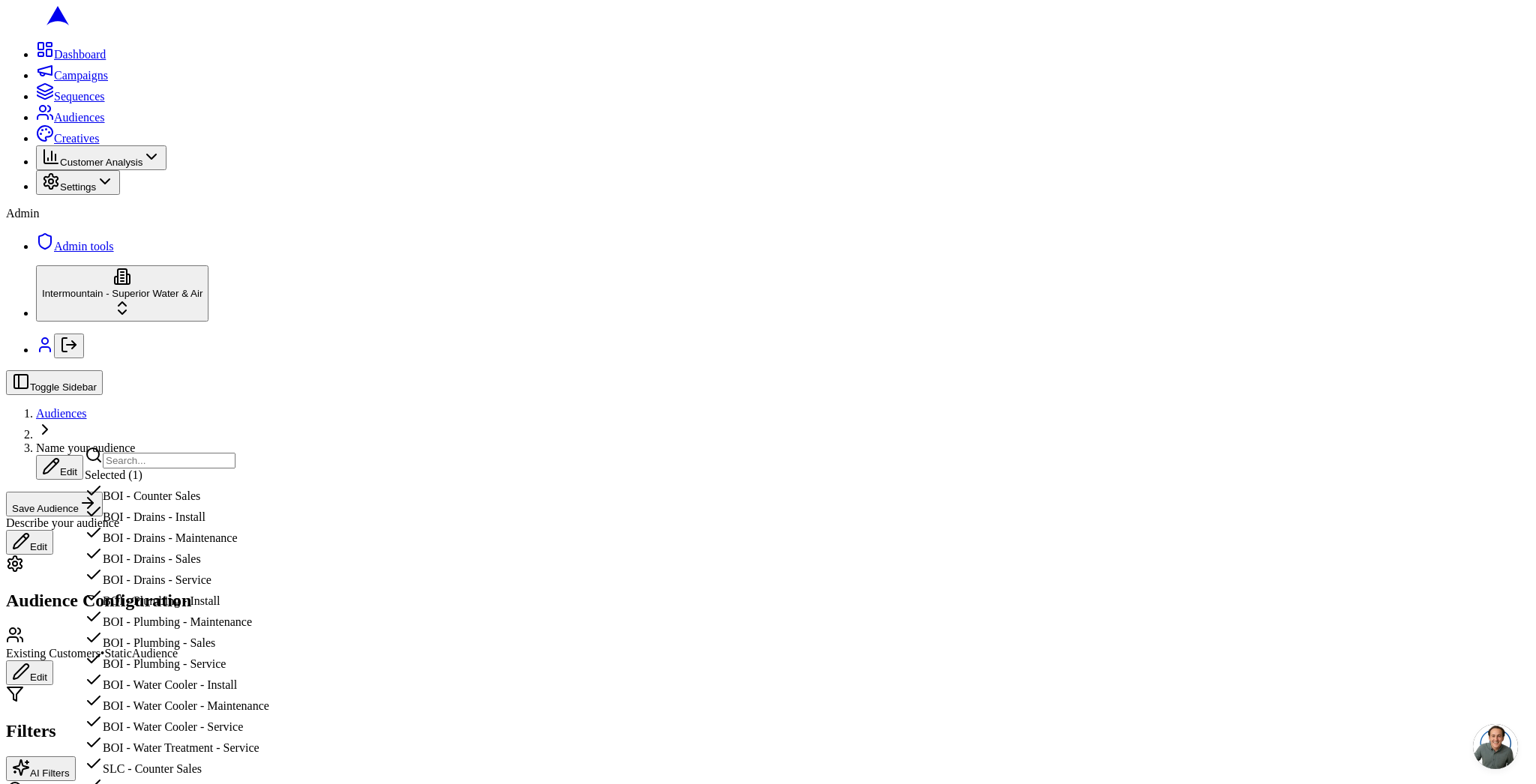
type input "t"
click at [236, 524] on div "BOI - Drains - Install" at bounding box center [178, 513] width 187 height 21
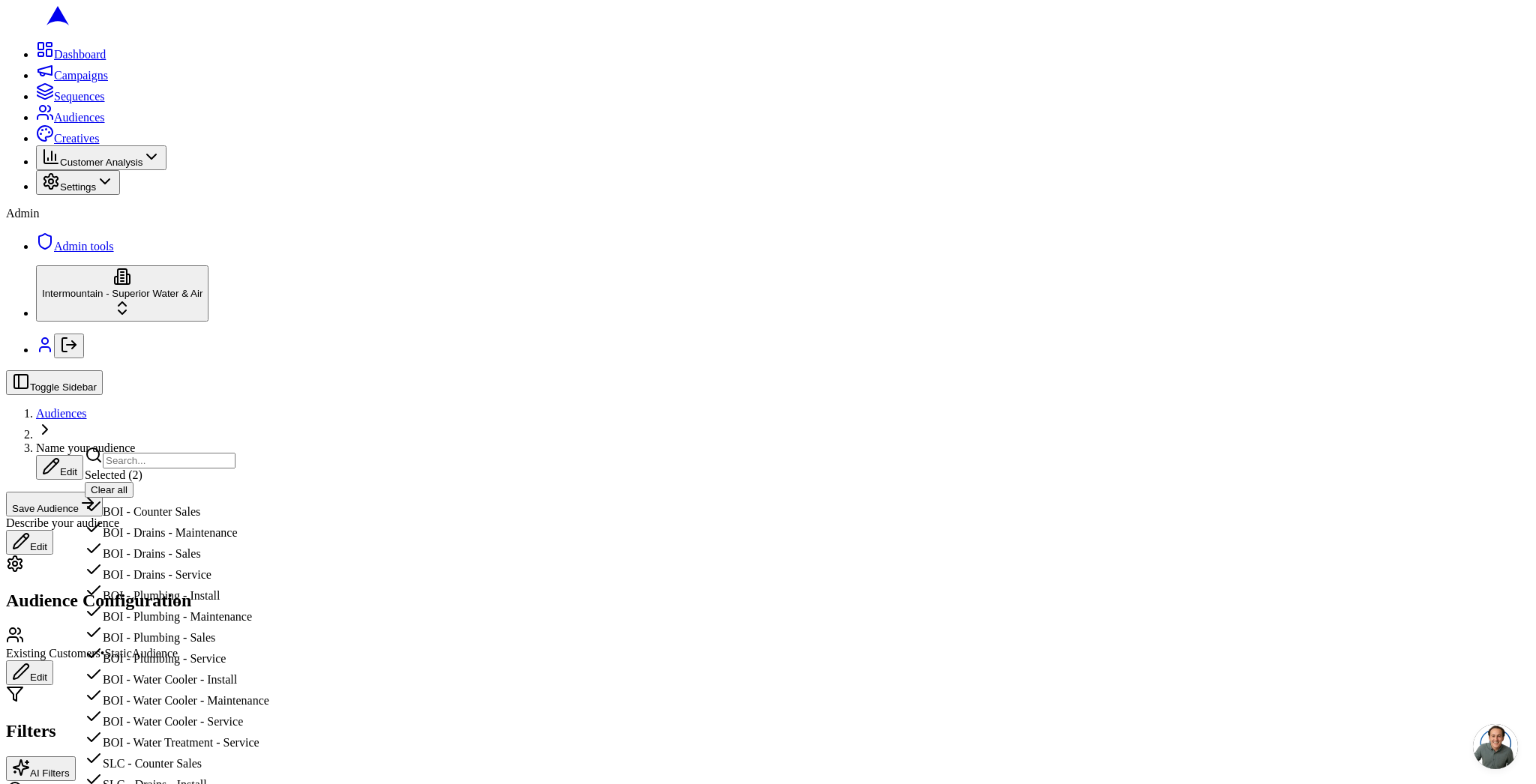
click at [272, 581] on div "BOI - Drains - Service" at bounding box center [178, 570] width 187 height 21
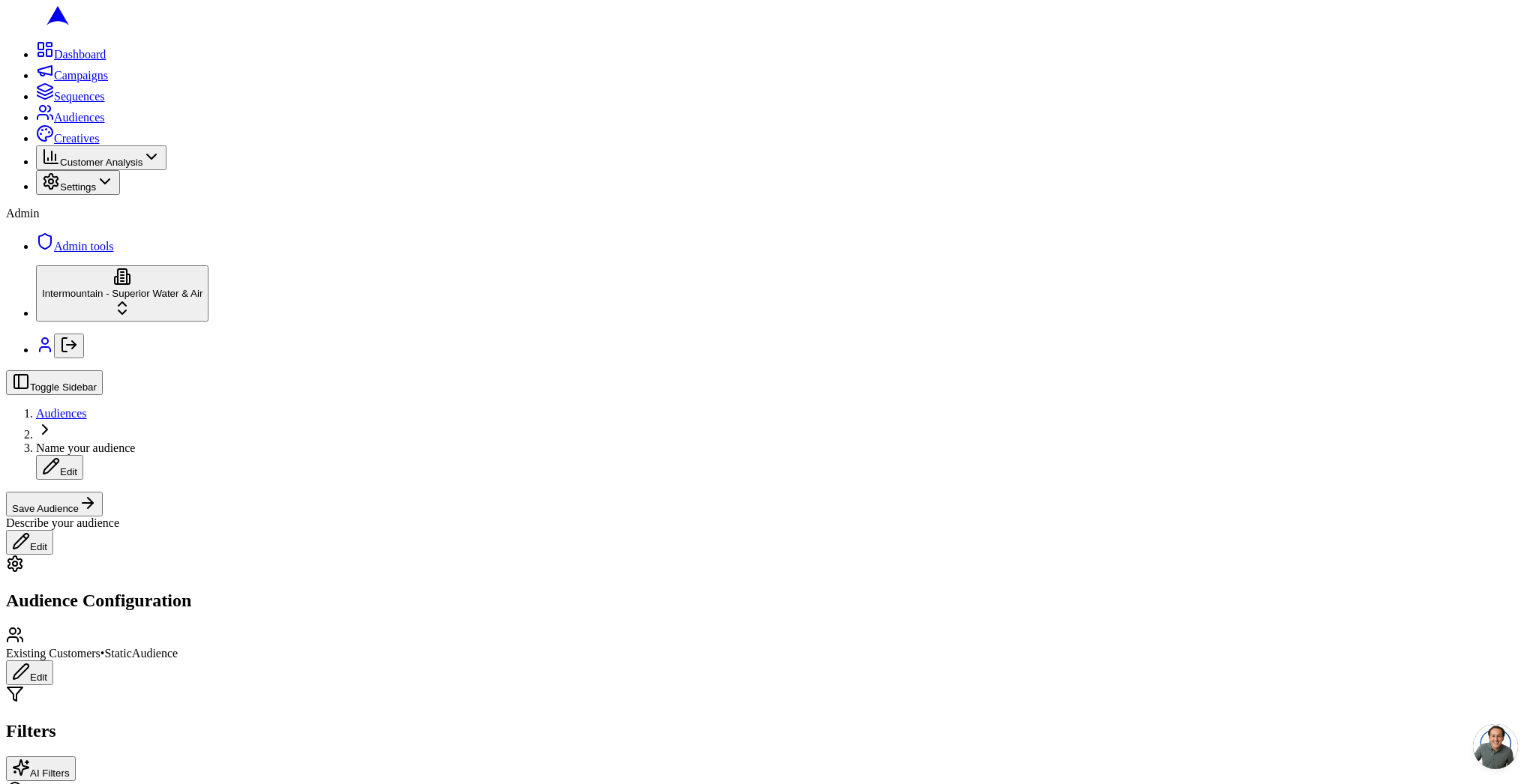
scroll to position [89, 0]
drag, startPoint x: 324, startPoint y: 664, endPoint x: 317, endPoint y: 668, distance: 8.1
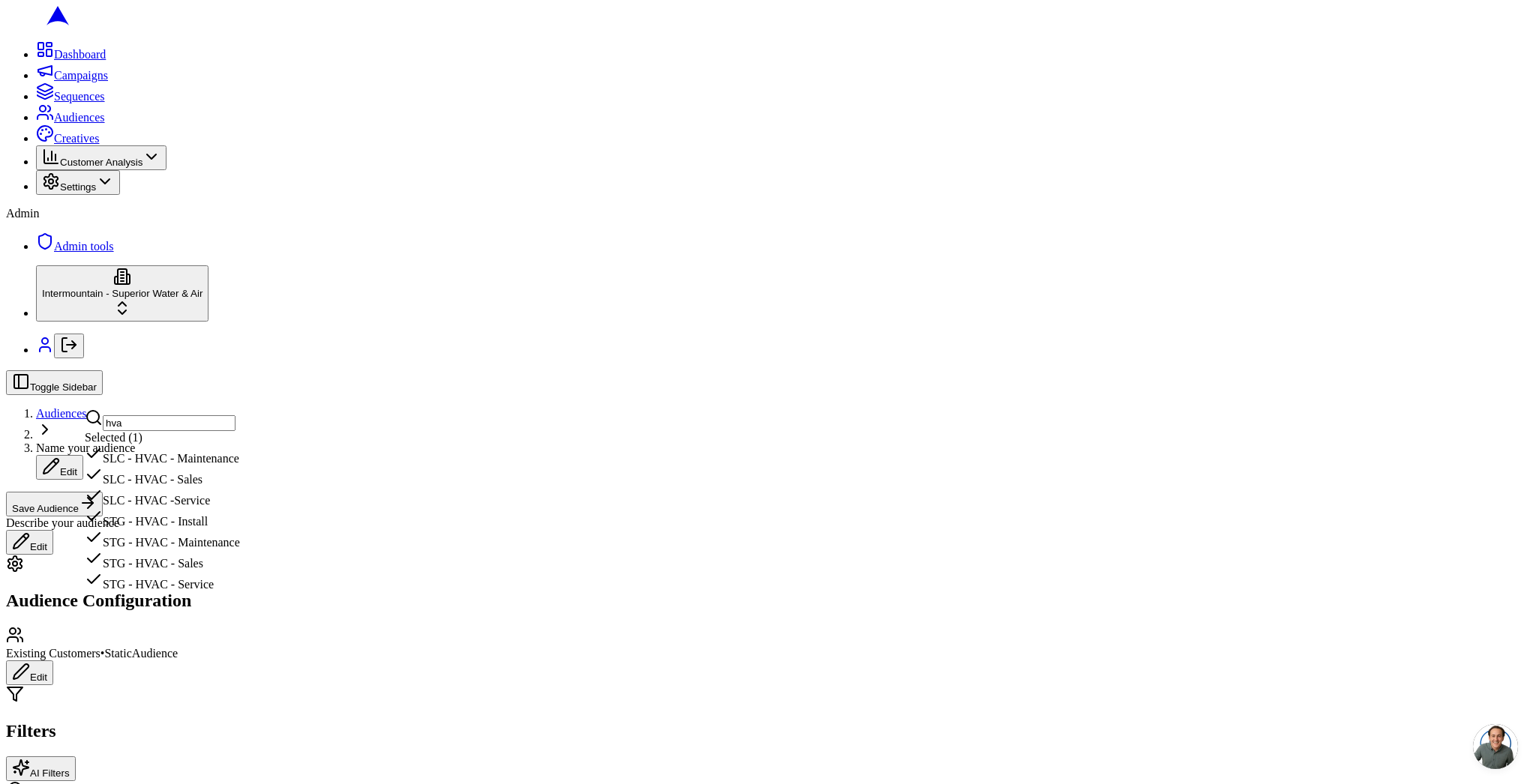
type input "hvac"
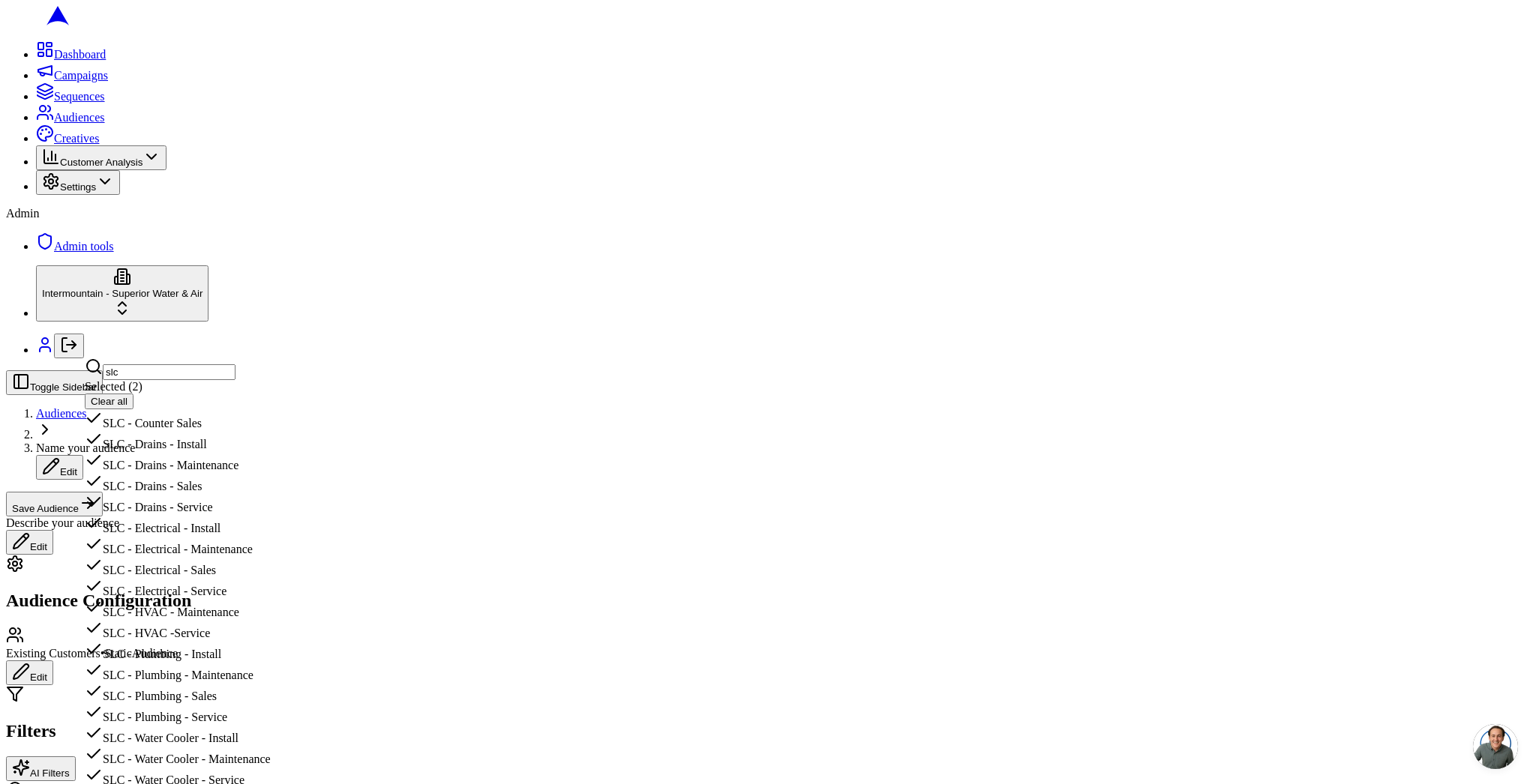
scroll to position [213, 0]
type input "slc"
click at [225, 619] on div "SLC - HVAC -Service" at bounding box center [178, 629] width 186 height 21
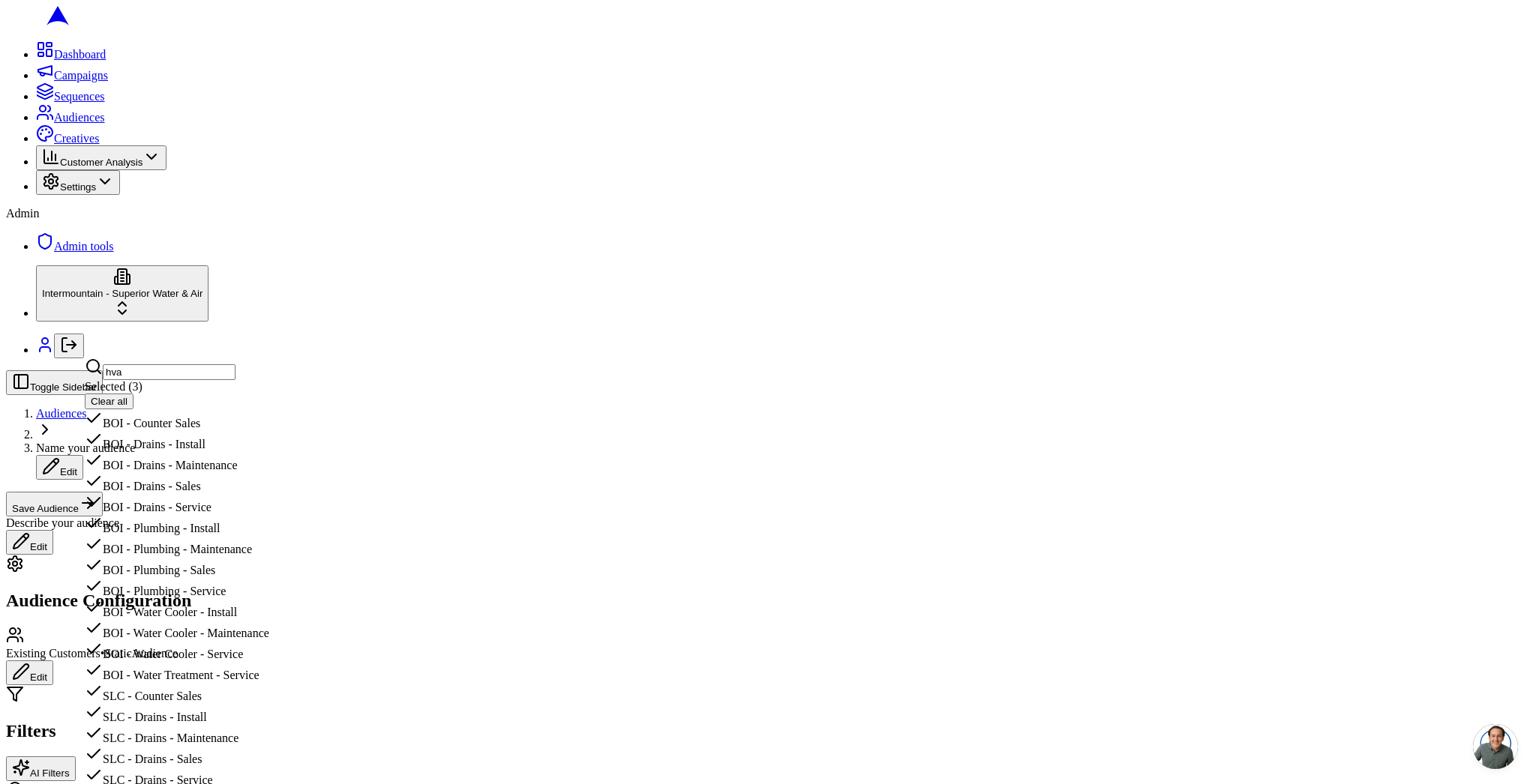
type input "hvac"
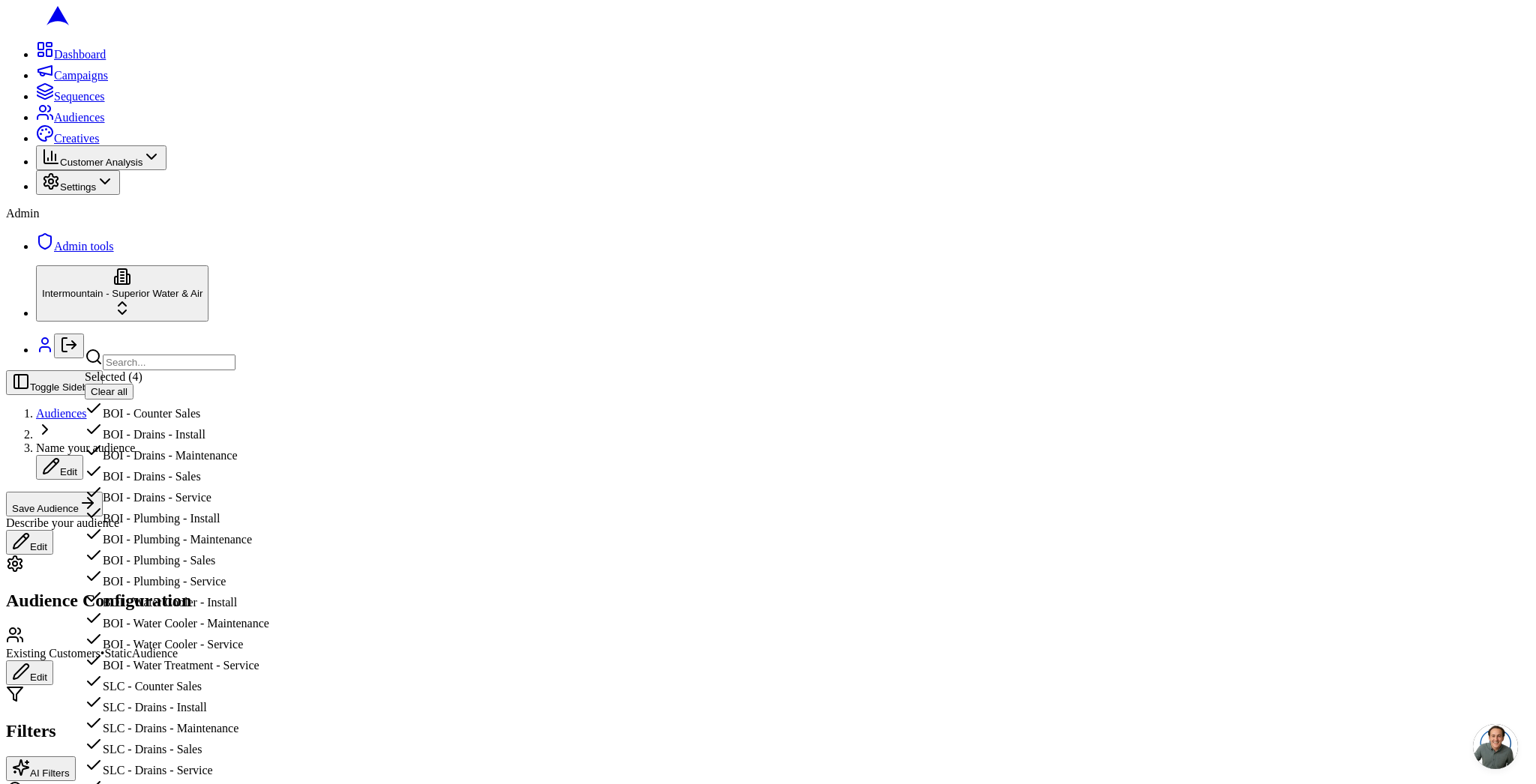
click at [236, 359] on input "text" at bounding box center [169, 363] width 133 height 16
type input "slc"
click at [271, 630] on div "SLC - Plumbing - Sales" at bounding box center [178, 640] width 186 height 21
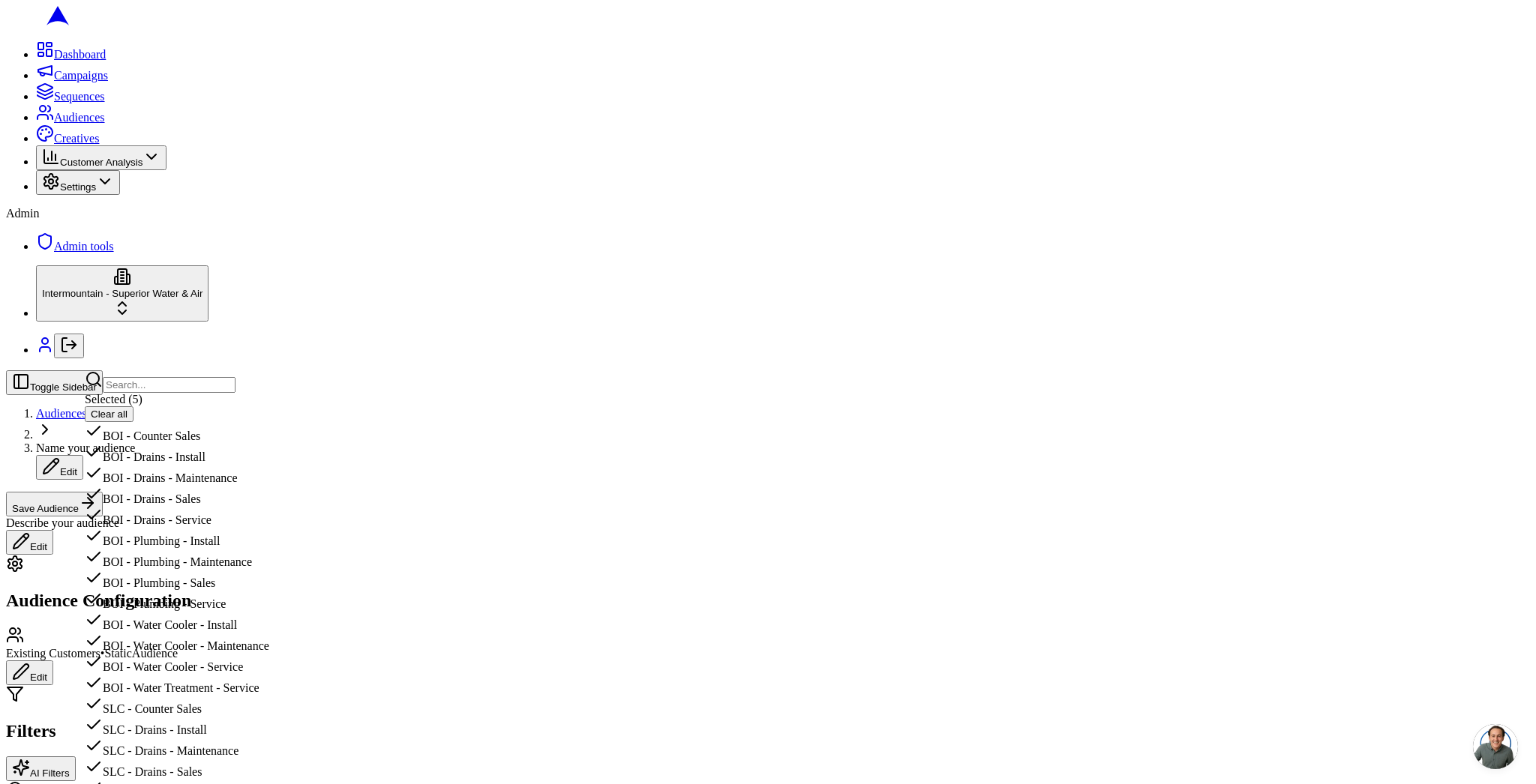
drag, startPoint x: 1157, startPoint y: 123, endPoint x: 1159, endPoint y: 131, distance: 8.2
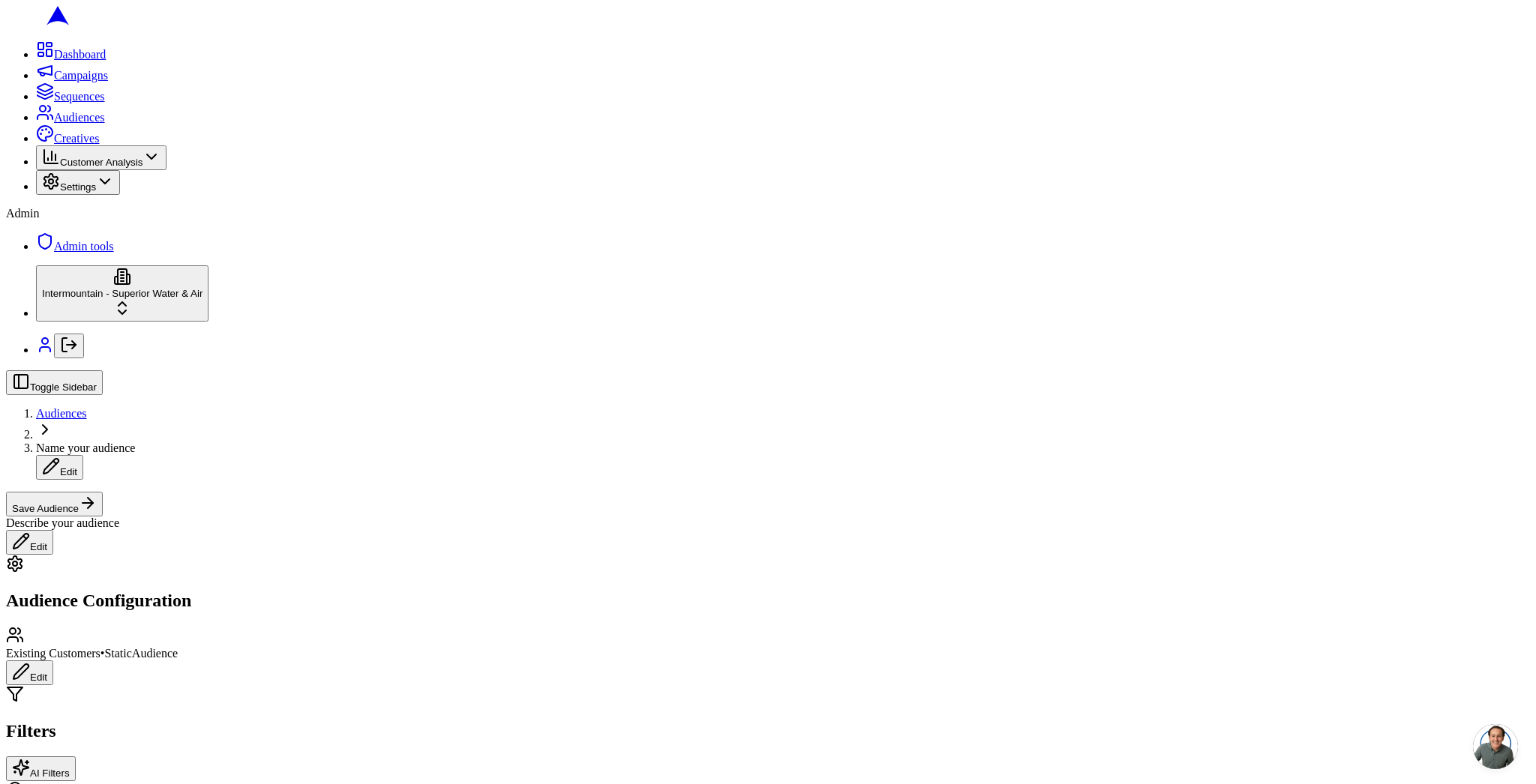
click at [1367, 177] on input "10001" at bounding box center [1337, 169] width 60 height 16
click at [1367, 177] on input "10002" at bounding box center [1337, 169] width 60 height 16
click at [1367, 177] on input "10003" at bounding box center [1337, 169] width 60 height 16
click at [1367, 177] on input "10004" at bounding box center [1337, 169] width 60 height 16
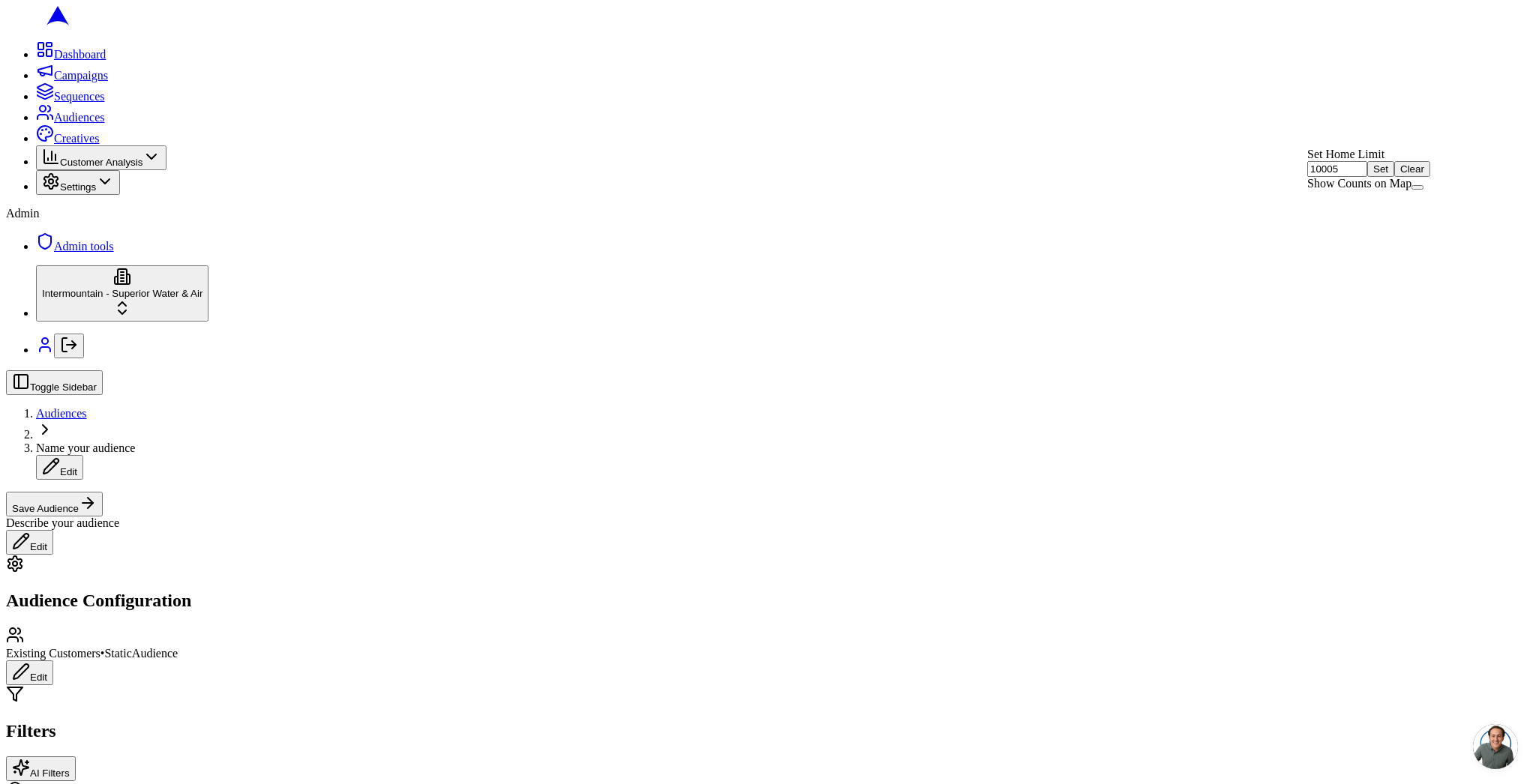
click at [1367, 177] on input "10005" at bounding box center [1337, 169] width 60 height 16
click at [1367, 177] on input "10006" at bounding box center [1337, 169] width 60 height 16
click at [1351, 177] on input "10006" at bounding box center [1337, 169] width 60 height 16
type input "50000"
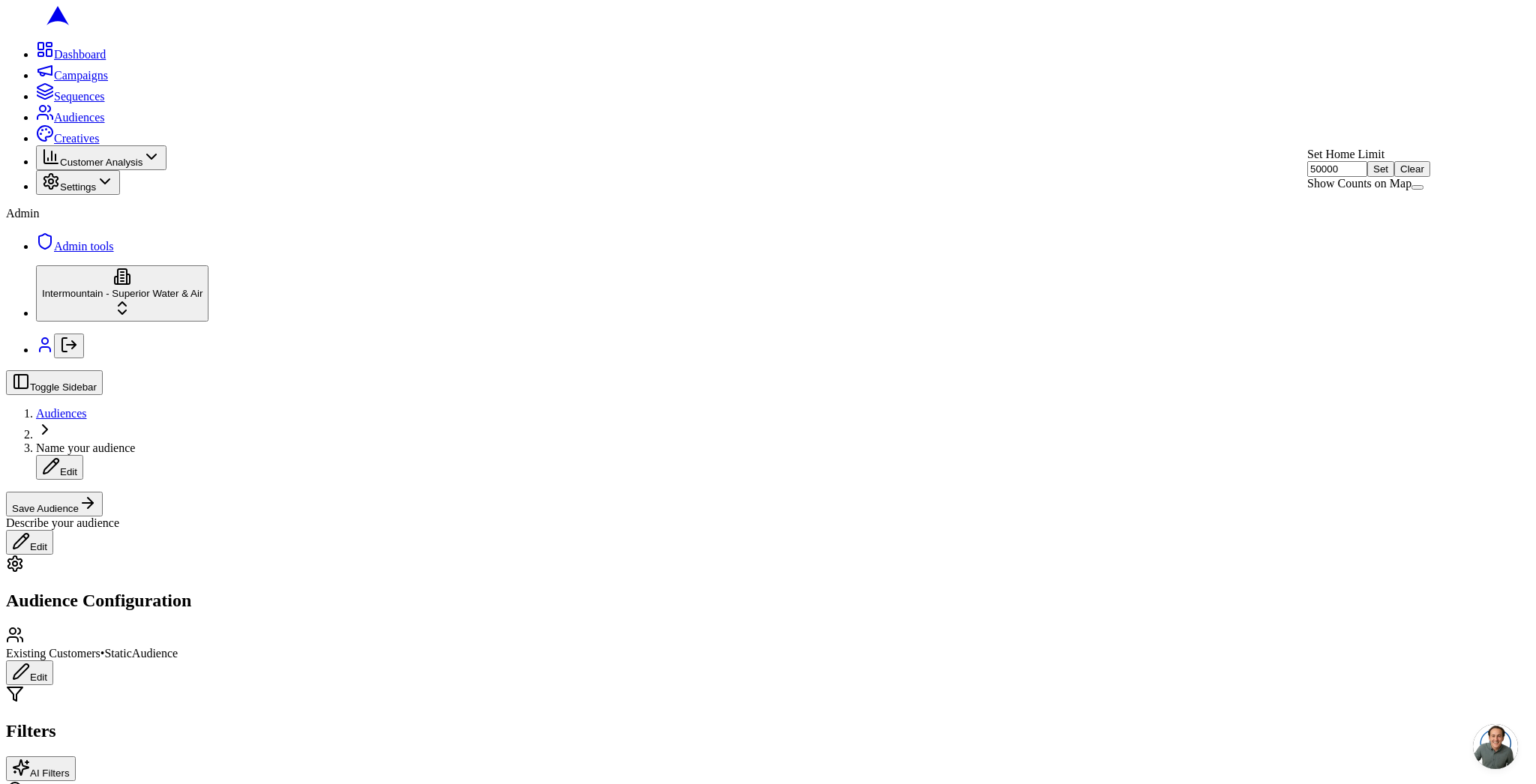
click at [1394, 177] on button "Set" at bounding box center [1380, 169] width 27 height 16
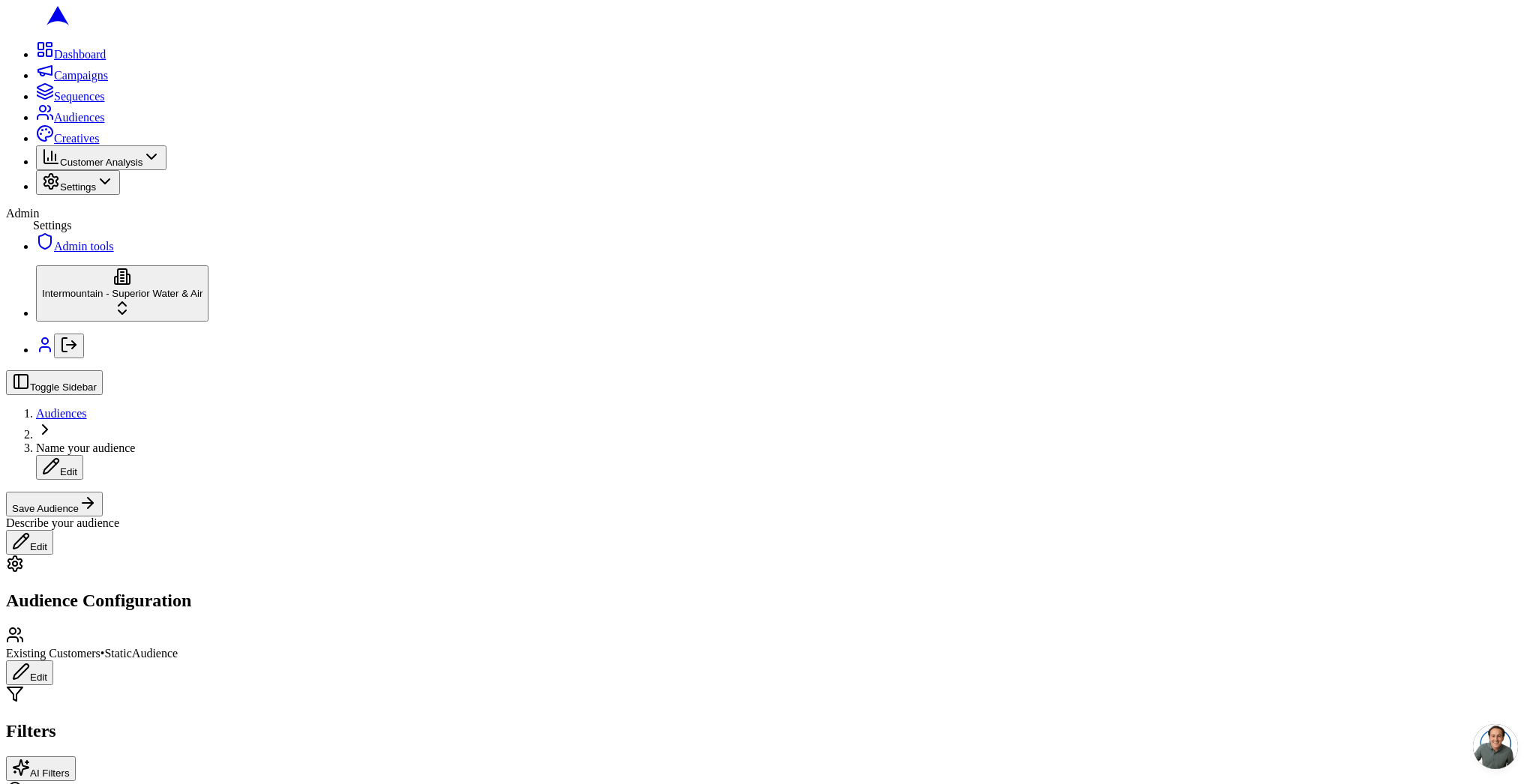
click at [42, 191] on icon at bounding box center [51, 182] width 18 height 18
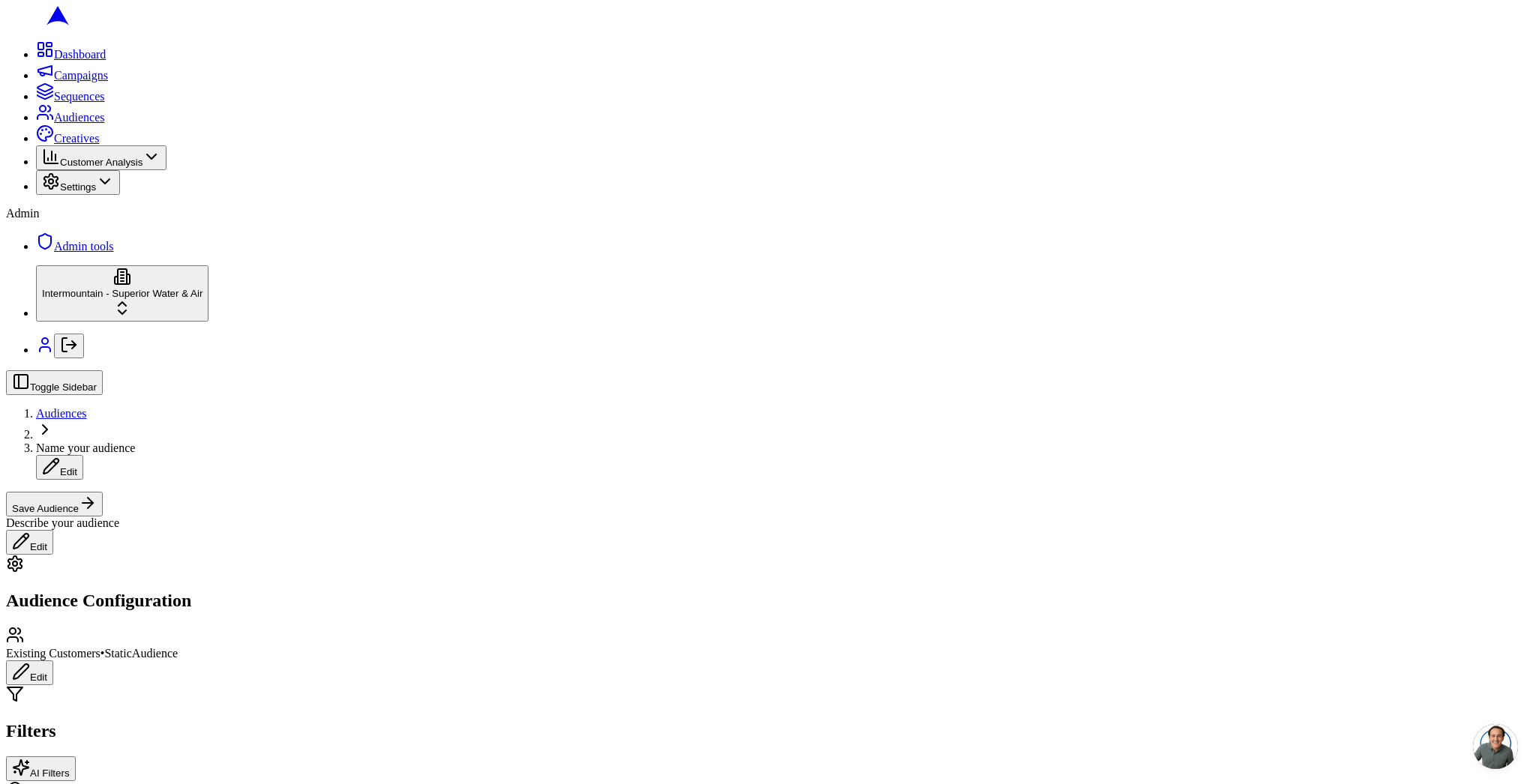
scroll to position [221, 0]
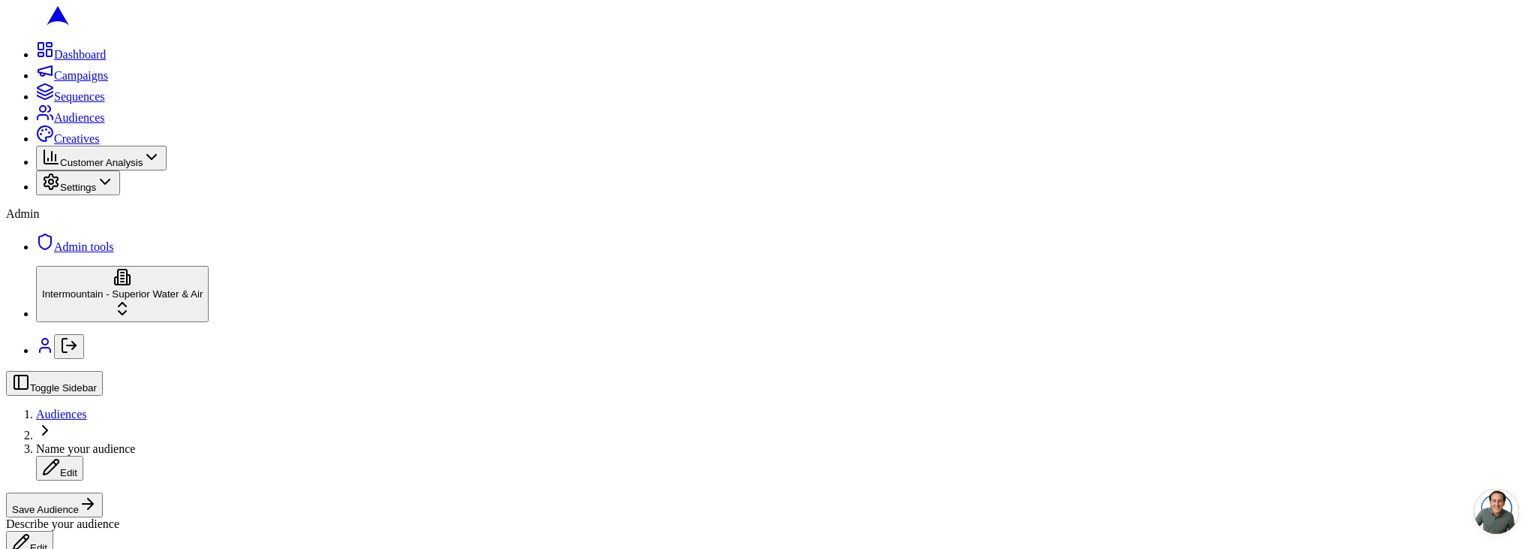
scroll to position [326, 0]
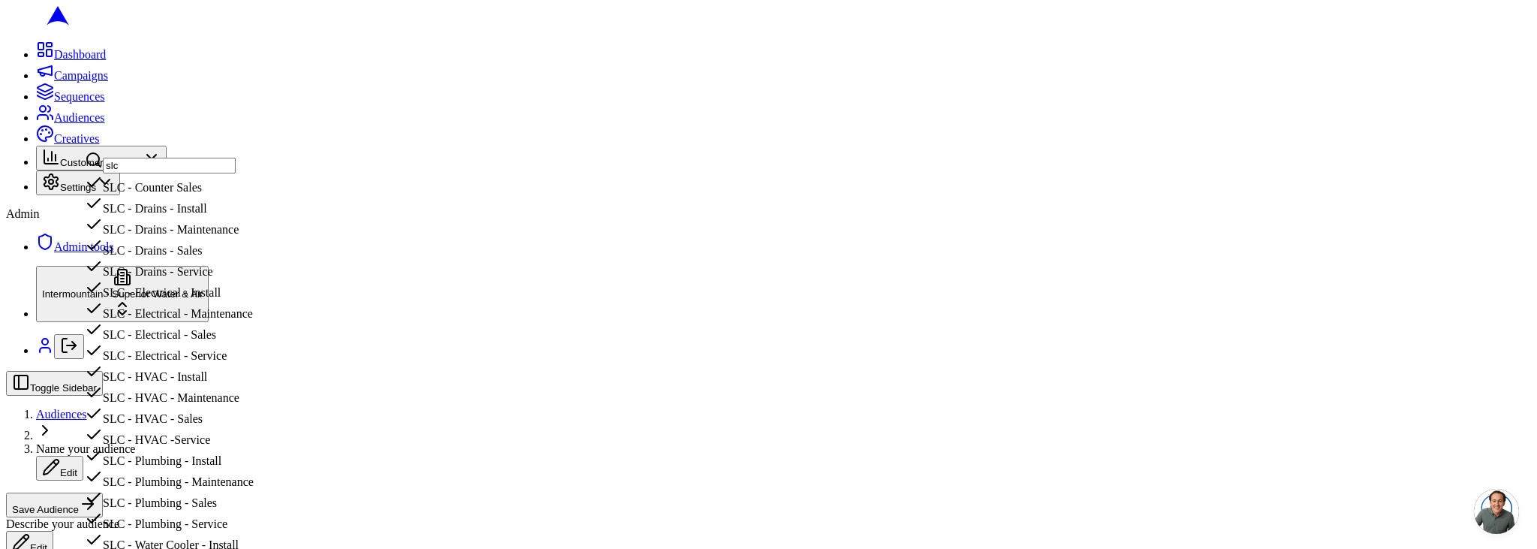
type input "slc"
click at [195, 194] on div "SLC - Counter Sales" at bounding box center [178, 183] width 186 height 21
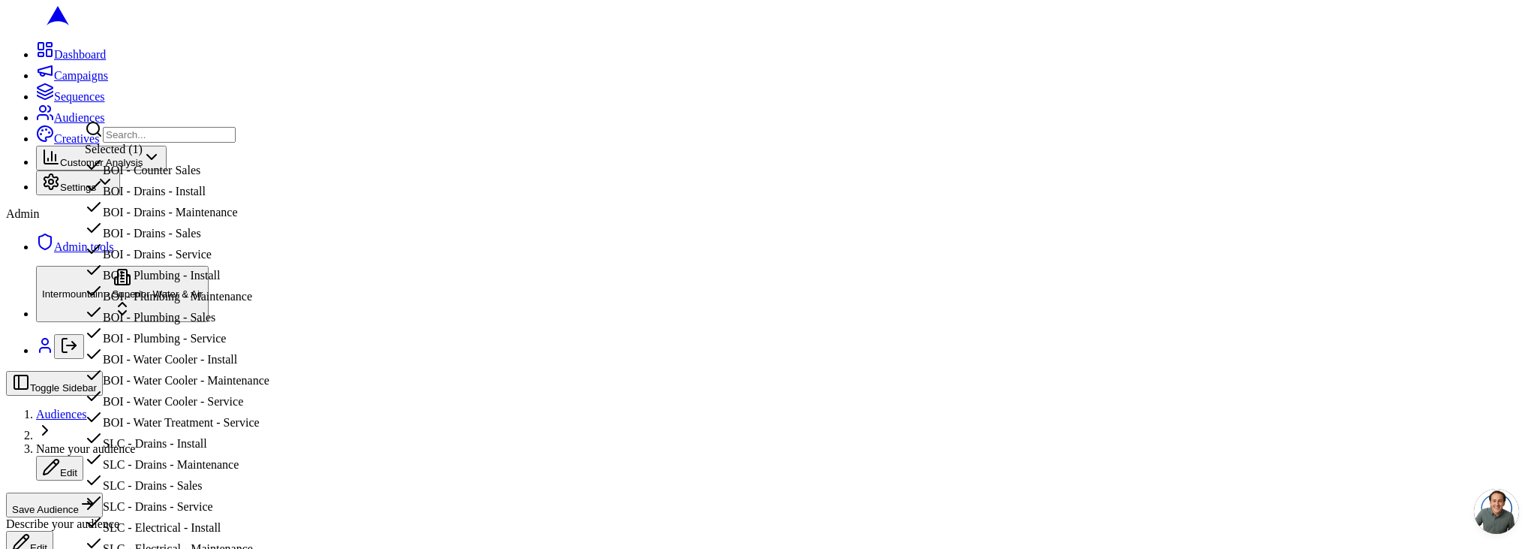
click at [198, 177] on div "BOI - Counter Sales" at bounding box center [178, 166] width 187 height 21
click at [236, 140] on input "text" at bounding box center [169, 135] width 133 height 16
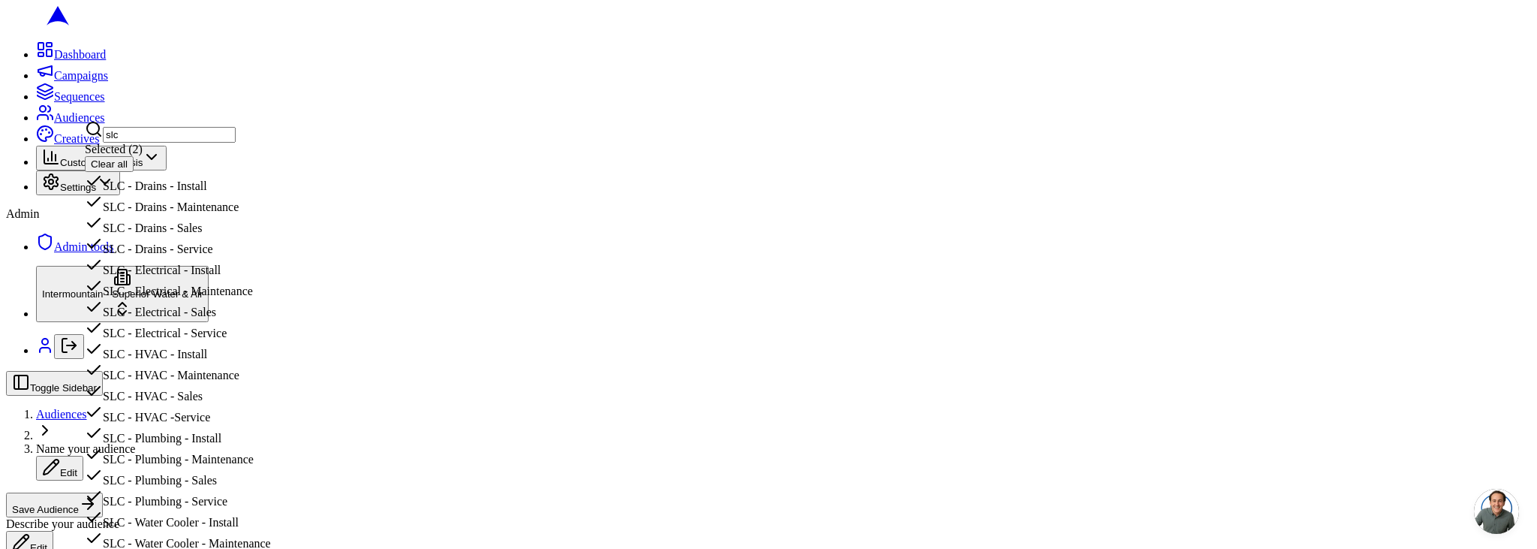
type input "slc"
click at [194, 193] on div "SLC - Drains - Install" at bounding box center [178, 182] width 186 height 21
click at [182, 137] on input "text" at bounding box center [169, 135] width 133 height 16
type input "slc"
click at [213, 340] on div "SLC - HVAC - Install" at bounding box center [178, 329] width 186 height 21
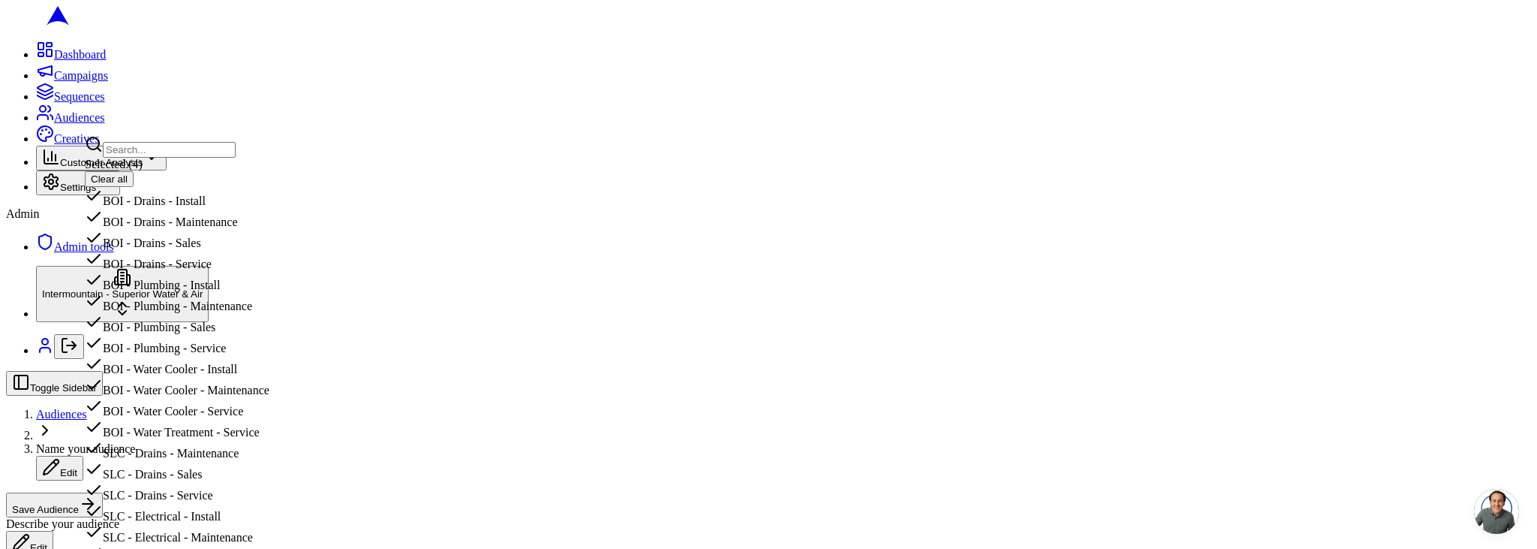
scroll to position [191, 0]
click at [195, 439] on div "SLC - Drains - Maintenance" at bounding box center [178, 449] width 187 height 21
click at [202, 439] on div "SLC - Drains - Sales" at bounding box center [178, 449] width 187 height 21
click at [200, 460] on div "SLC - Electrical - Install" at bounding box center [178, 470] width 187 height 21
drag, startPoint x: 201, startPoint y: 313, endPoint x: 192, endPoint y: 335, distance: 24.2
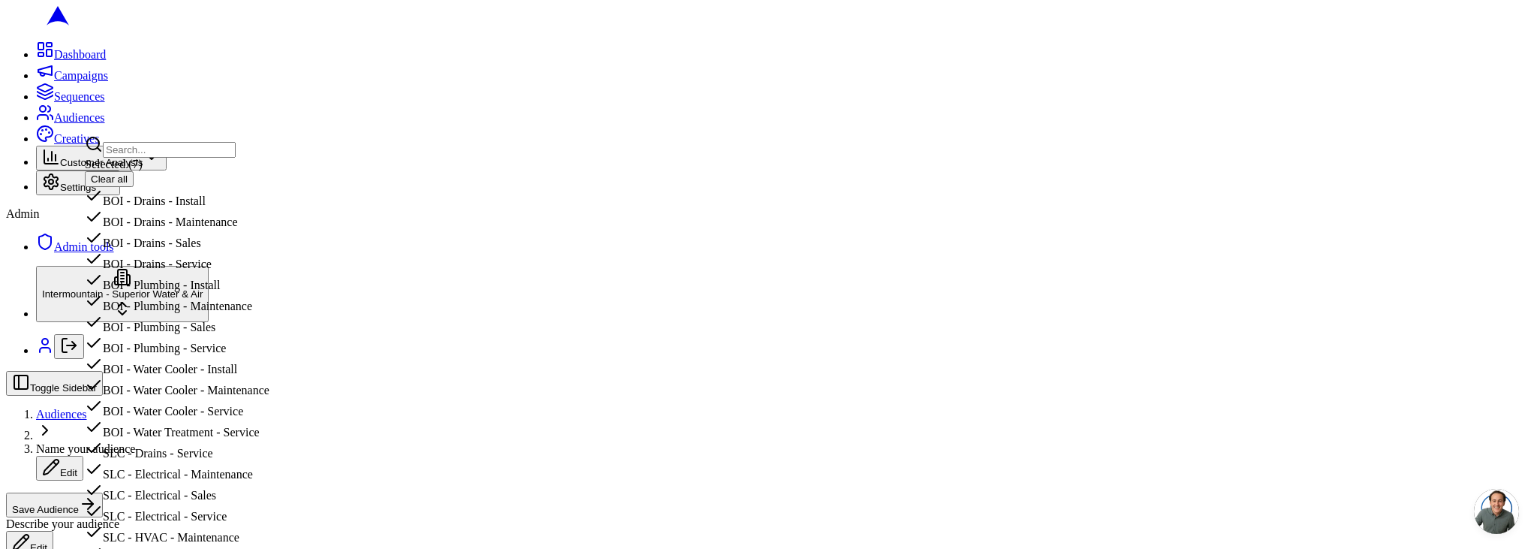
click at [201, 439] on div "SLC - Drains - Service" at bounding box center [178, 449] width 187 height 21
drag, startPoint x: 191, startPoint y: 338, endPoint x: 189, endPoint y: 347, distance: 9.1
click at [191, 460] on div "SLC - Electrical - Sales" at bounding box center [178, 470] width 187 height 21
drag, startPoint x: 185, startPoint y: 365, endPoint x: 185, endPoint y: 341, distance: 23.3
click at [186, 481] on div "SLC - HVAC - Maintenance" at bounding box center [178, 491] width 187 height 21
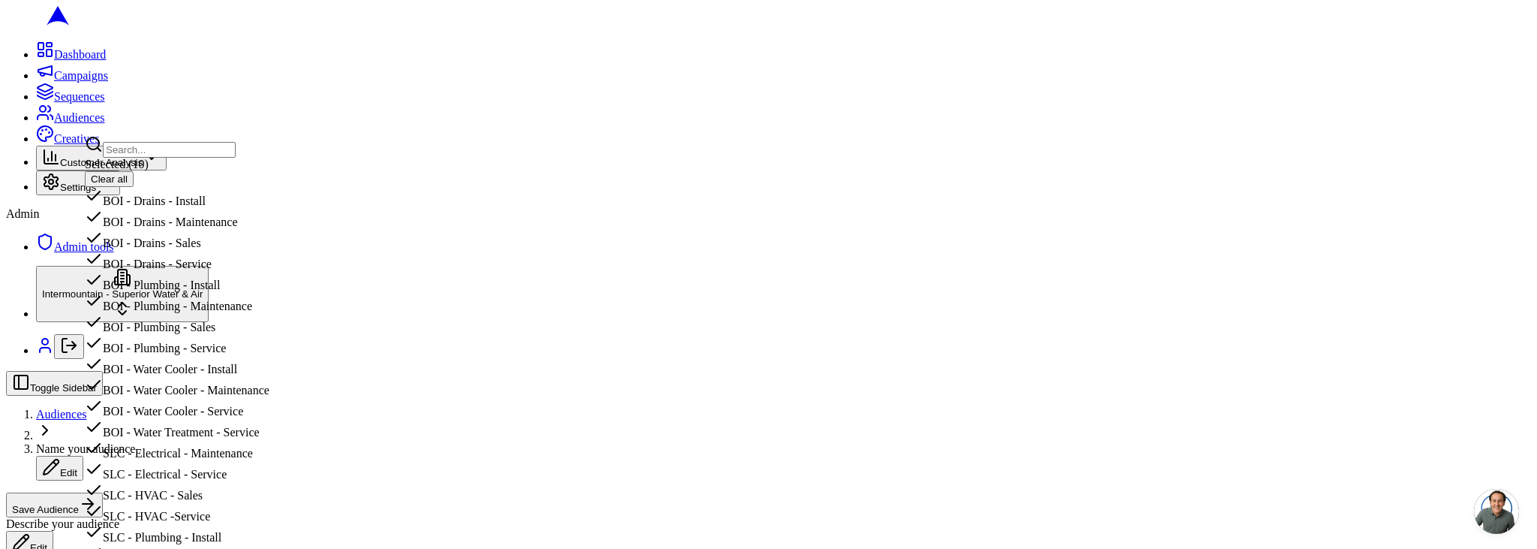
click at [187, 460] on div "SLC - Electrical - Service" at bounding box center [178, 470] width 187 height 21
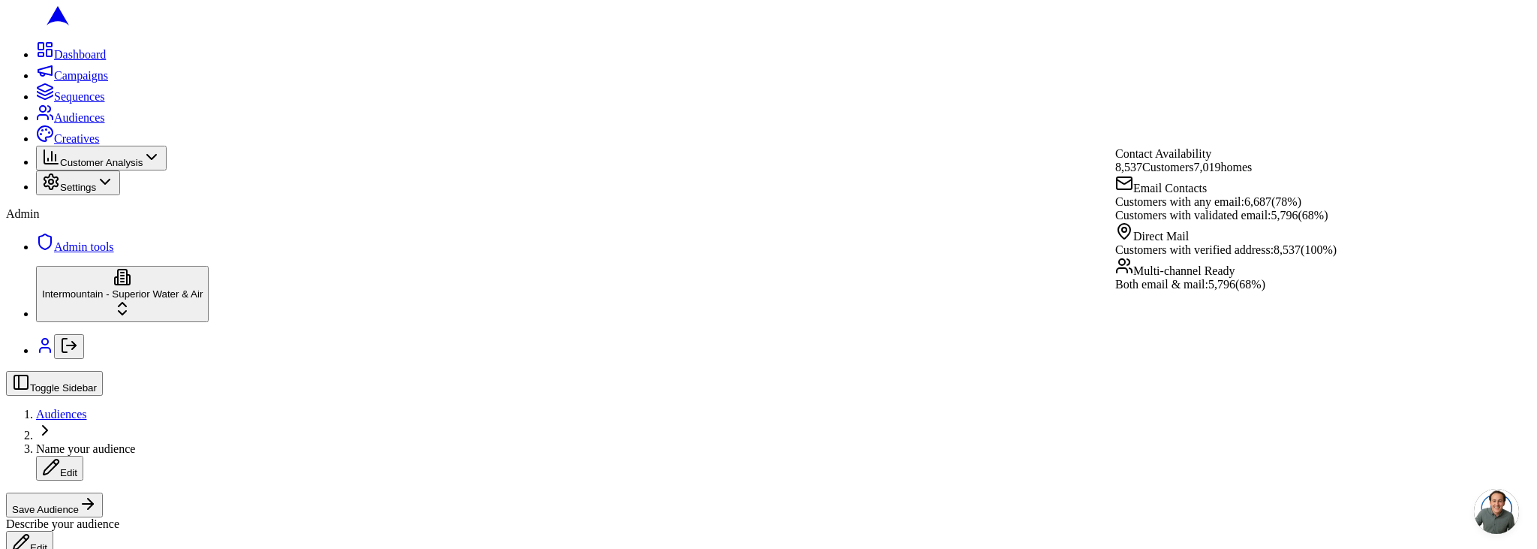
click at [553, 371] on div "Toggle Sidebar Audiences Name your audience Edit Save Audience" at bounding box center [768, 444] width 1525 height 146
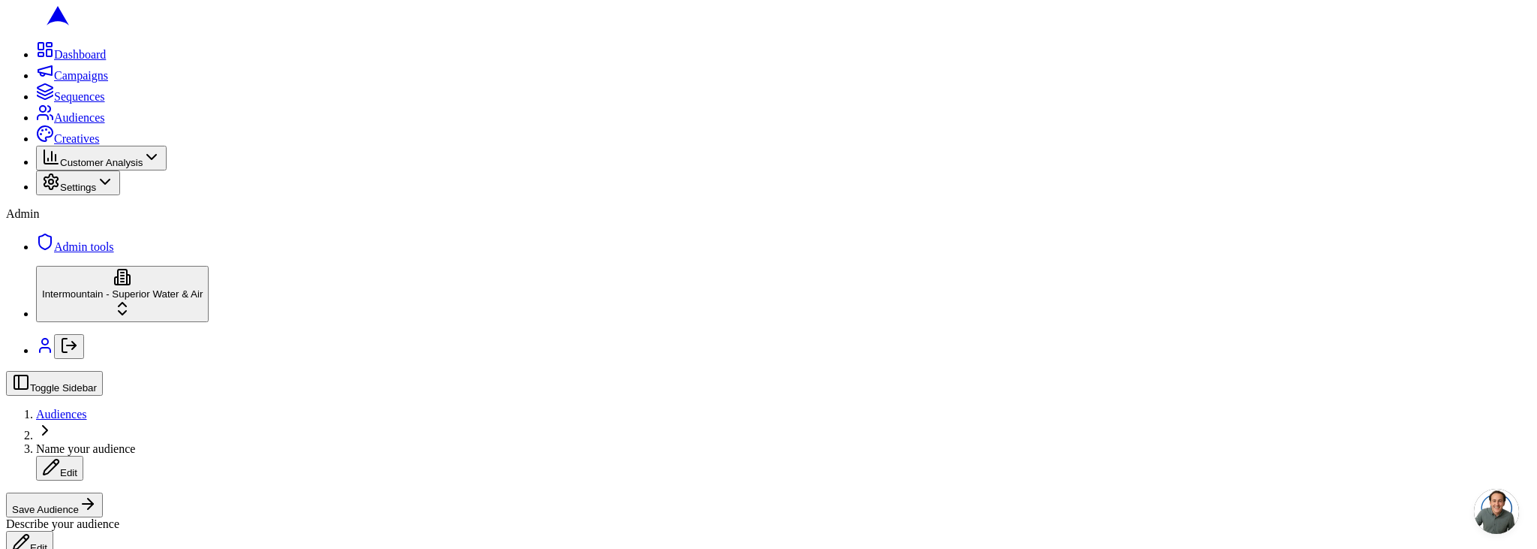
click at [60, 354] on icon "Log out" at bounding box center [69, 345] width 18 height 18
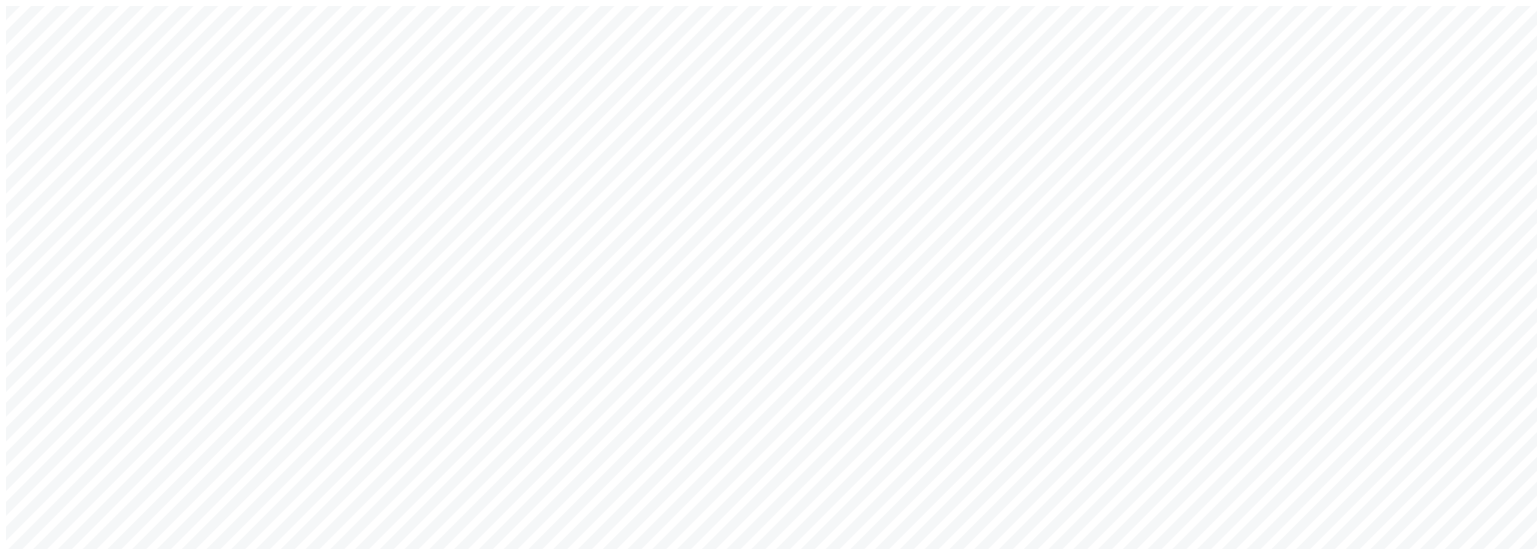
type input "[EMAIL_ADDRESS][DOMAIN_NAME]"
